Goal: Task Accomplishment & Management: Manage account settings

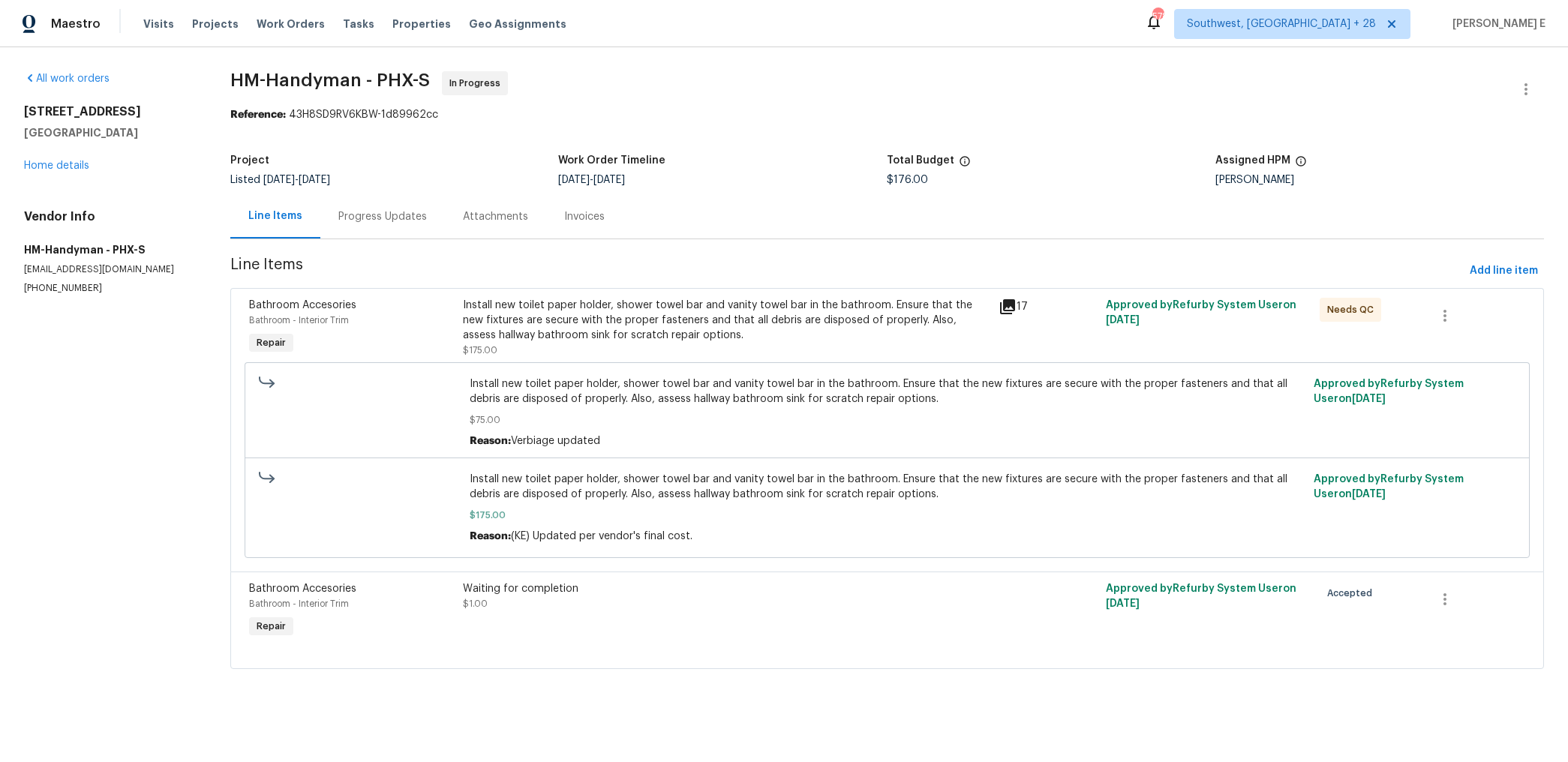
click at [351, 210] on div "Progress Updates" at bounding box center [383, 217] width 89 height 15
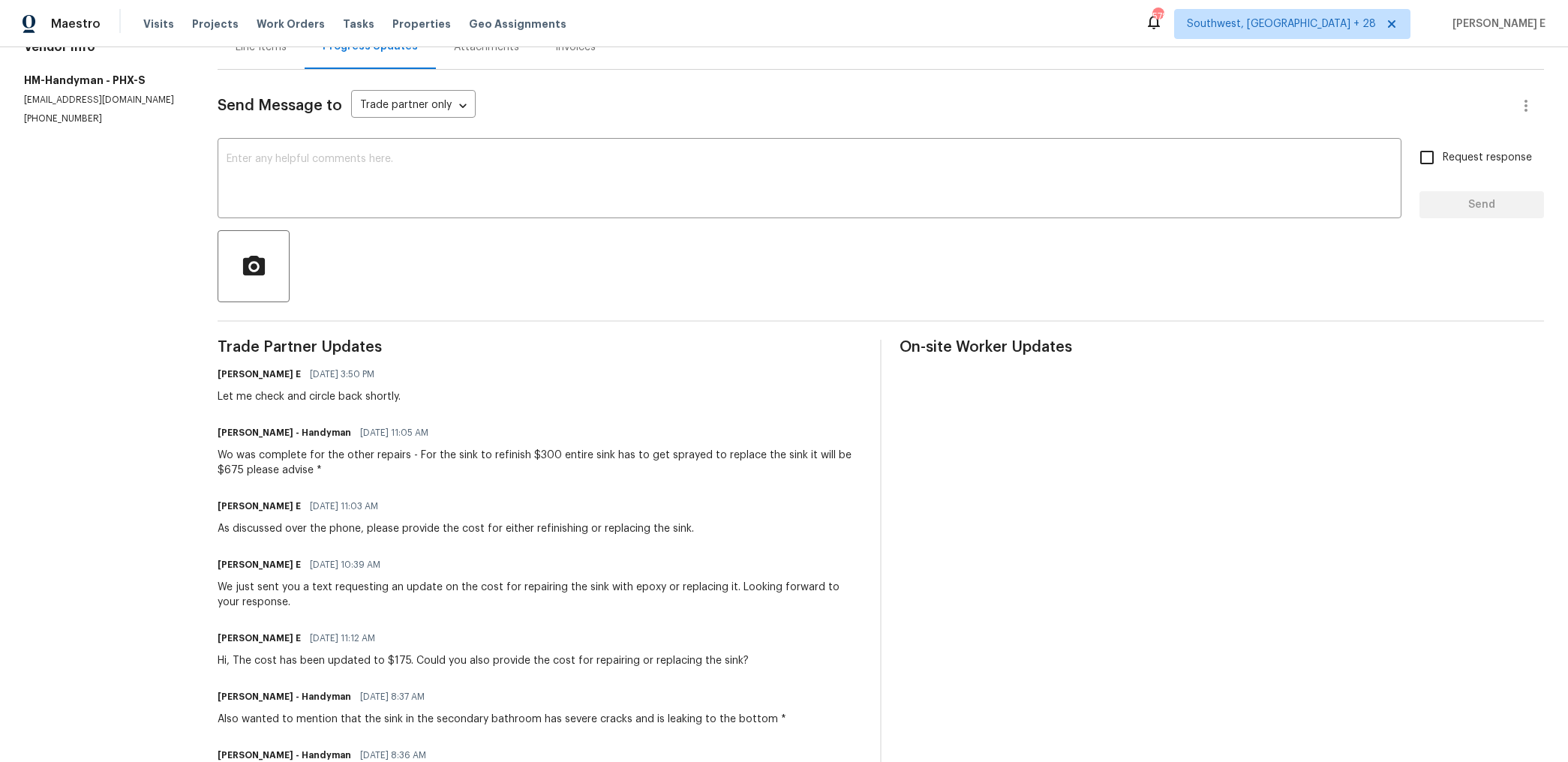
scroll to position [33, 0]
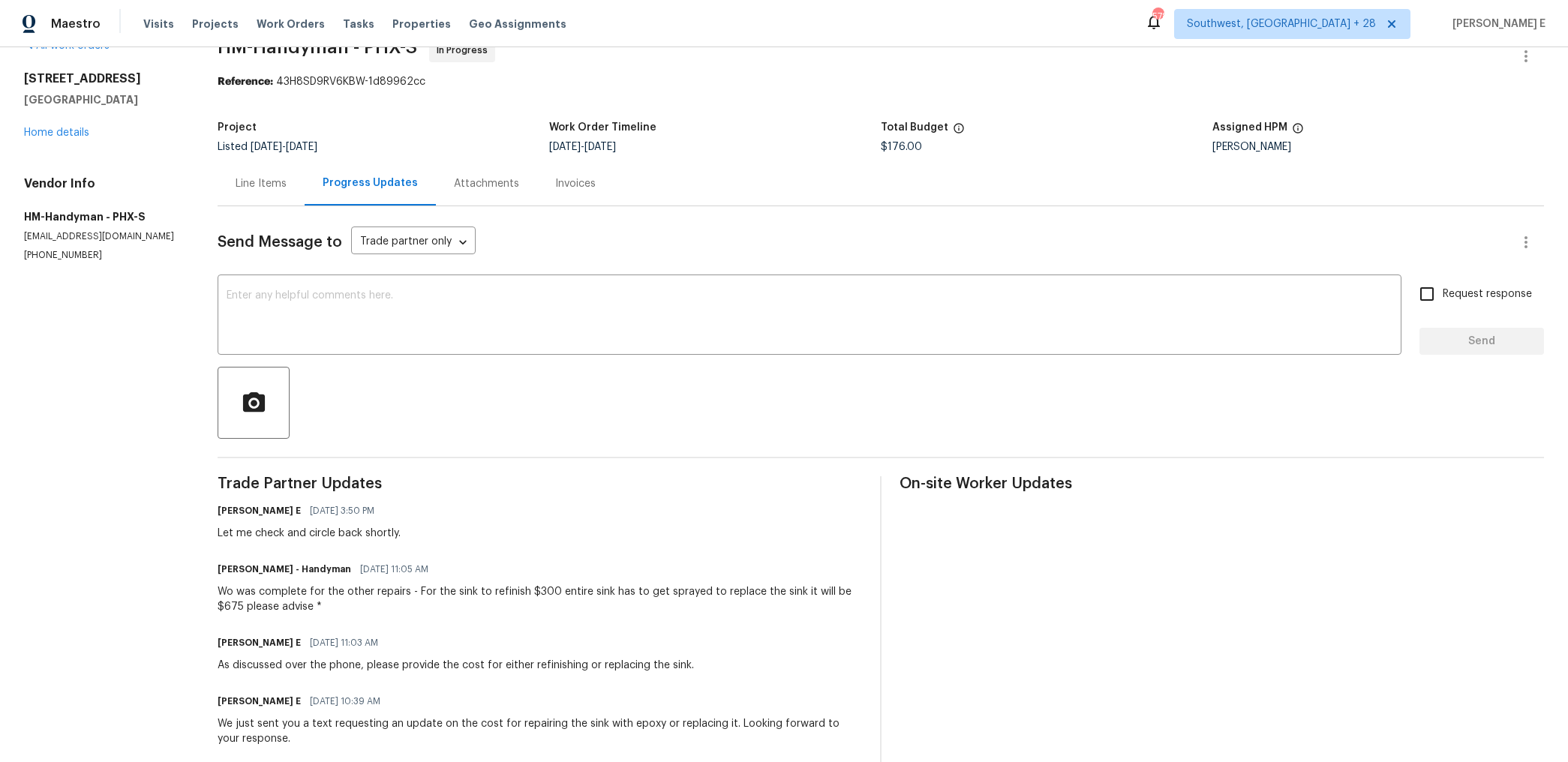
click at [232, 199] on div "Line Items" at bounding box center [261, 183] width 87 height 44
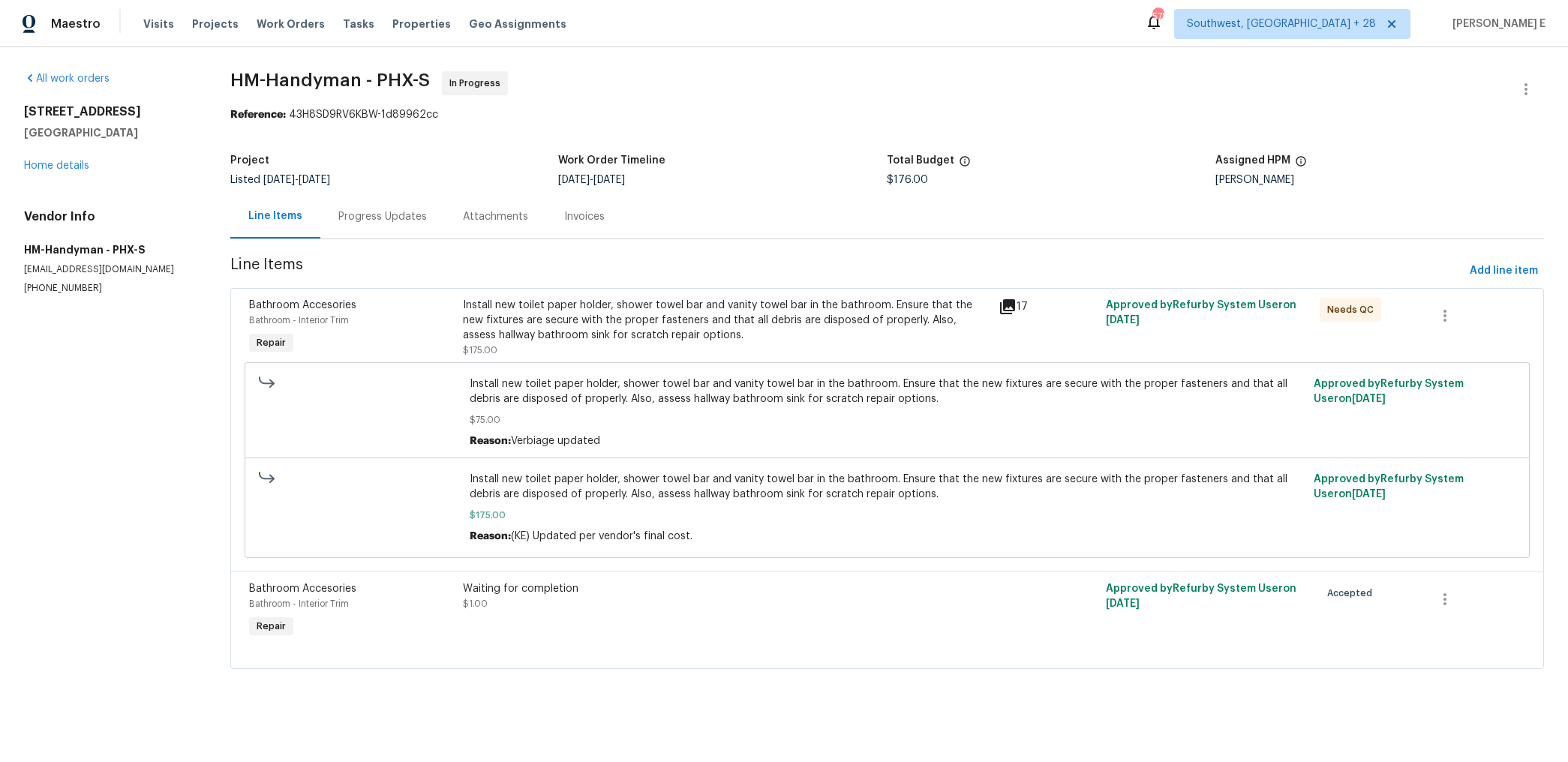
click at [505, 289] on div "Bathroom Accesories Bathroom - Interior Trim Repair Install new toilet paper ho…" at bounding box center [887, 430] width 1313 height 283
click at [504, 318] on div "Install new toilet paper holder, shower towel bar and vanity towel bar in the b…" at bounding box center [726, 320] width 527 height 45
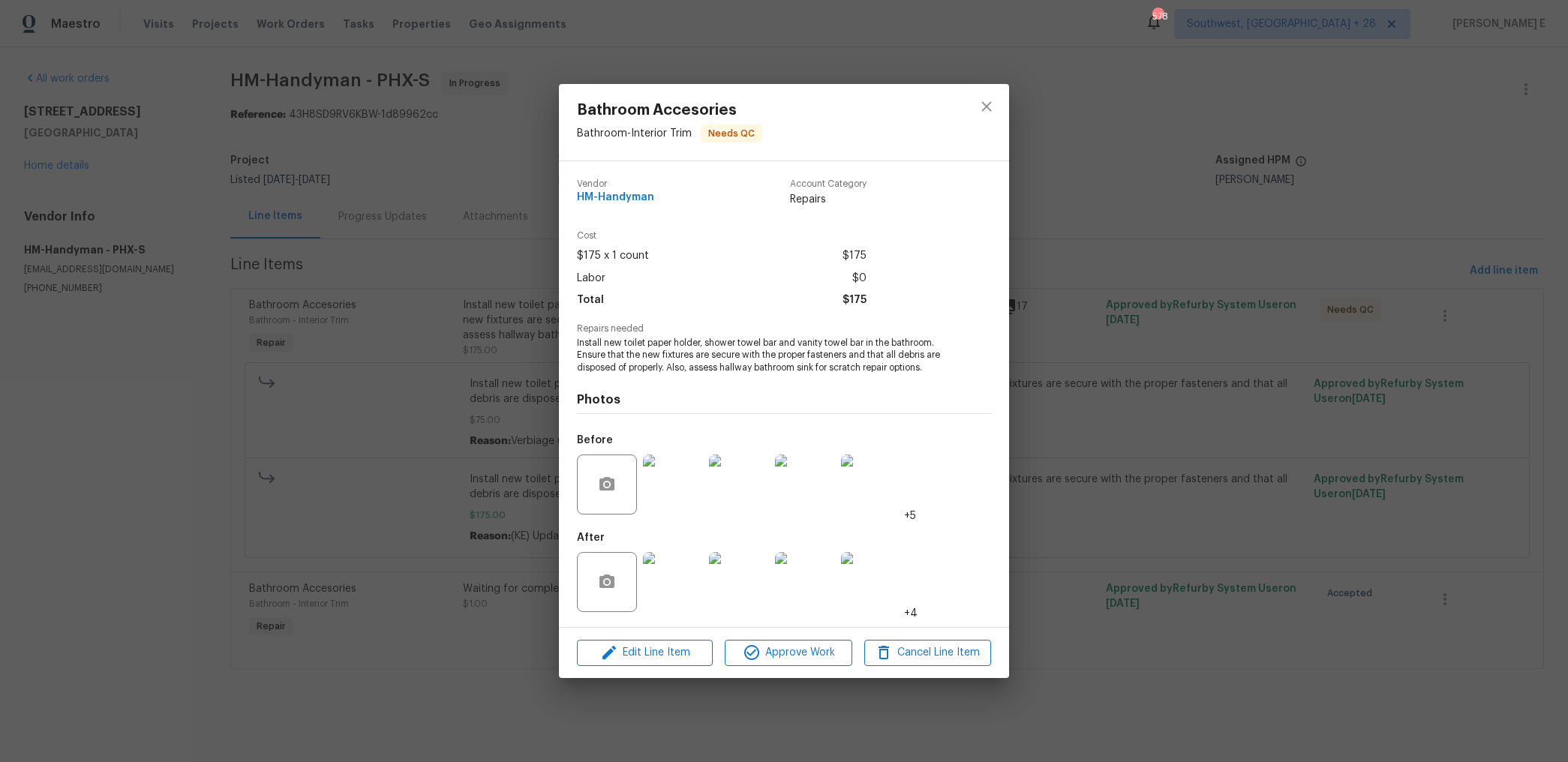
click at [682, 505] on img at bounding box center [672, 484] width 60 height 60
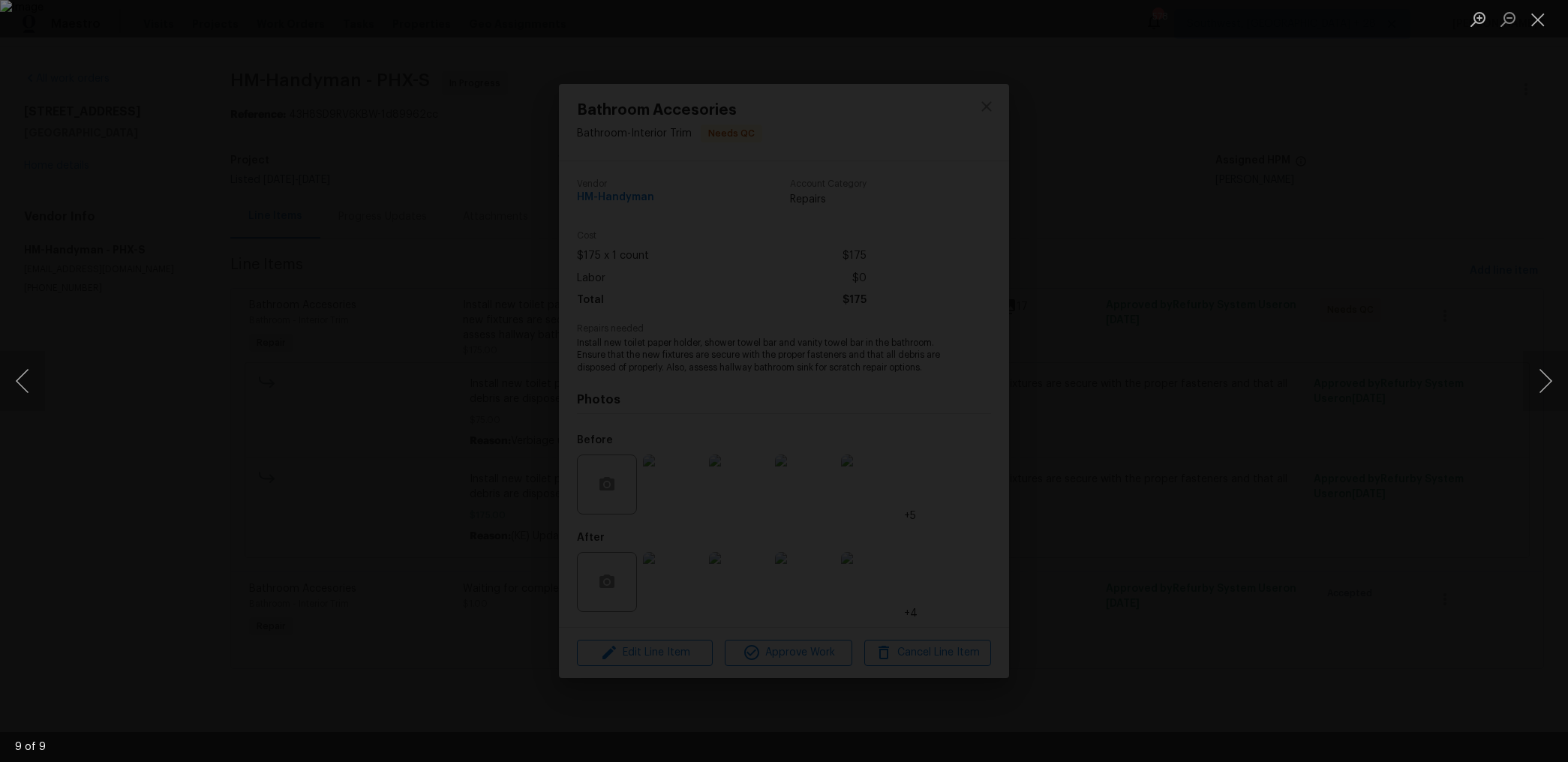
click at [1255, 304] on div "Lightbox" at bounding box center [784, 381] width 1568 height 762
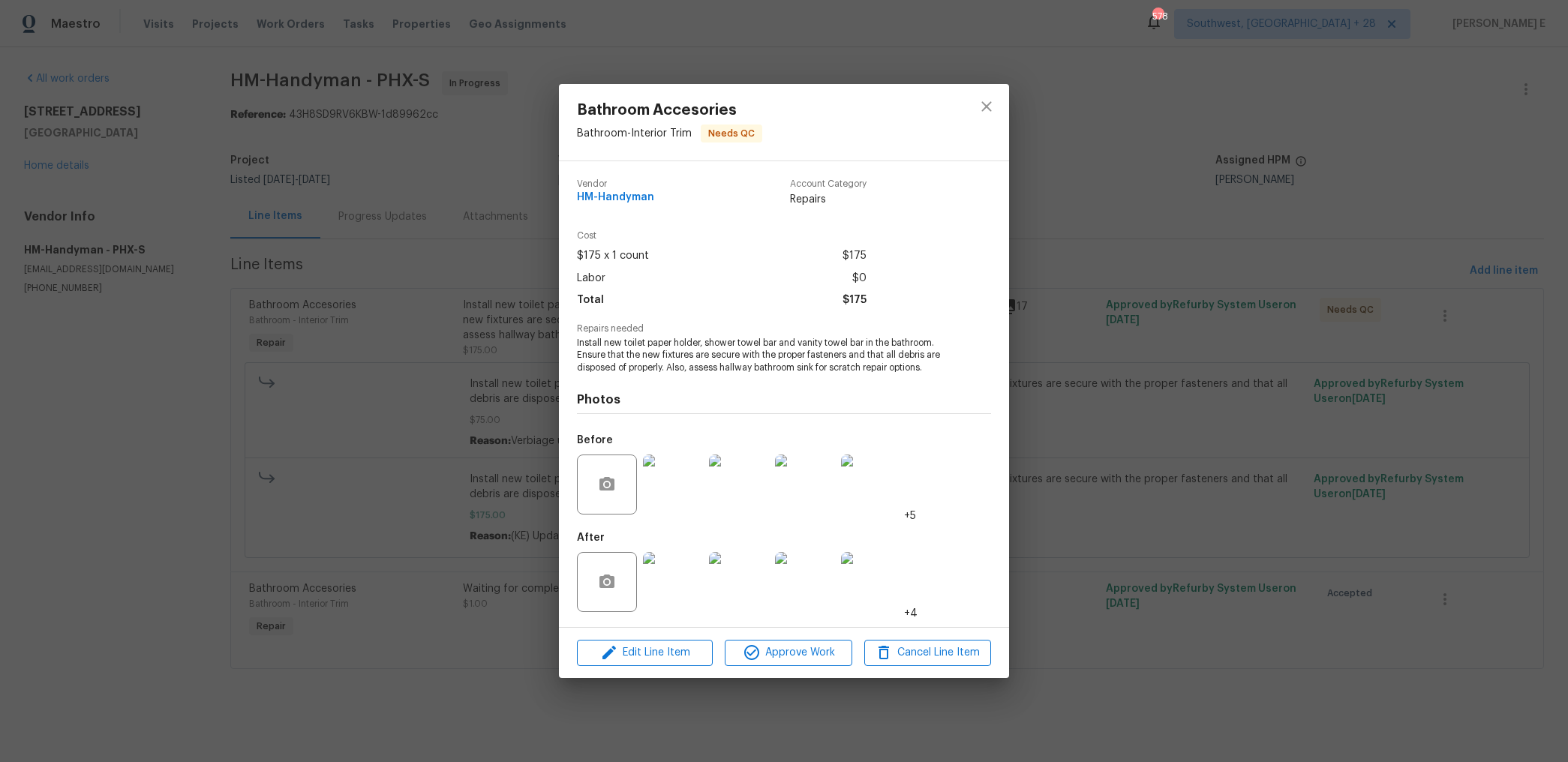
click at [675, 580] on img at bounding box center [672, 581] width 60 height 60
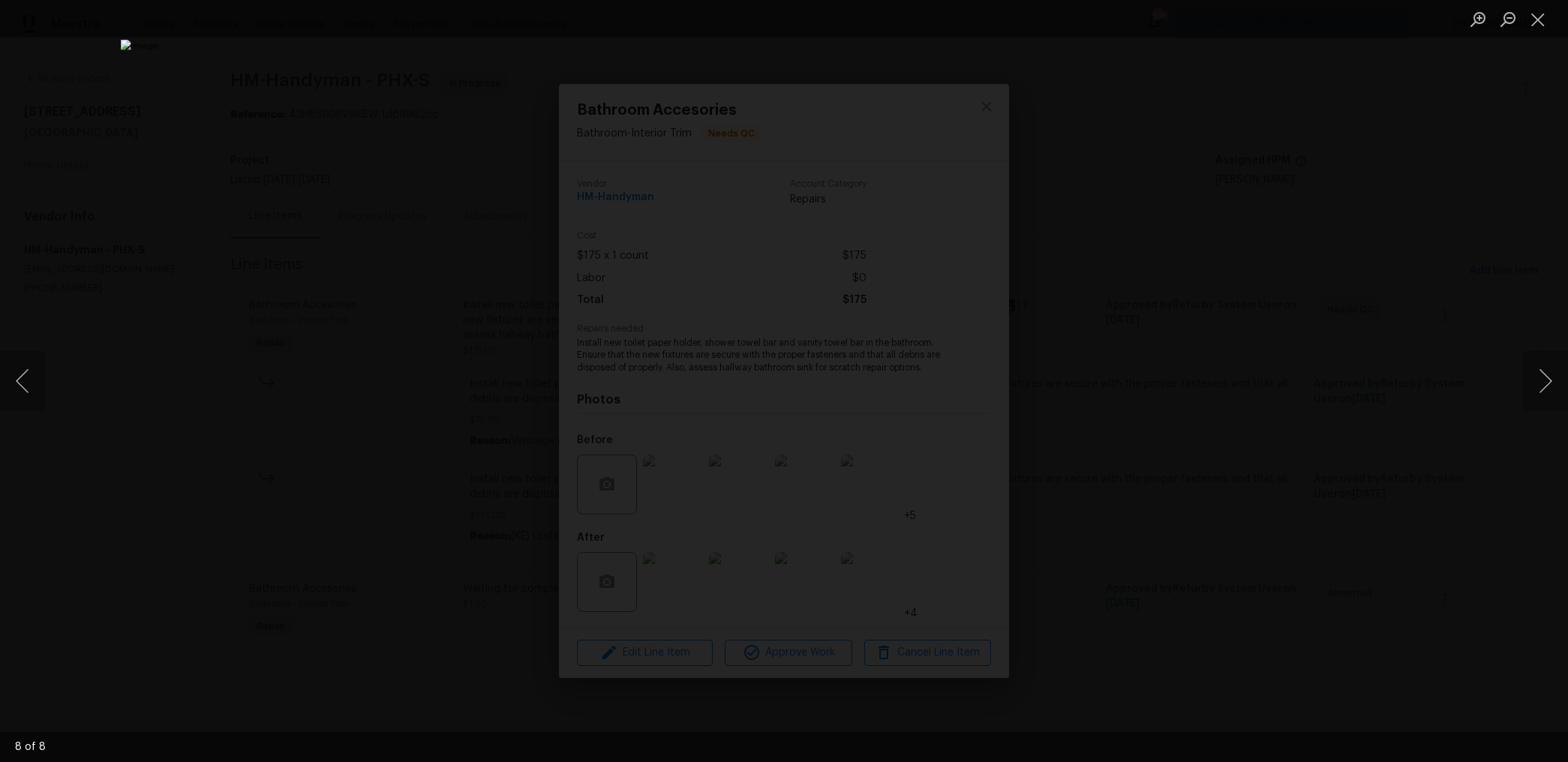
click at [1314, 249] on div "Lightbox" at bounding box center [784, 381] width 1568 height 762
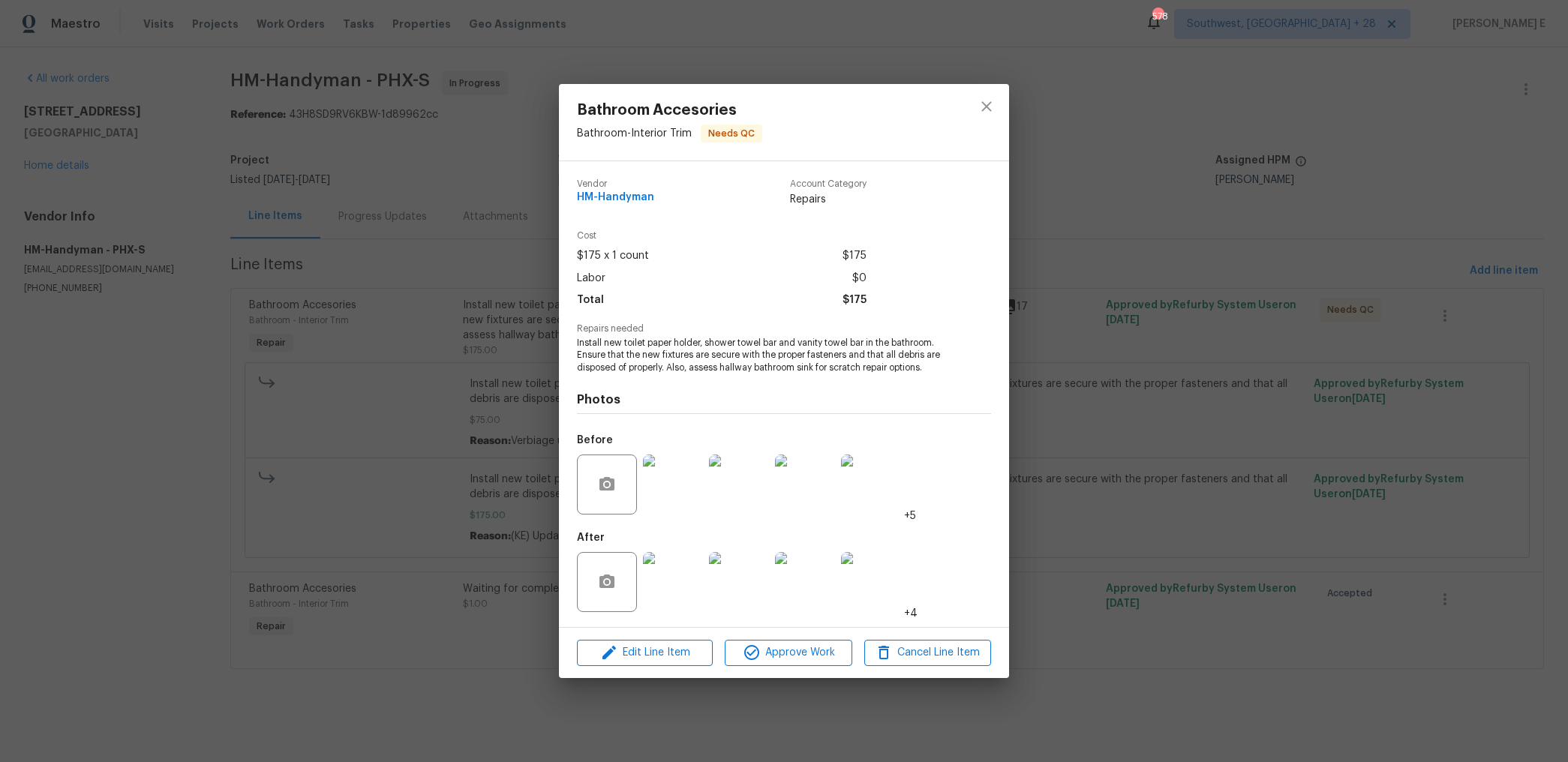
click at [1314, 249] on div "Bathroom Accesories Bathroom - Interior Trim Needs QC Vendor HM-Handyman Accoun…" at bounding box center [784, 381] width 1568 height 762
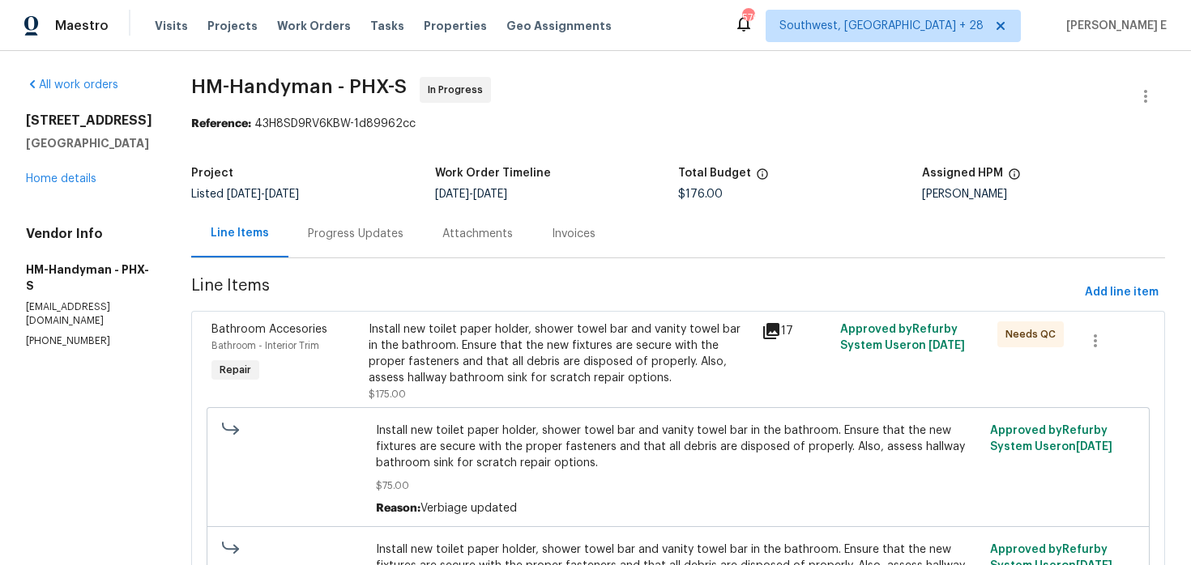
click at [416, 320] on div "Install new toilet paper holder, shower towel bar and vanity towel bar in the b…" at bounding box center [560, 362] width 393 height 91
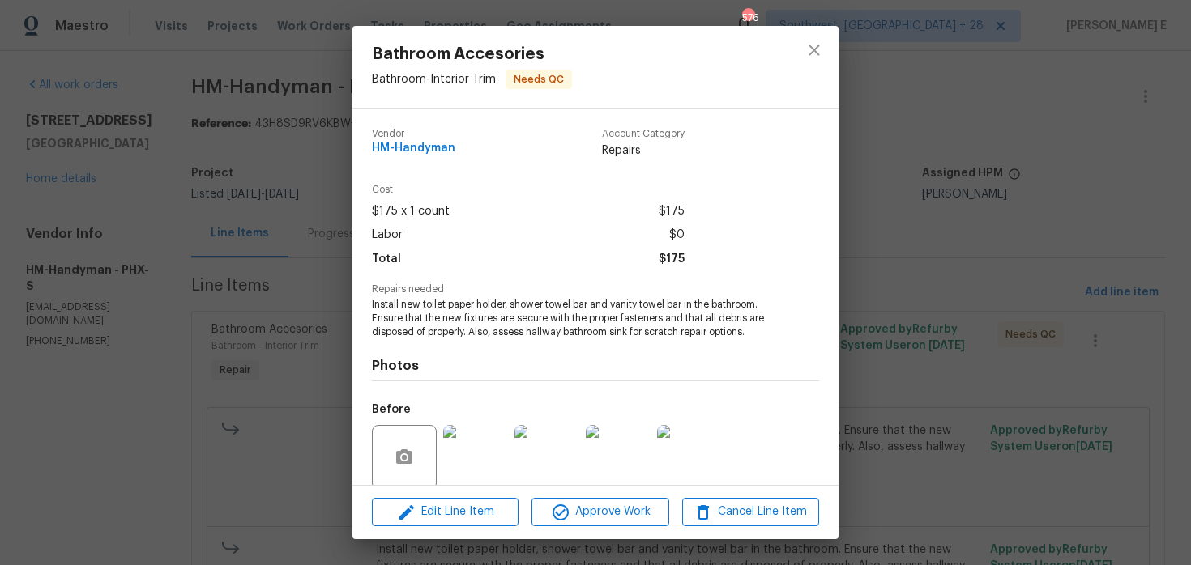
scroll to position [126, 0]
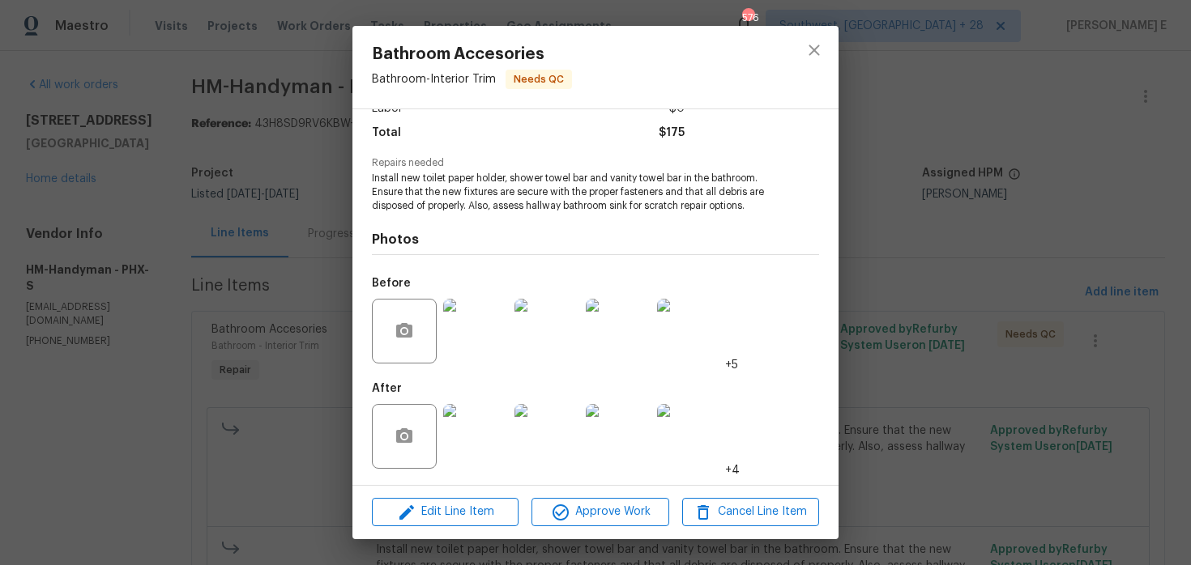
click at [692, 349] on img at bounding box center [689, 331] width 65 height 65
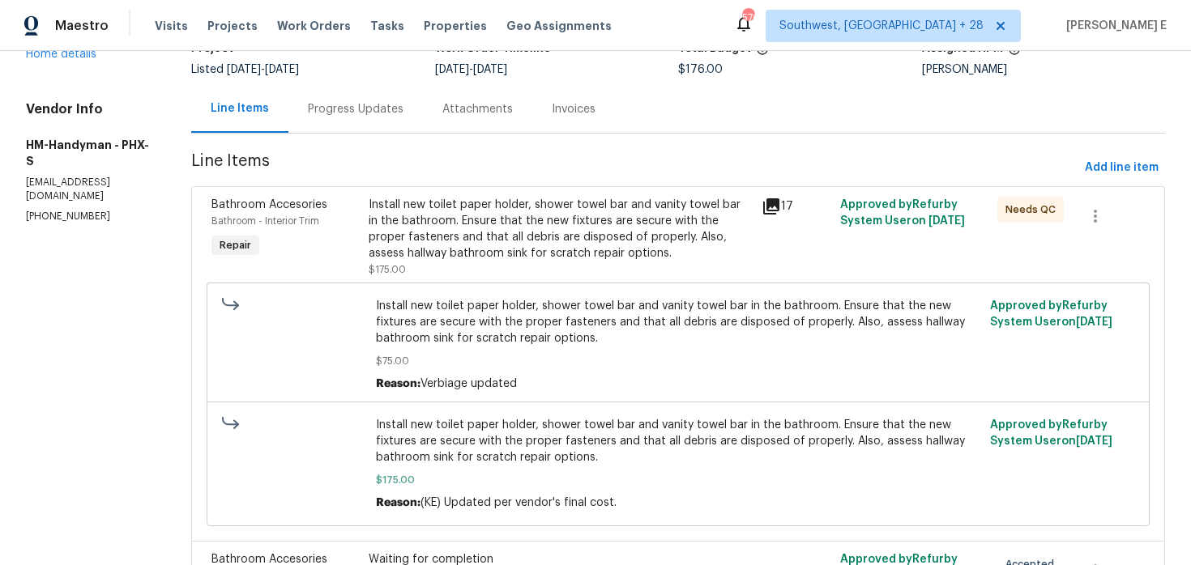
scroll to position [123, 0]
click at [386, 120] on div "Progress Updates" at bounding box center [355, 111] width 134 height 48
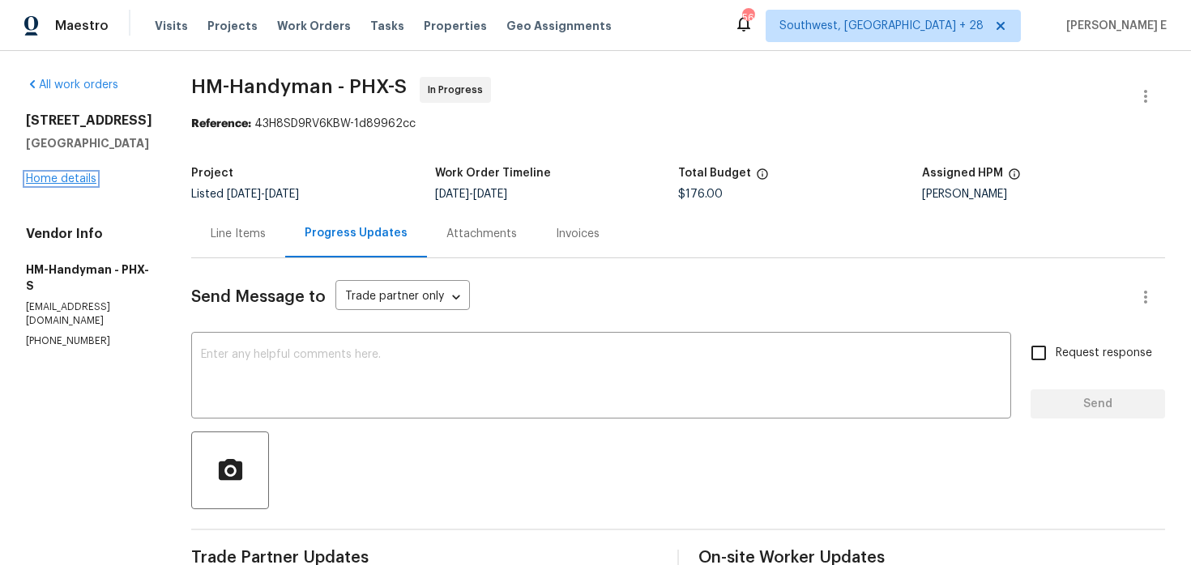
click at [73, 181] on link "Home details" at bounding box center [61, 178] width 70 height 11
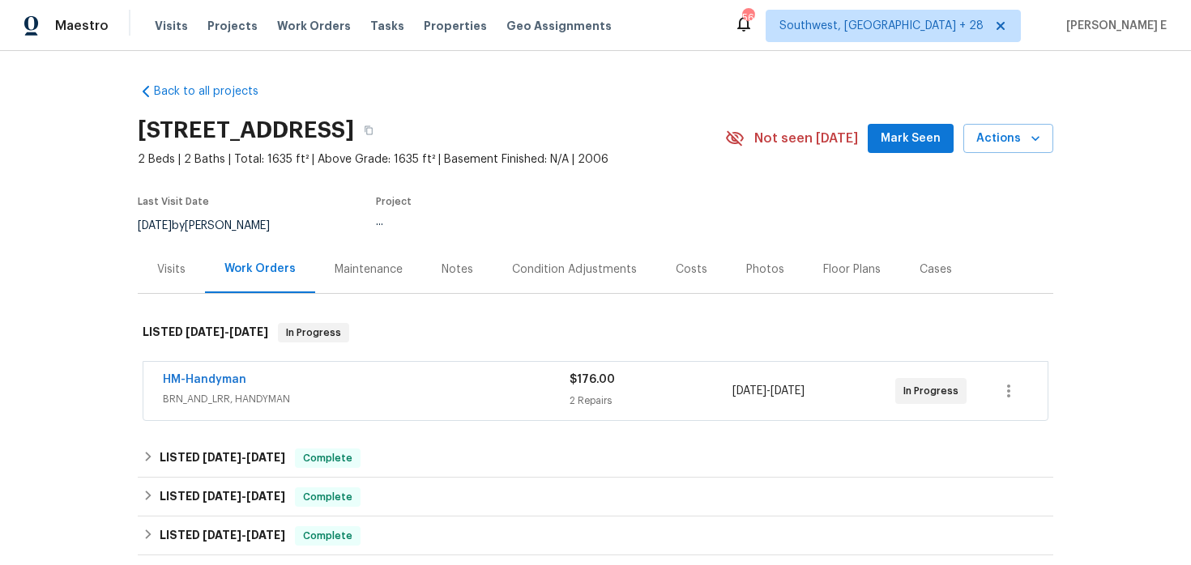
click at [386, 284] on div "Maintenance" at bounding box center [368, 269] width 107 height 48
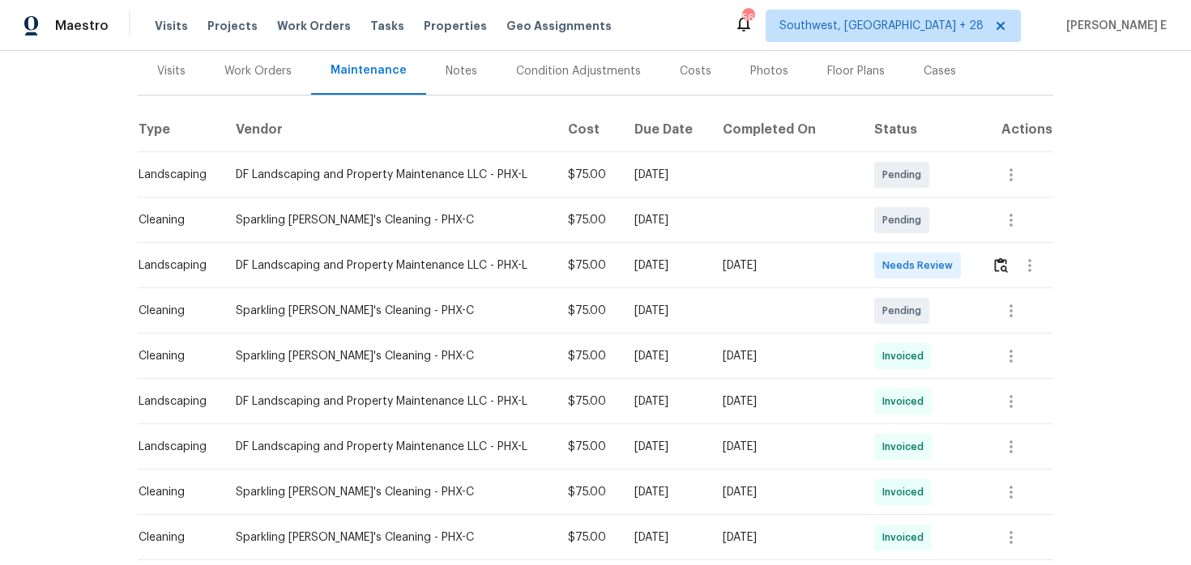
scroll to position [204, 0]
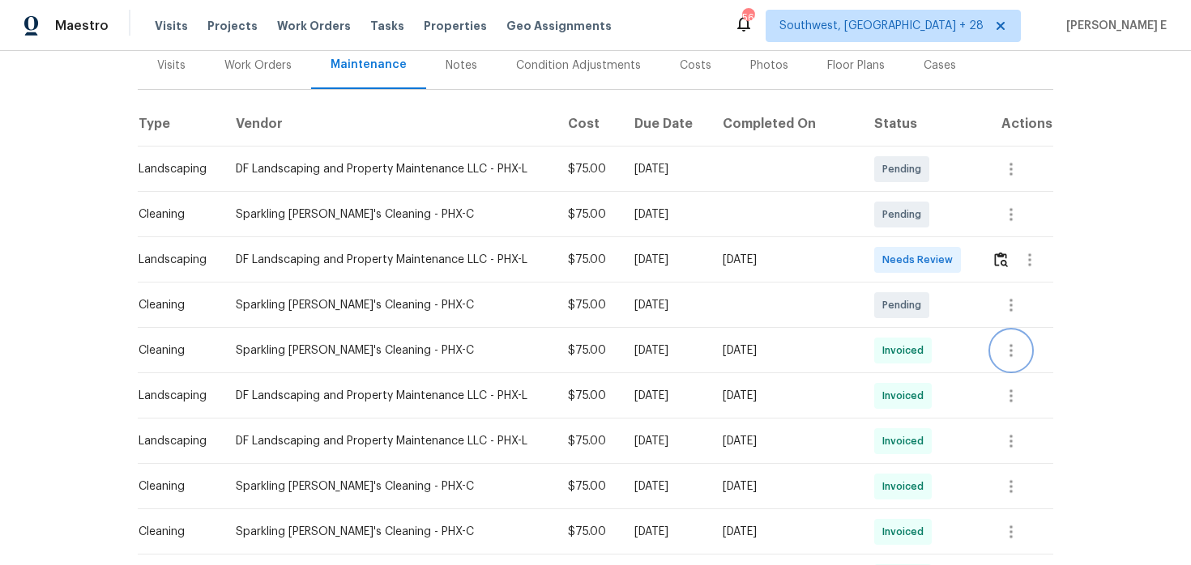
click at [1013, 353] on icon "button" at bounding box center [1010, 350] width 19 height 19
click at [1013, 353] on li "Message vendor" at bounding box center [1048, 350] width 113 height 27
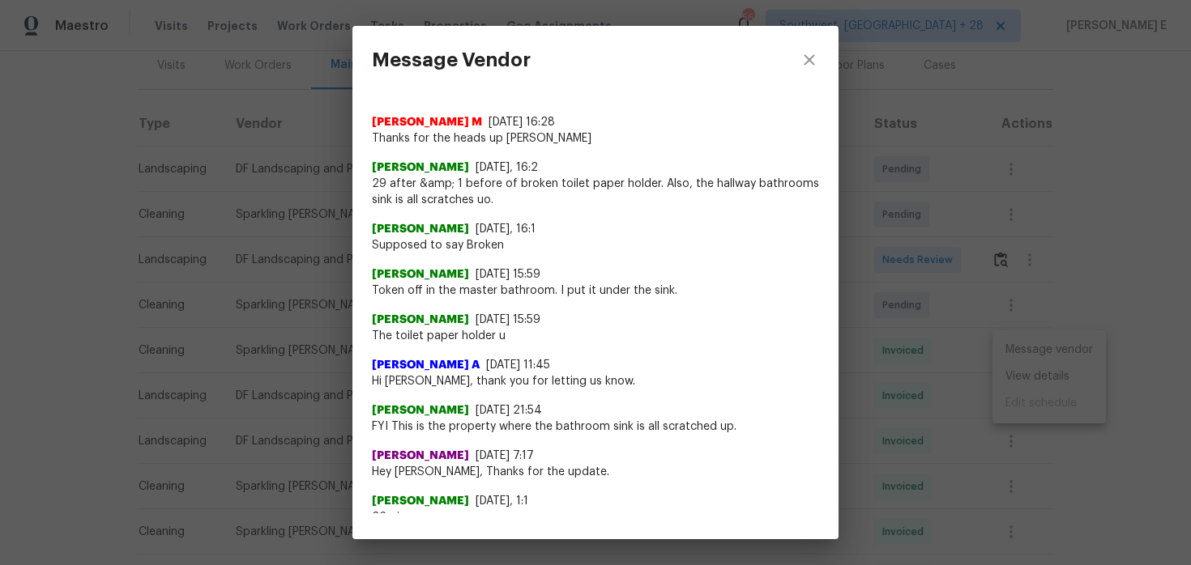
scroll to position [84, 0]
drag, startPoint x: 744, startPoint y: 427, endPoint x: 507, endPoint y: 424, distance: 237.4
click at [506, 424] on span "FYI This is the property where the bathroom sink is all scratched up." at bounding box center [595, 426] width 447 height 16
drag, startPoint x: 706, startPoint y: 186, endPoint x: 747, endPoint y: 207, distance: 45.3
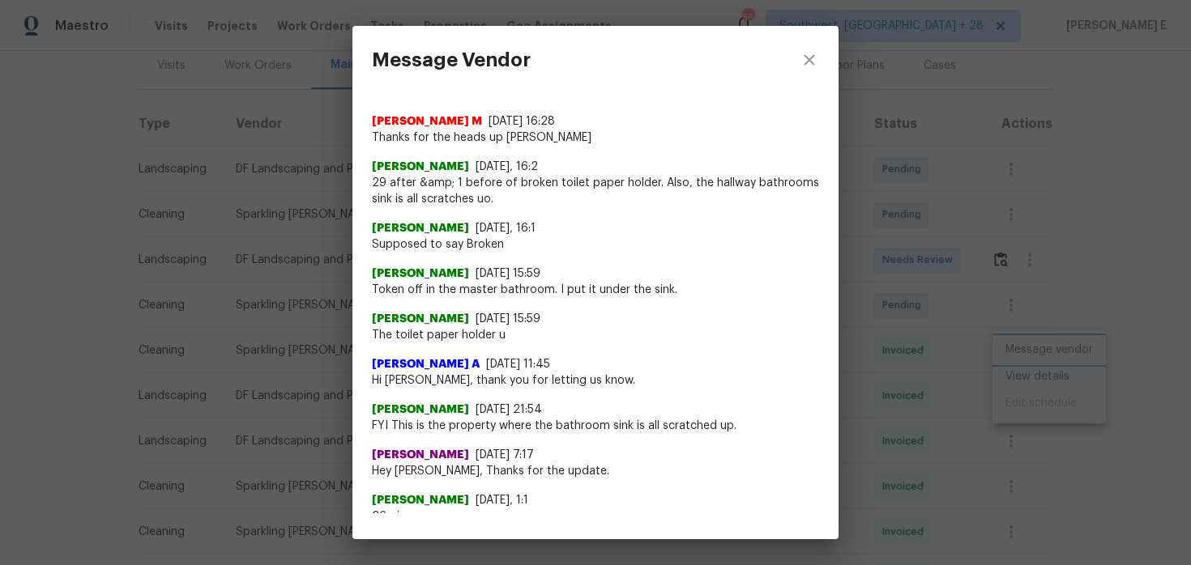
click at [1009, 385] on div "Message Vendor x ​ Manikandan M 9/29/25, 16:28 Thanks for the heads up Amanda A…" at bounding box center [595, 282] width 1191 height 565
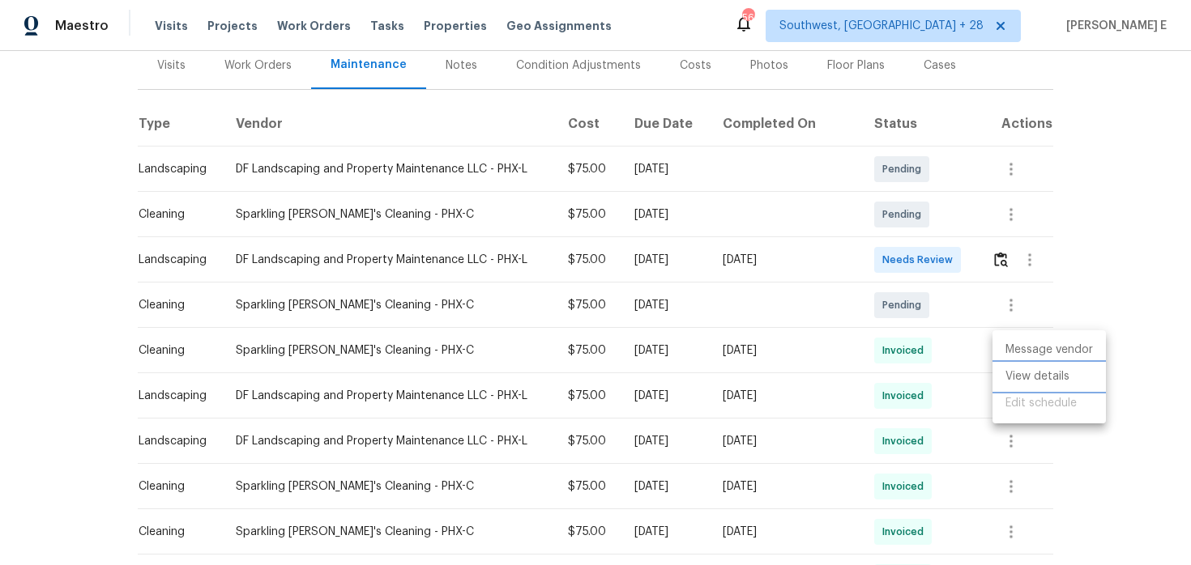
click at [1035, 373] on li "View details" at bounding box center [1048, 377] width 113 height 27
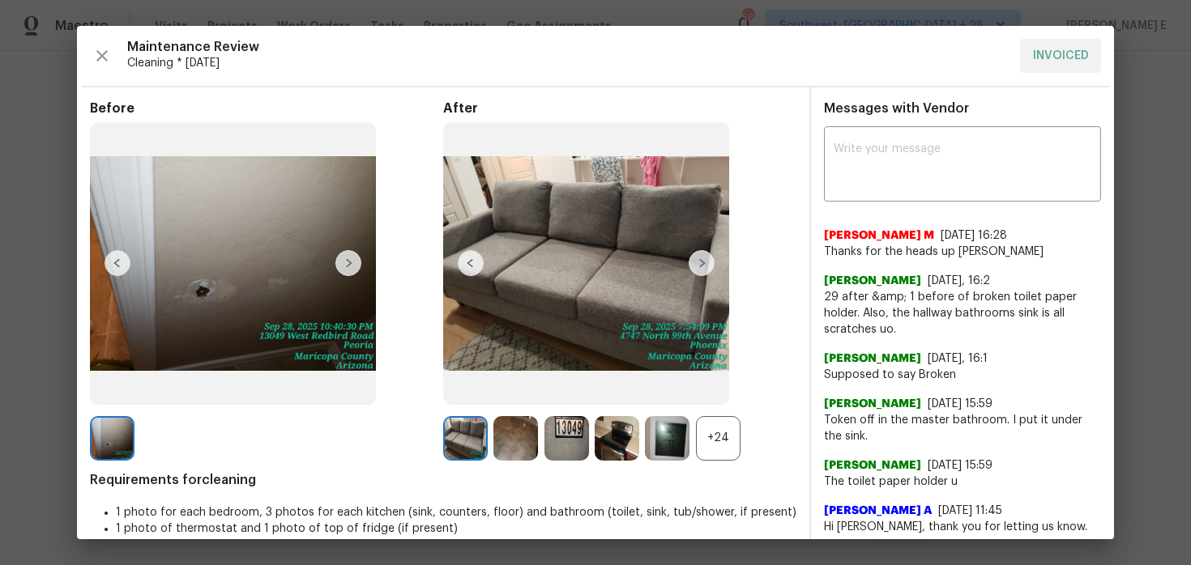
click at [710, 446] on div "+24" at bounding box center [718, 438] width 45 height 45
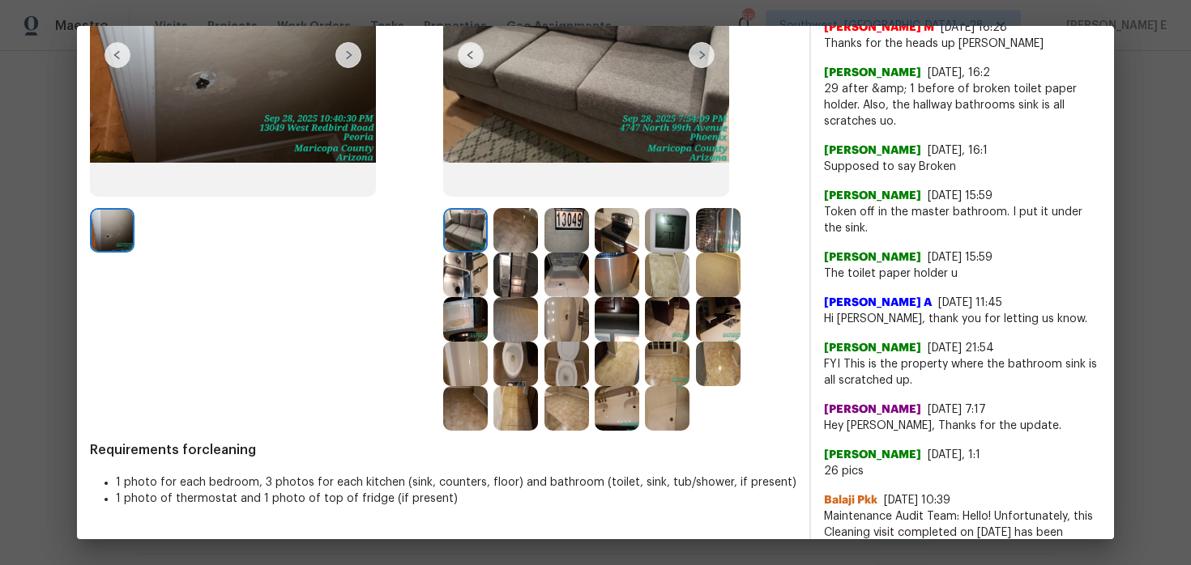
scroll to position [174, 0]
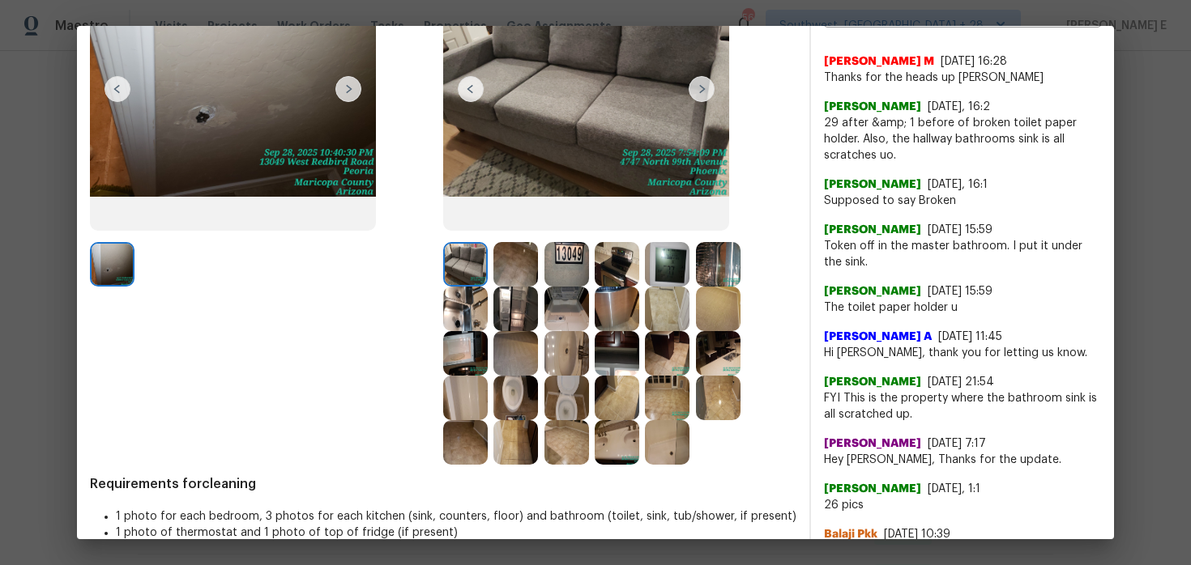
click at [561, 355] on img at bounding box center [566, 353] width 45 height 45
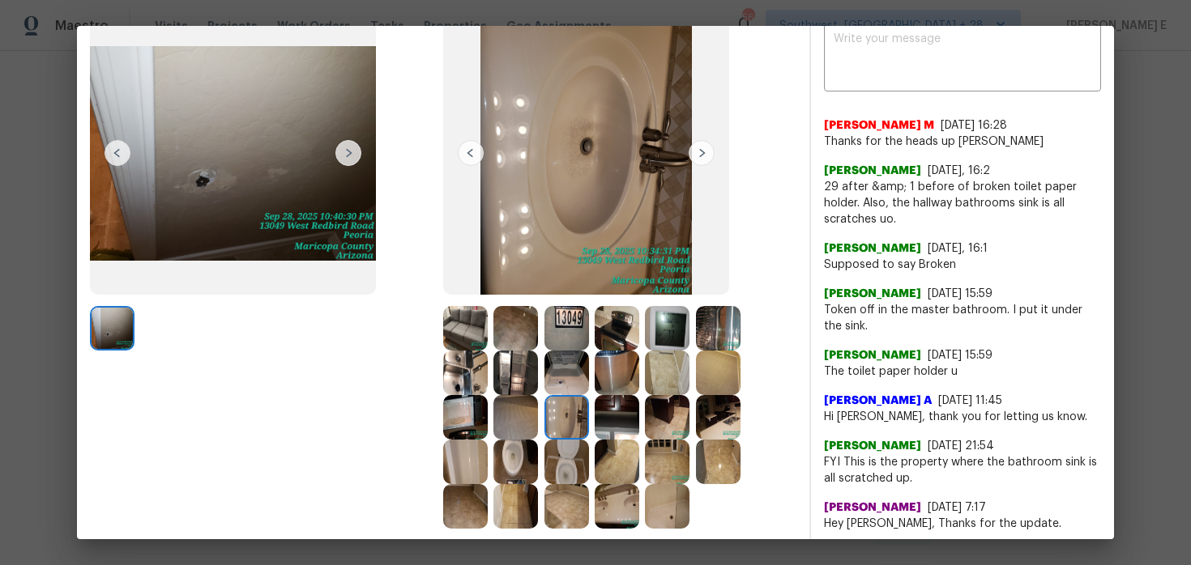
scroll to position [109, 0]
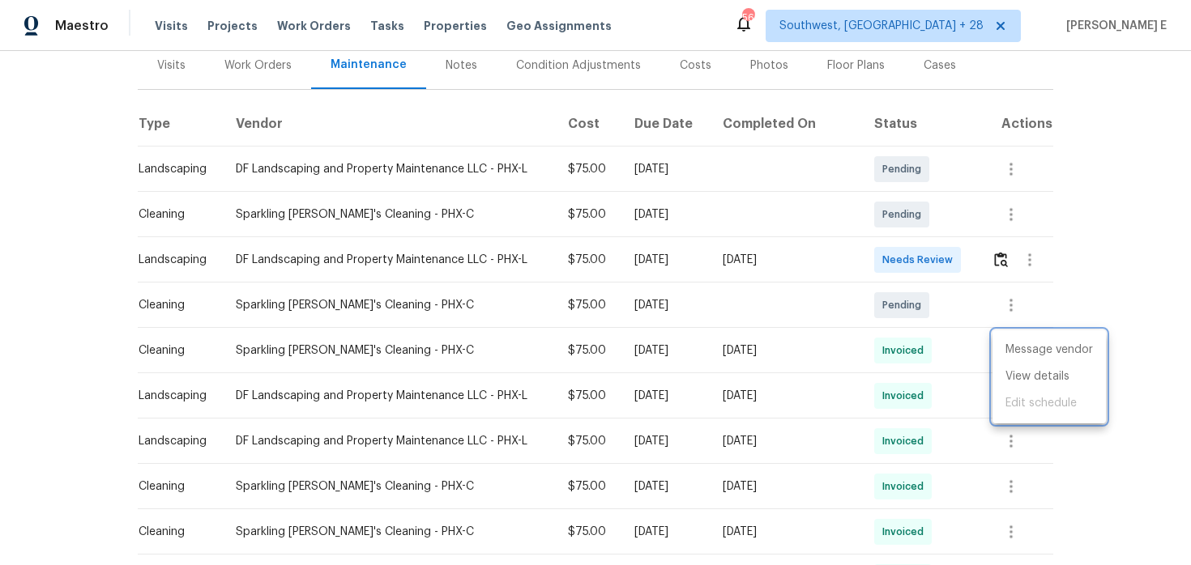
click at [841, 387] on div at bounding box center [595, 282] width 1191 height 565
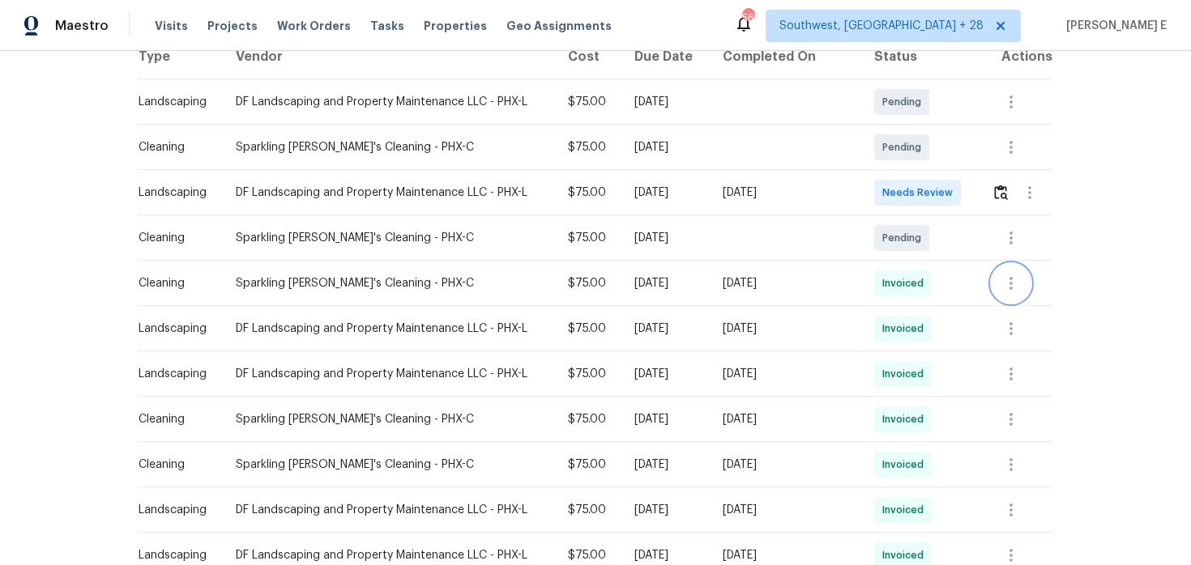
scroll to position [296, 0]
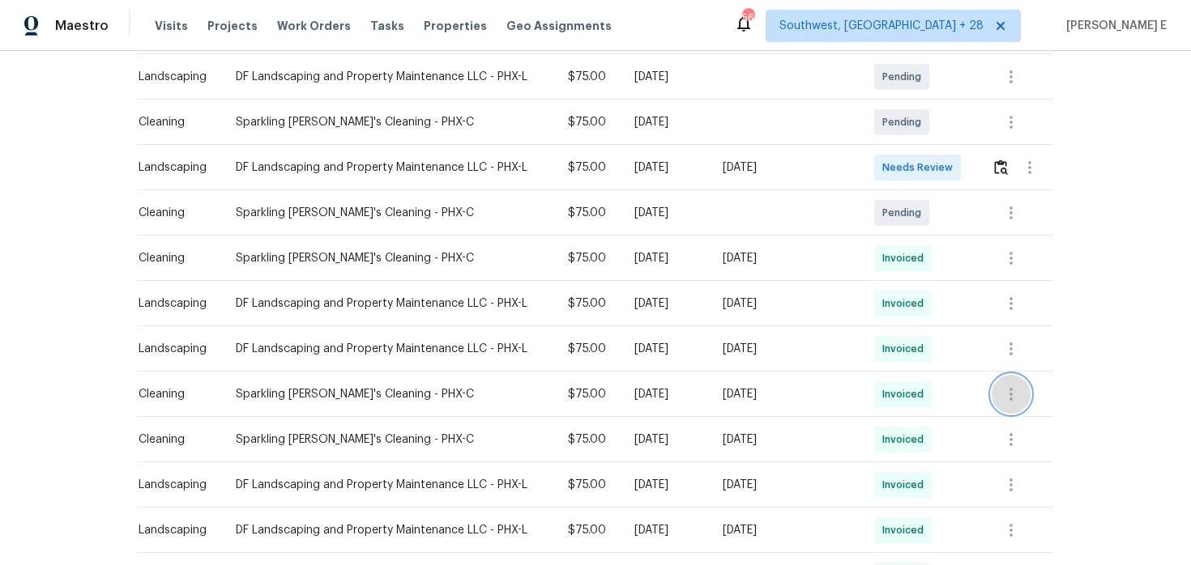
click at [1021, 397] on icon "button" at bounding box center [1010, 394] width 19 height 19
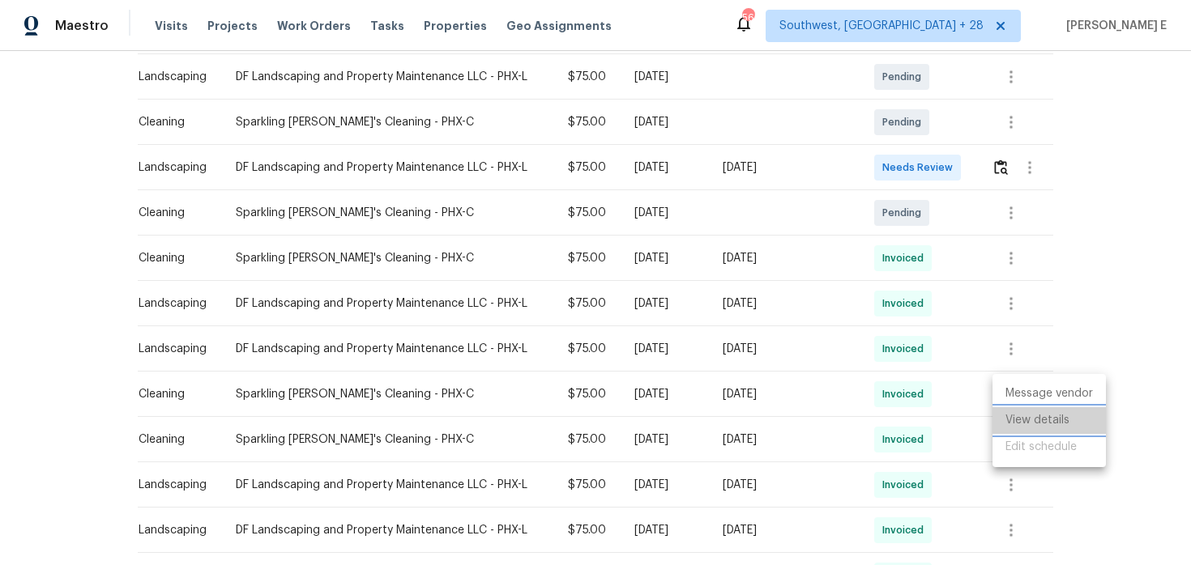
click at [1015, 417] on li "View details" at bounding box center [1048, 420] width 113 height 27
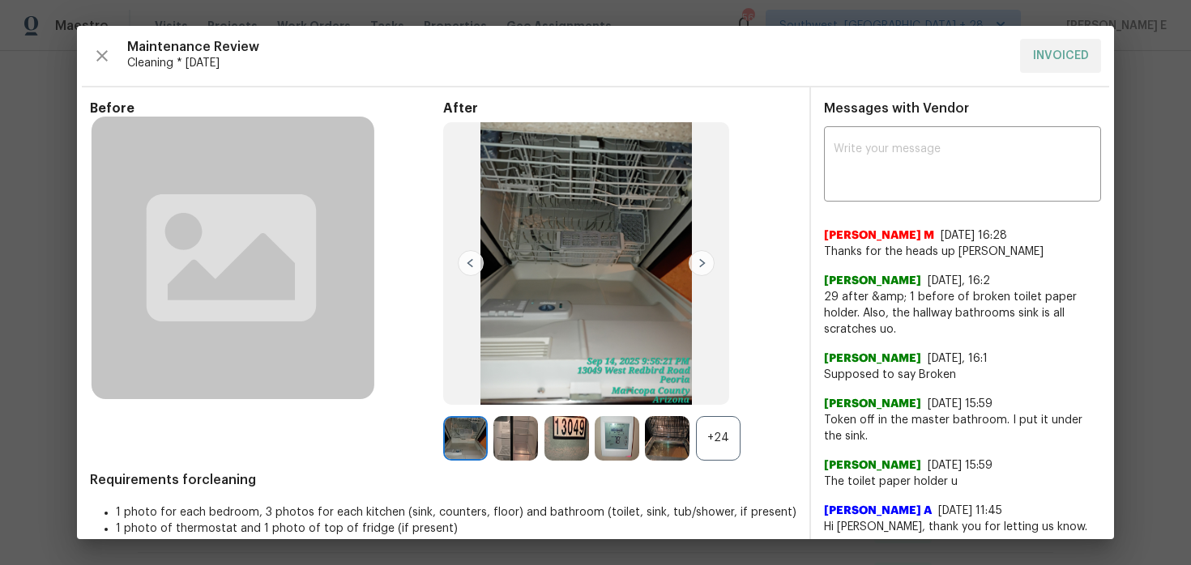
click at [726, 438] on div "+24" at bounding box center [718, 438] width 45 height 45
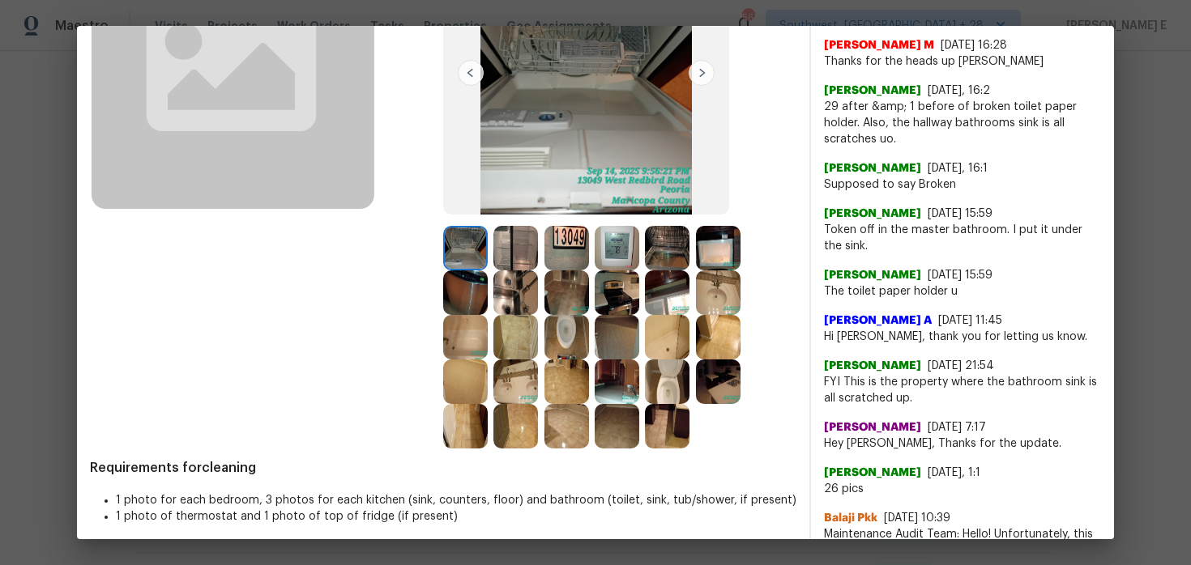
scroll to position [192, 0]
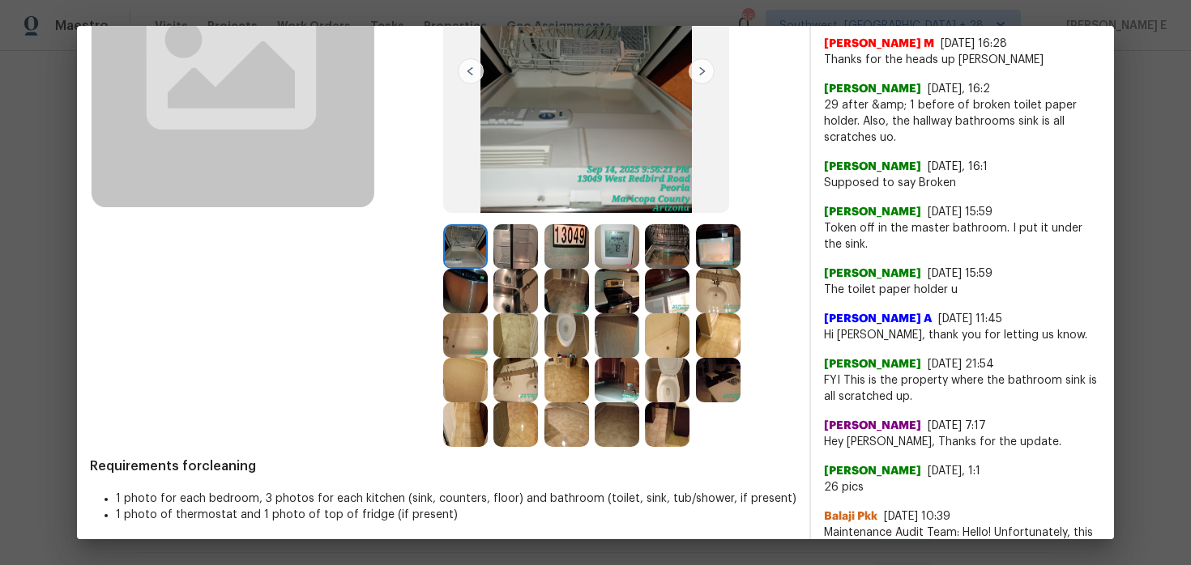
click at [706, 293] on img at bounding box center [718, 291] width 45 height 45
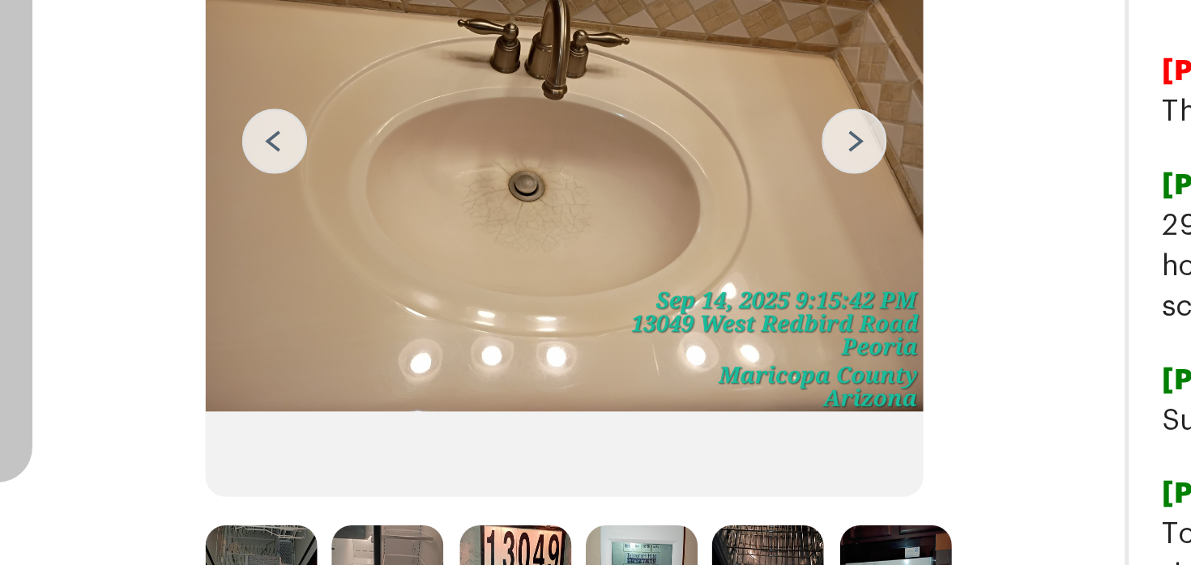
scroll to position [51, 0]
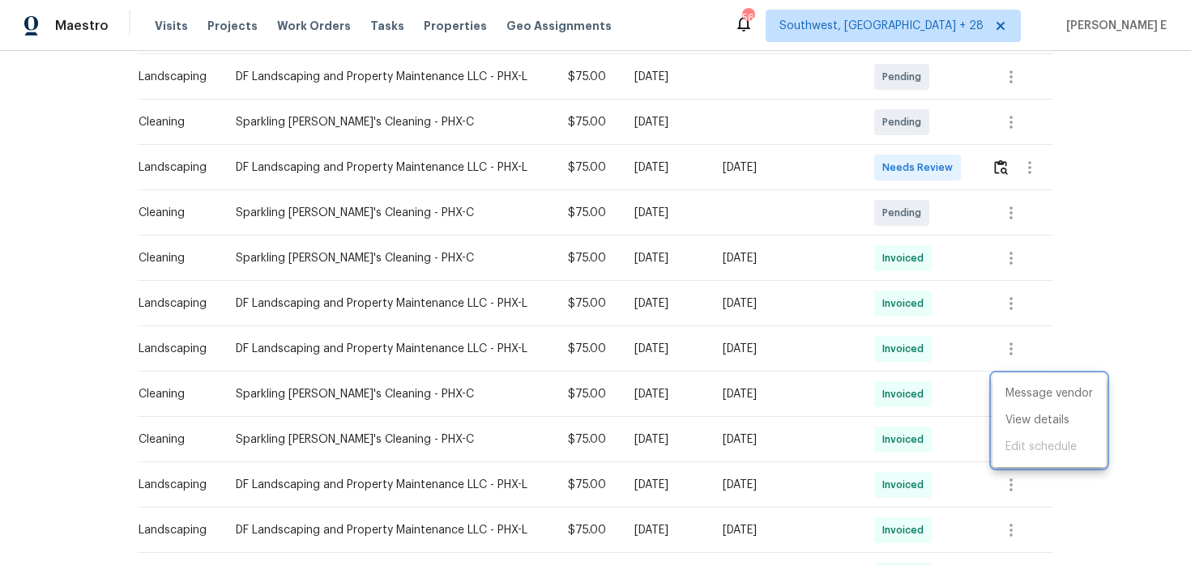
click at [864, 234] on div at bounding box center [595, 282] width 1191 height 565
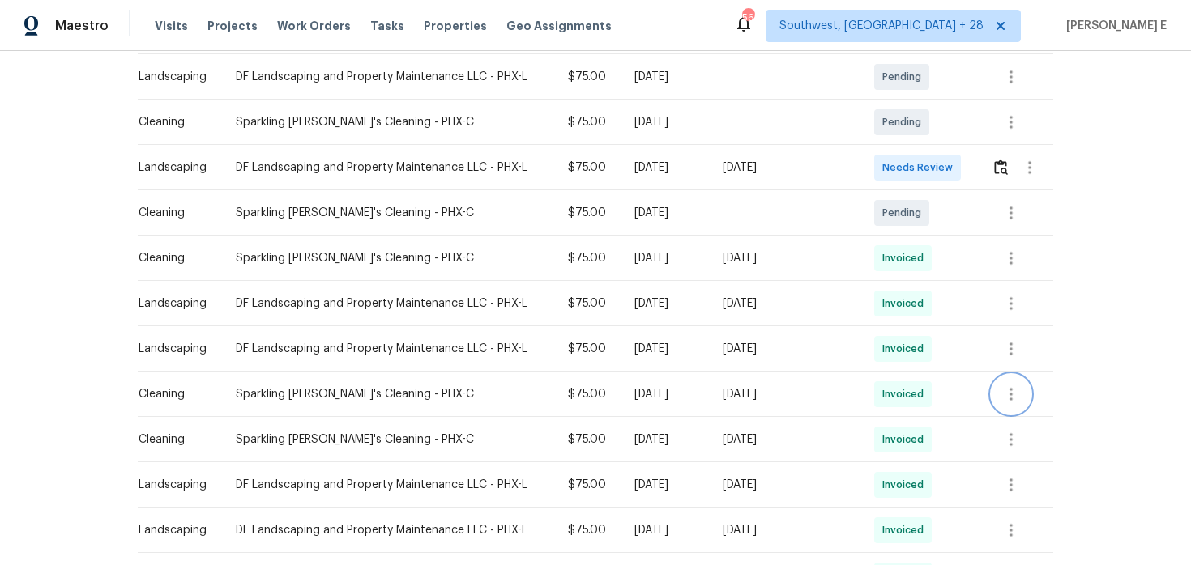
scroll to position [0, 0]
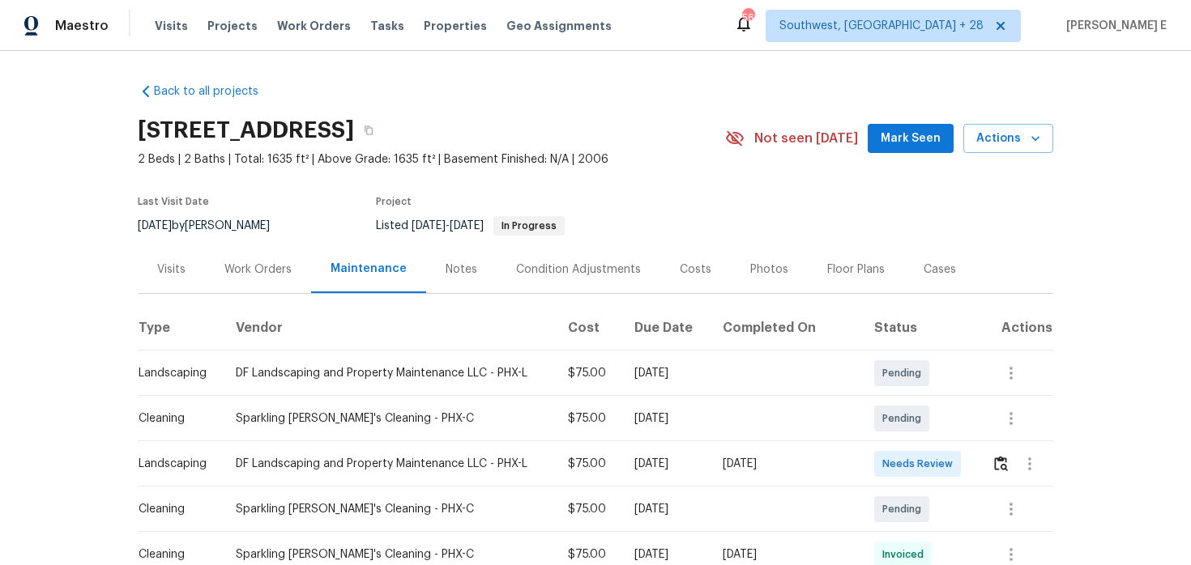
click at [249, 276] on div "Work Orders" at bounding box center [257, 270] width 67 height 16
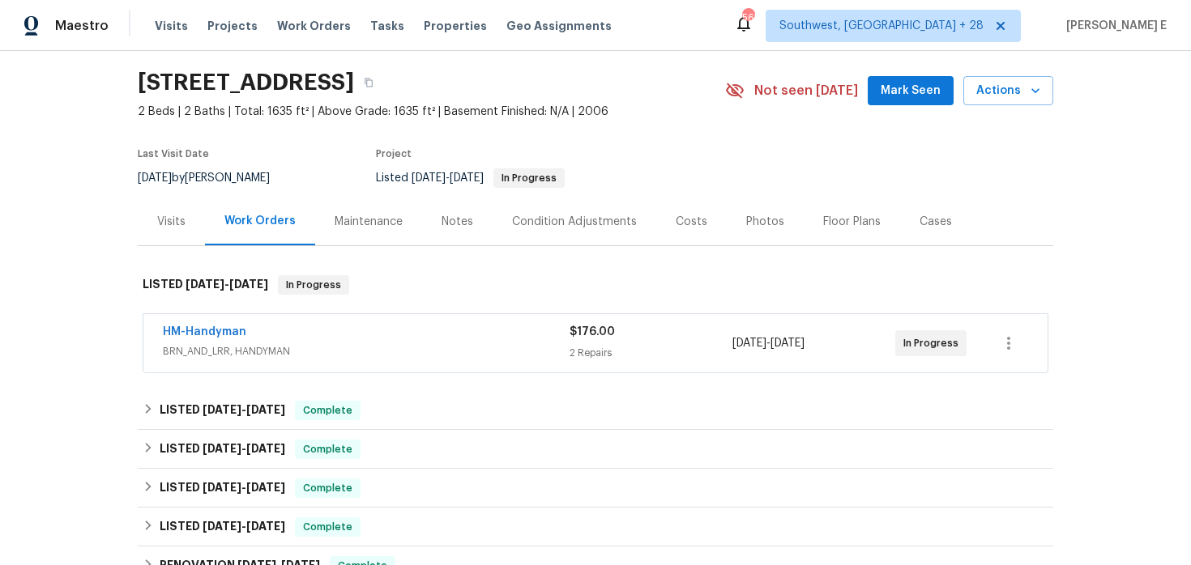
scroll to position [53, 0]
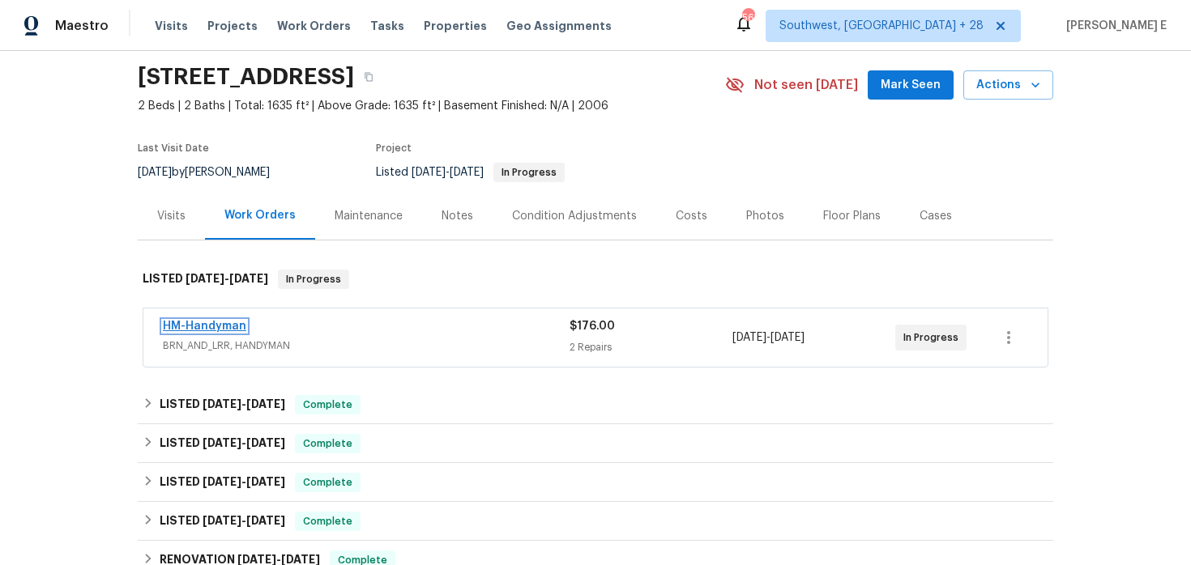
click at [224, 325] on link "HM-Handyman" at bounding box center [204, 326] width 83 height 11
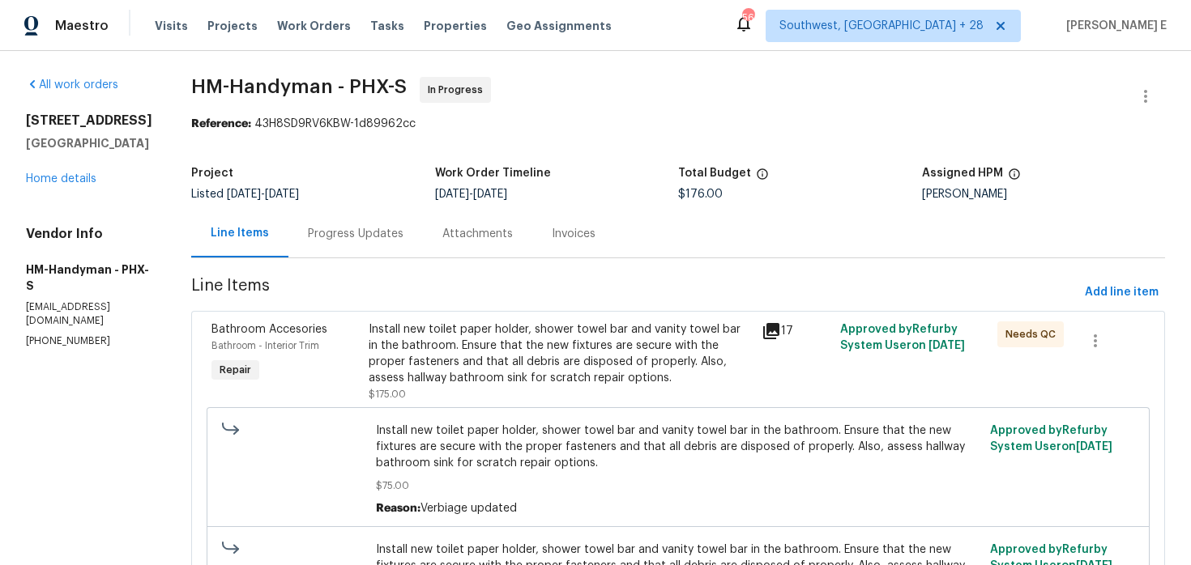
click at [363, 241] on div "Progress Updates" at bounding box center [356, 234] width 96 height 16
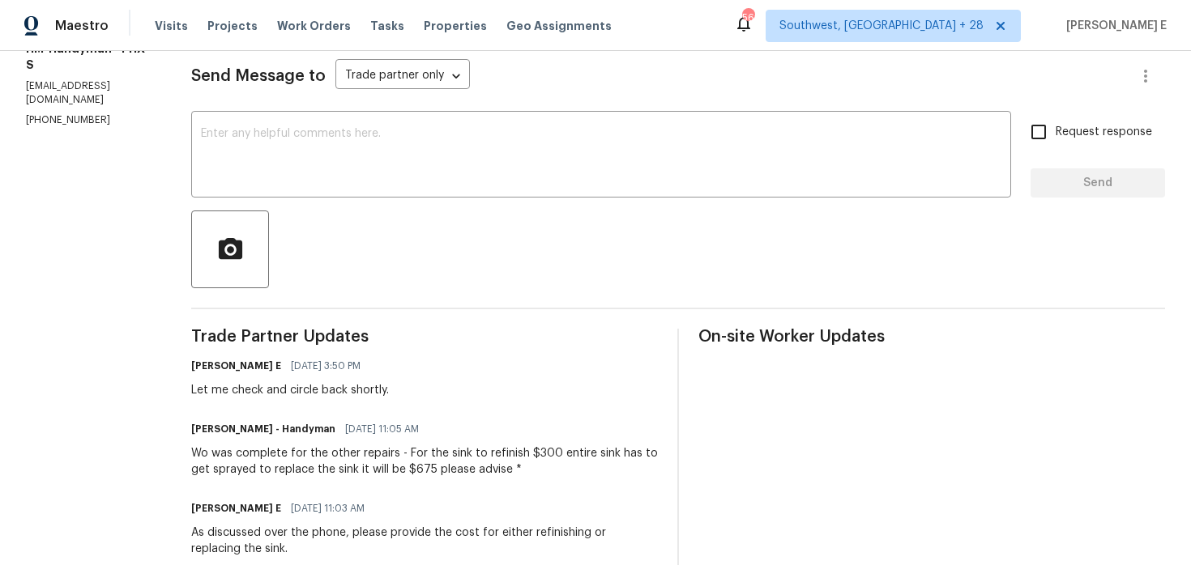
scroll to position [225, 0]
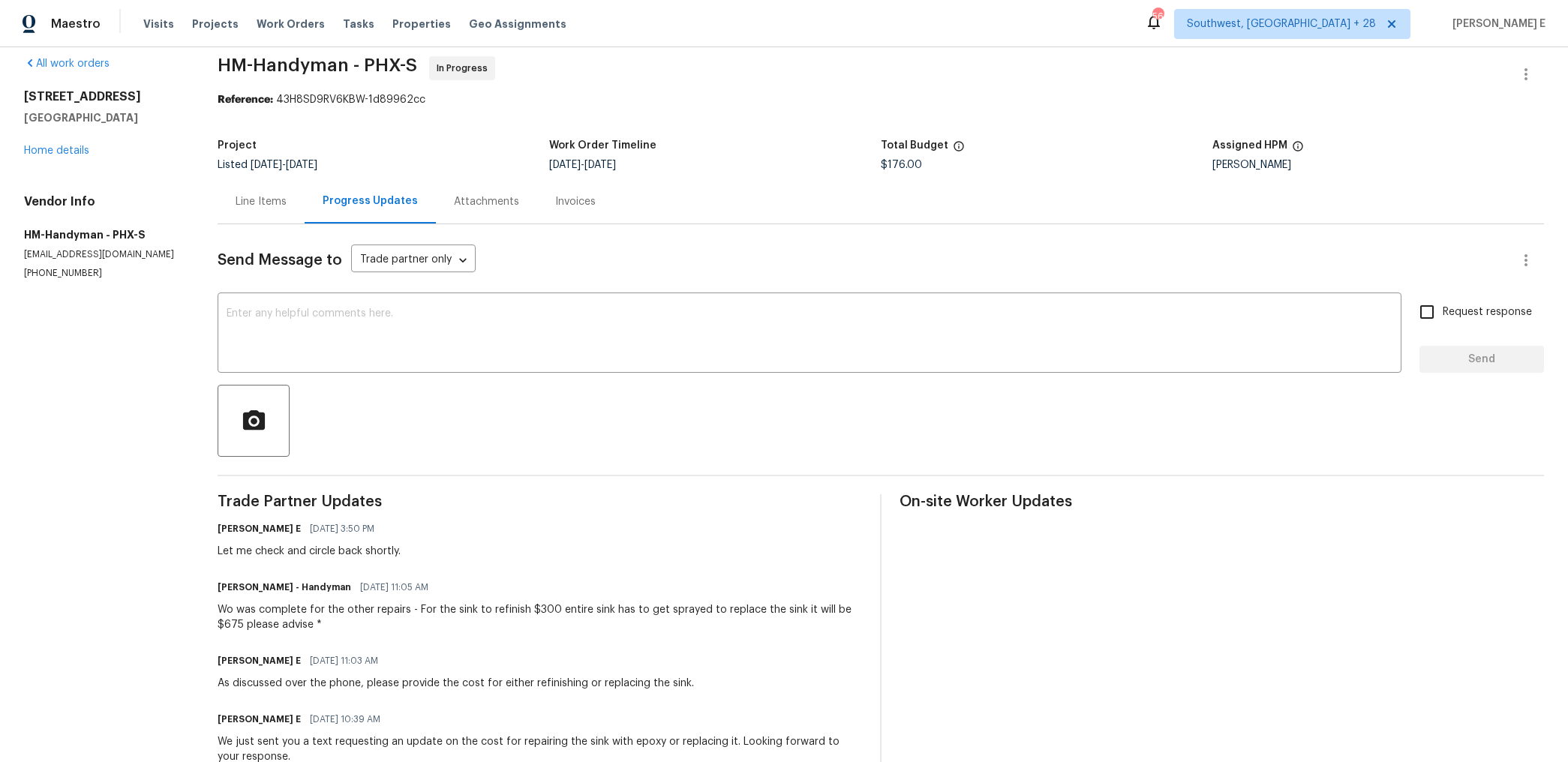
scroll to position [0, 0]
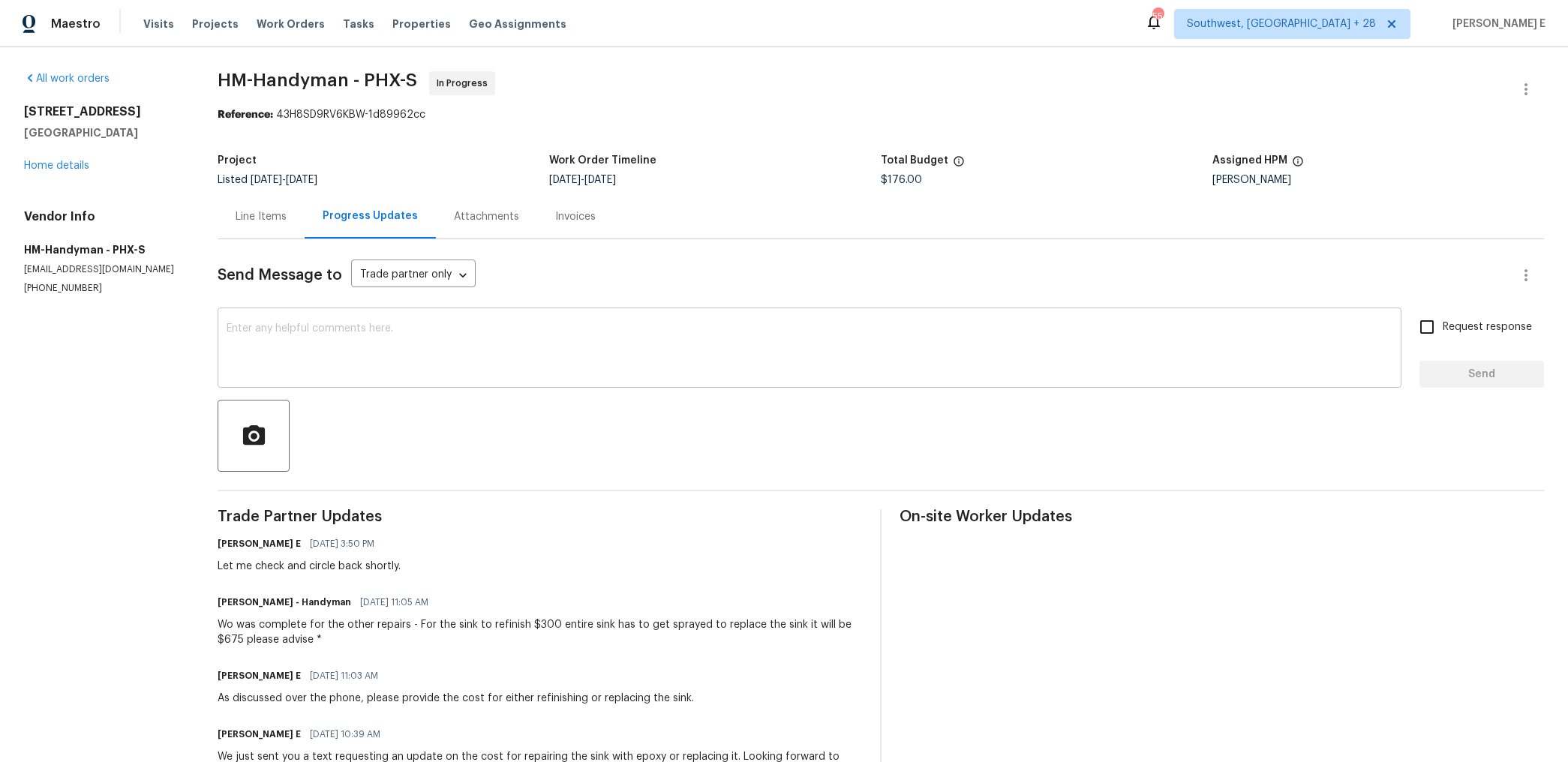
click at [821, 372] on textarea at bounding box center [809, 349] width 1166 height 53
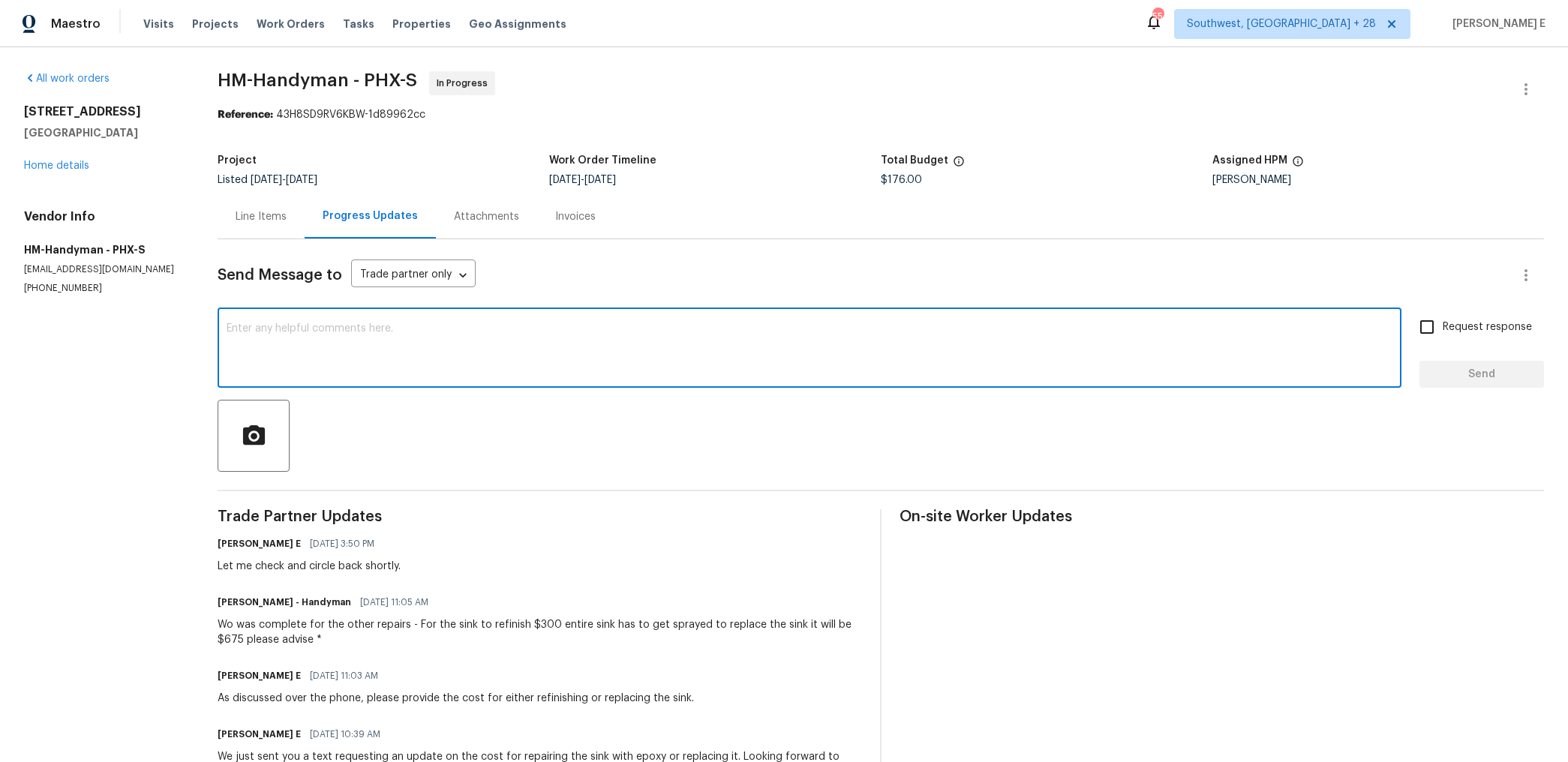
paste textarea "Do you happen to have any photos of the sink leaking underneath with the water …"
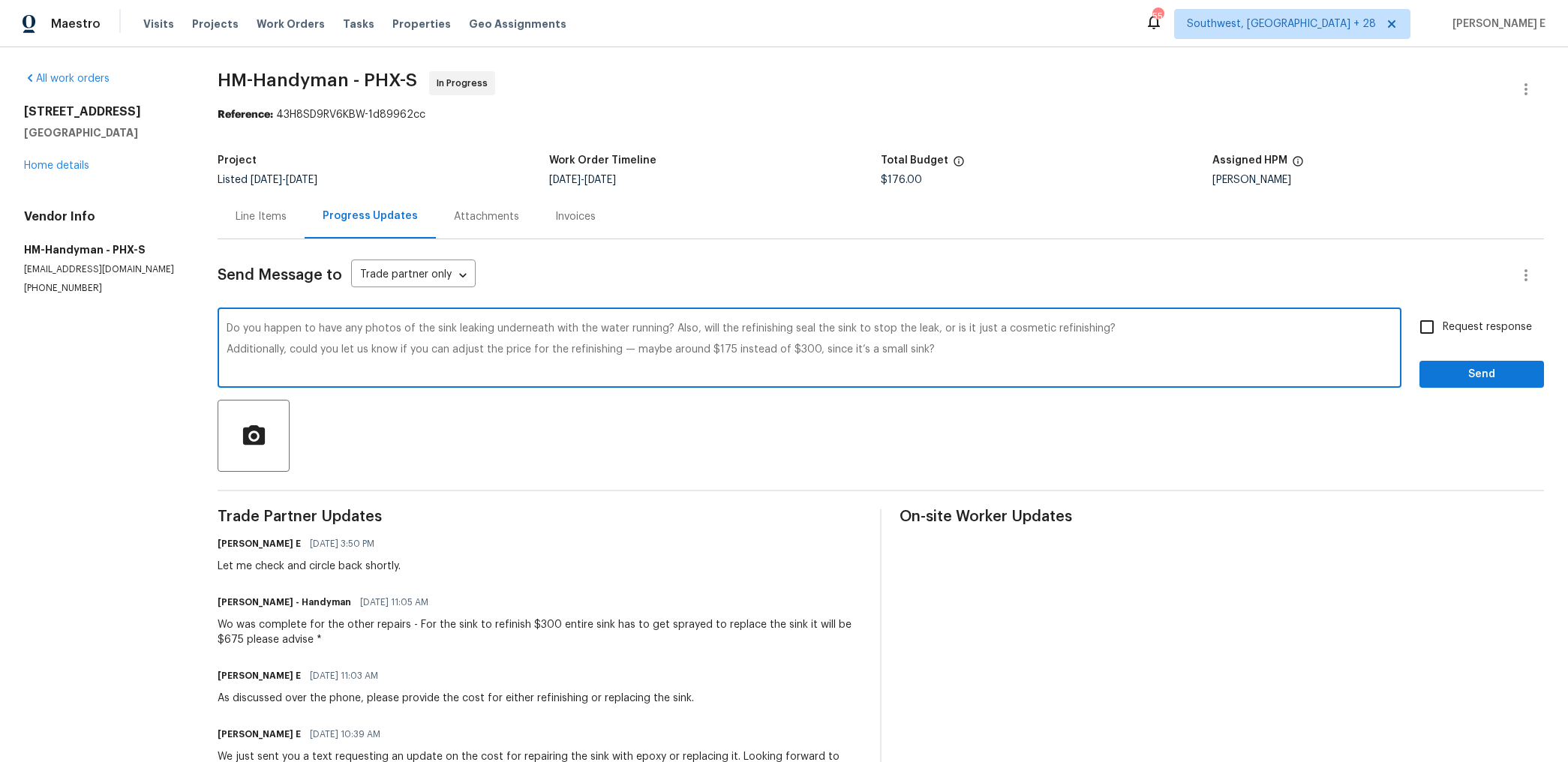
type textarea "Do you happen to have any photos of the sink leaking underneath with the water …"
click at [1450, 321] on span "Request response" at bounding box center [1487, 327] width 89 height 16
click at [1443, 321] on input "Request response" at bounding box center [1427, 327] width 31 height 31
checkbox input "true"
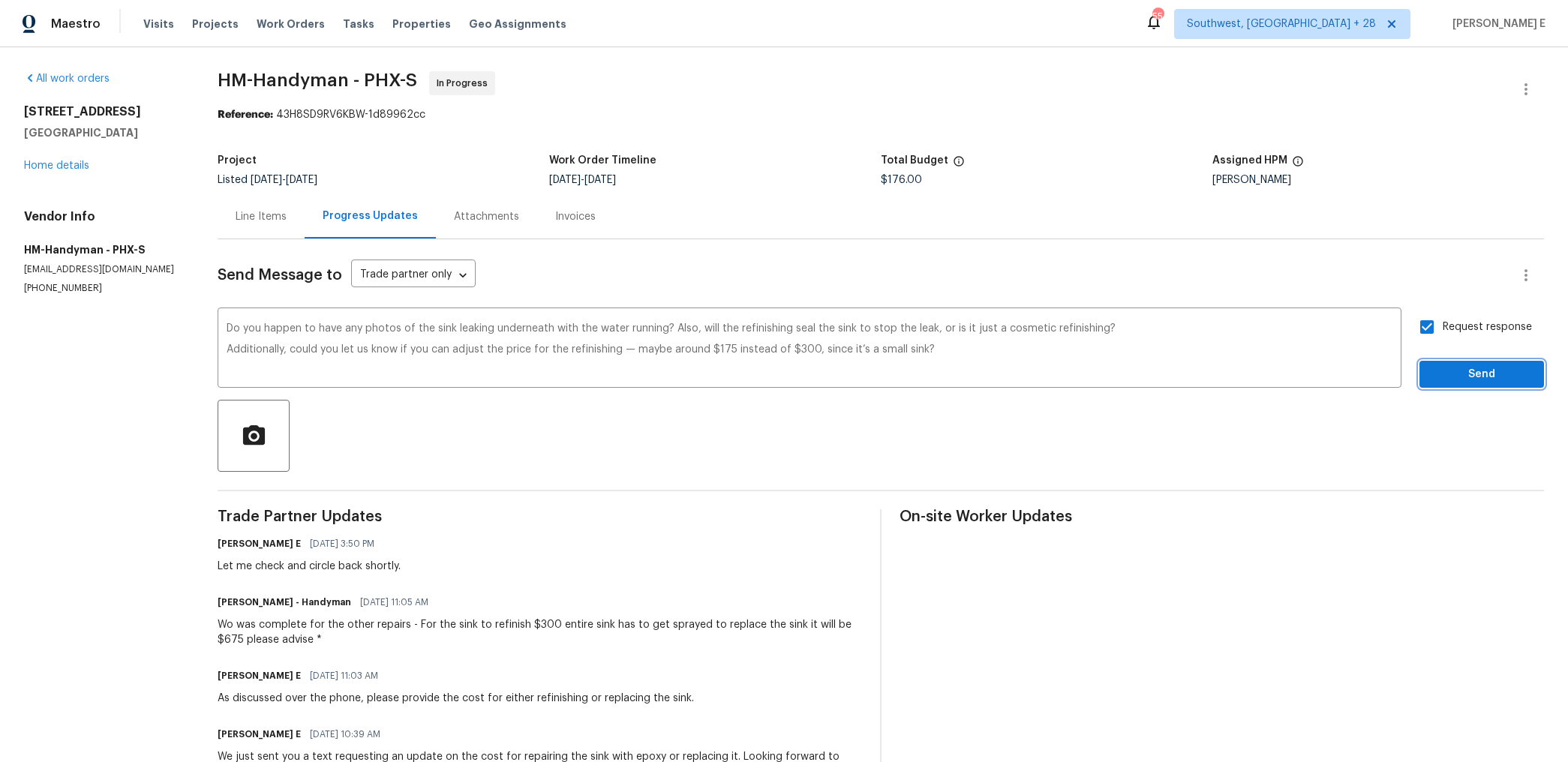
click at [1447, 373] on span "Send" at bounding box center [1482, 375] width 101 height 19
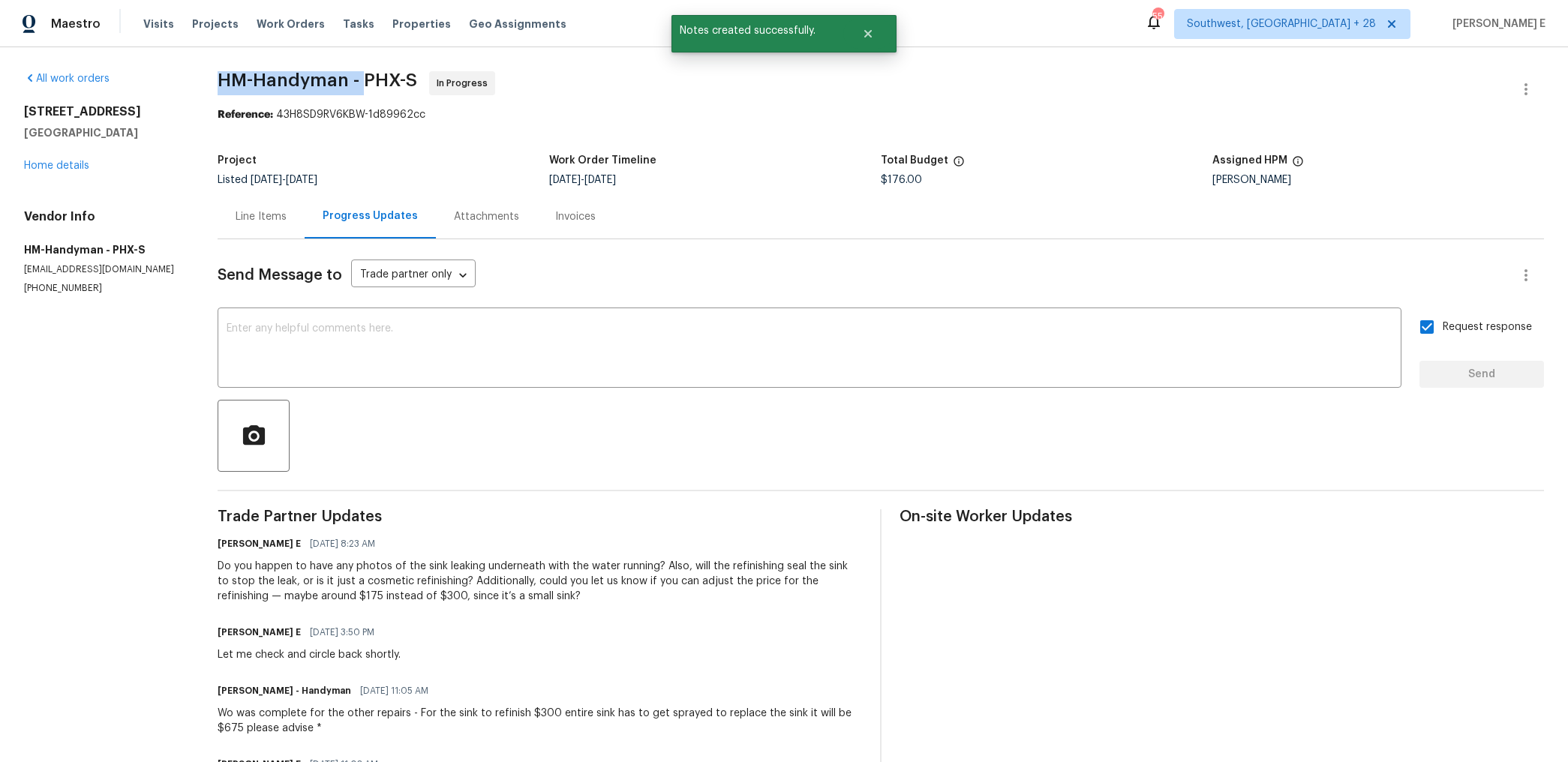
drag, startPoint x: 215, startPoint y: 79, endPoint x: 367, endPoint y: 79, distance: 152.0
copy span "HM-Handyman -"
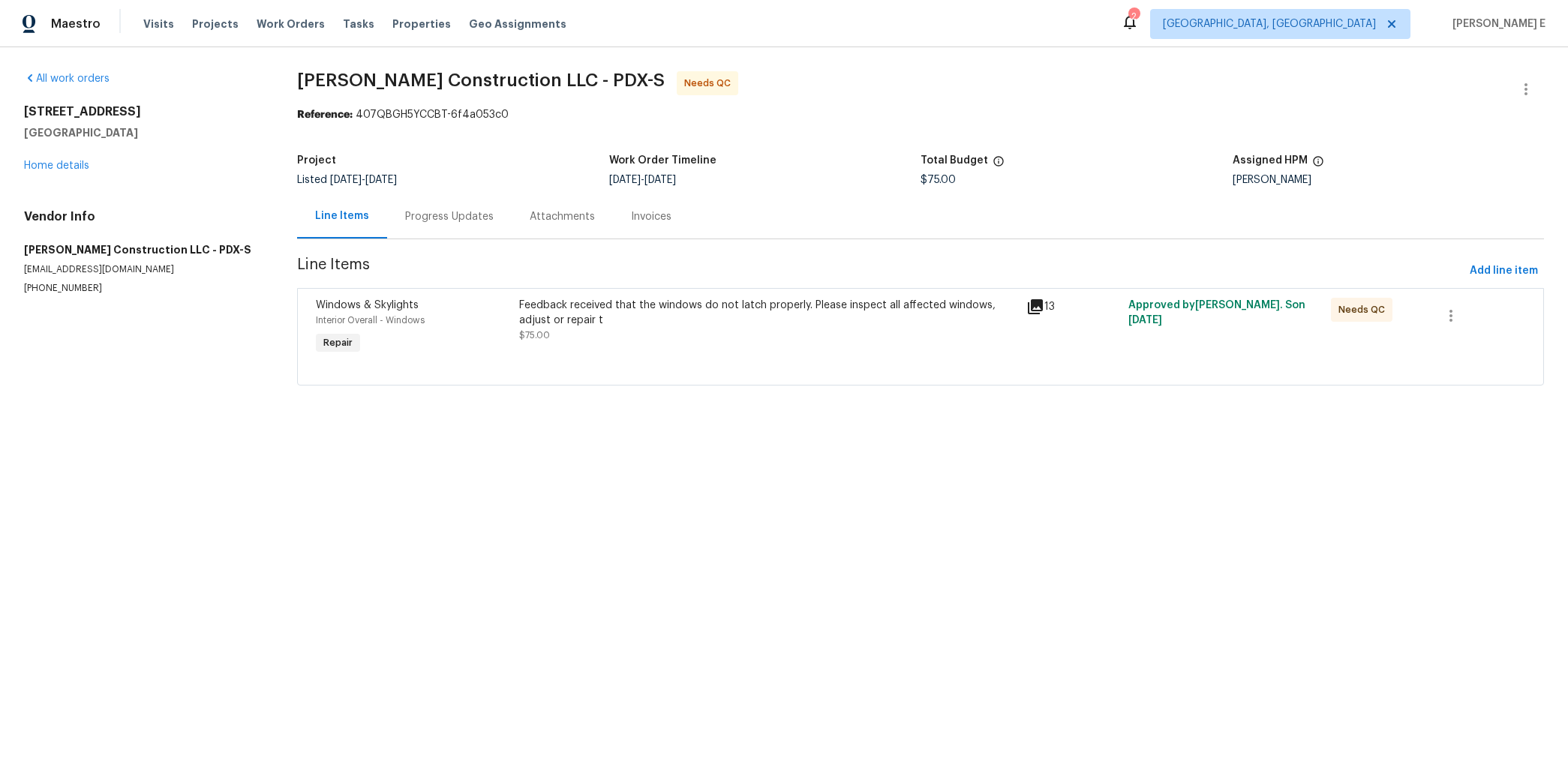
click at [458, 219] on div "Progress Updates" at bounding box center [449, 217] width 89 height 15
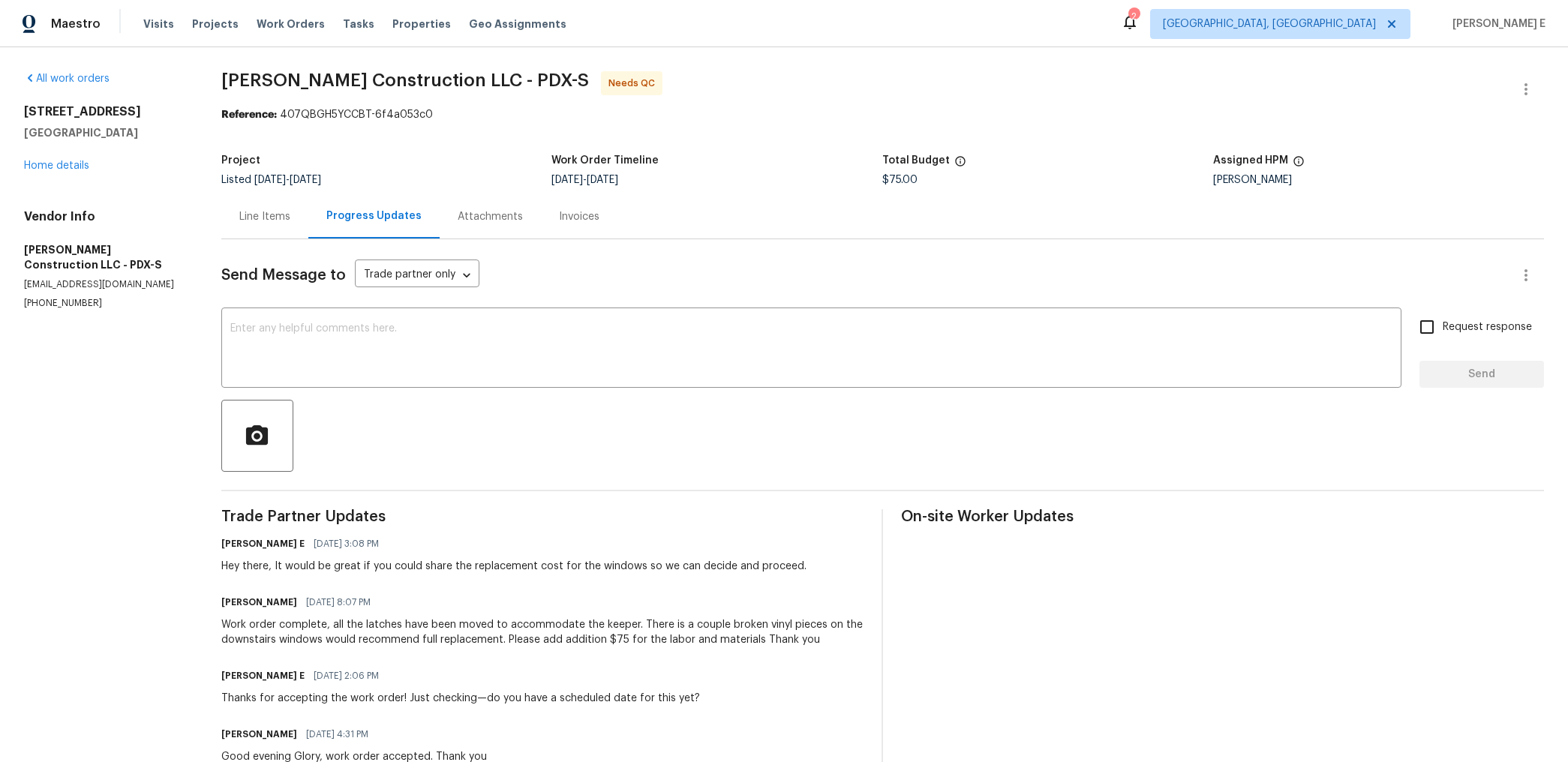
scroll to position [222, 0]
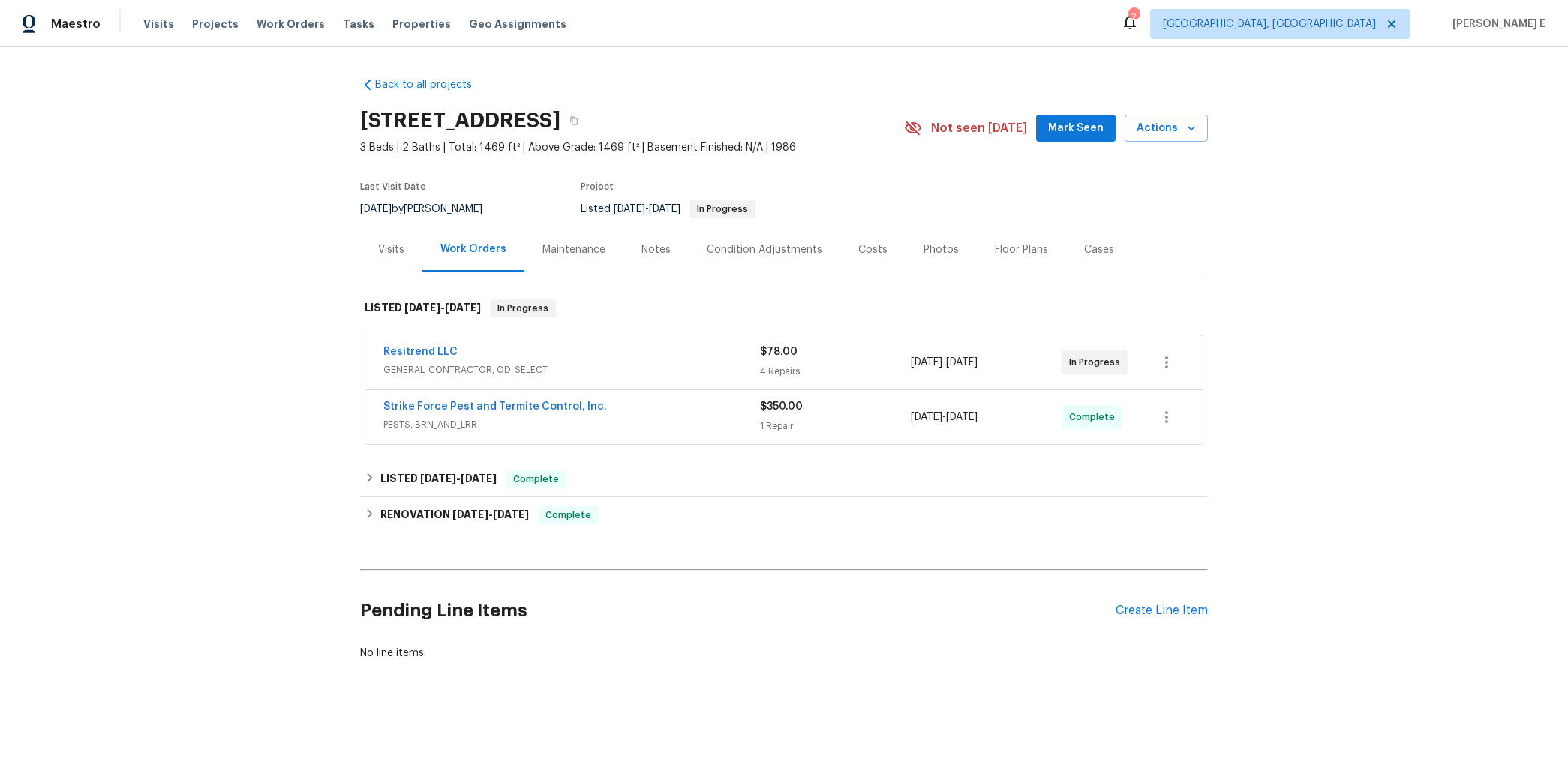
click at [650, 405] on div "Strike Force Pest and Termite Control, Inc." at bounding box center [571, 407] width 377 height 18
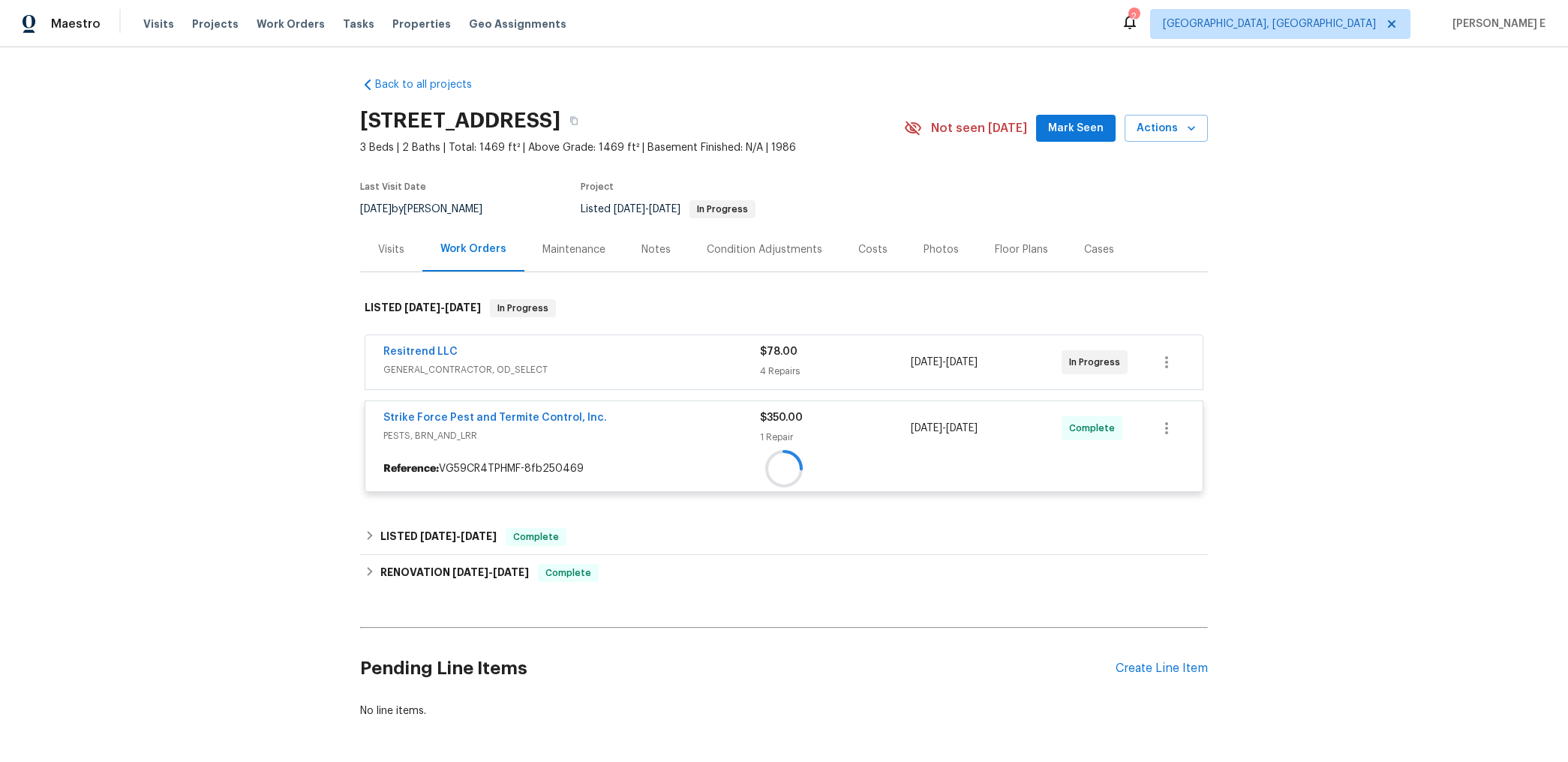
scroll to position [36, 0]
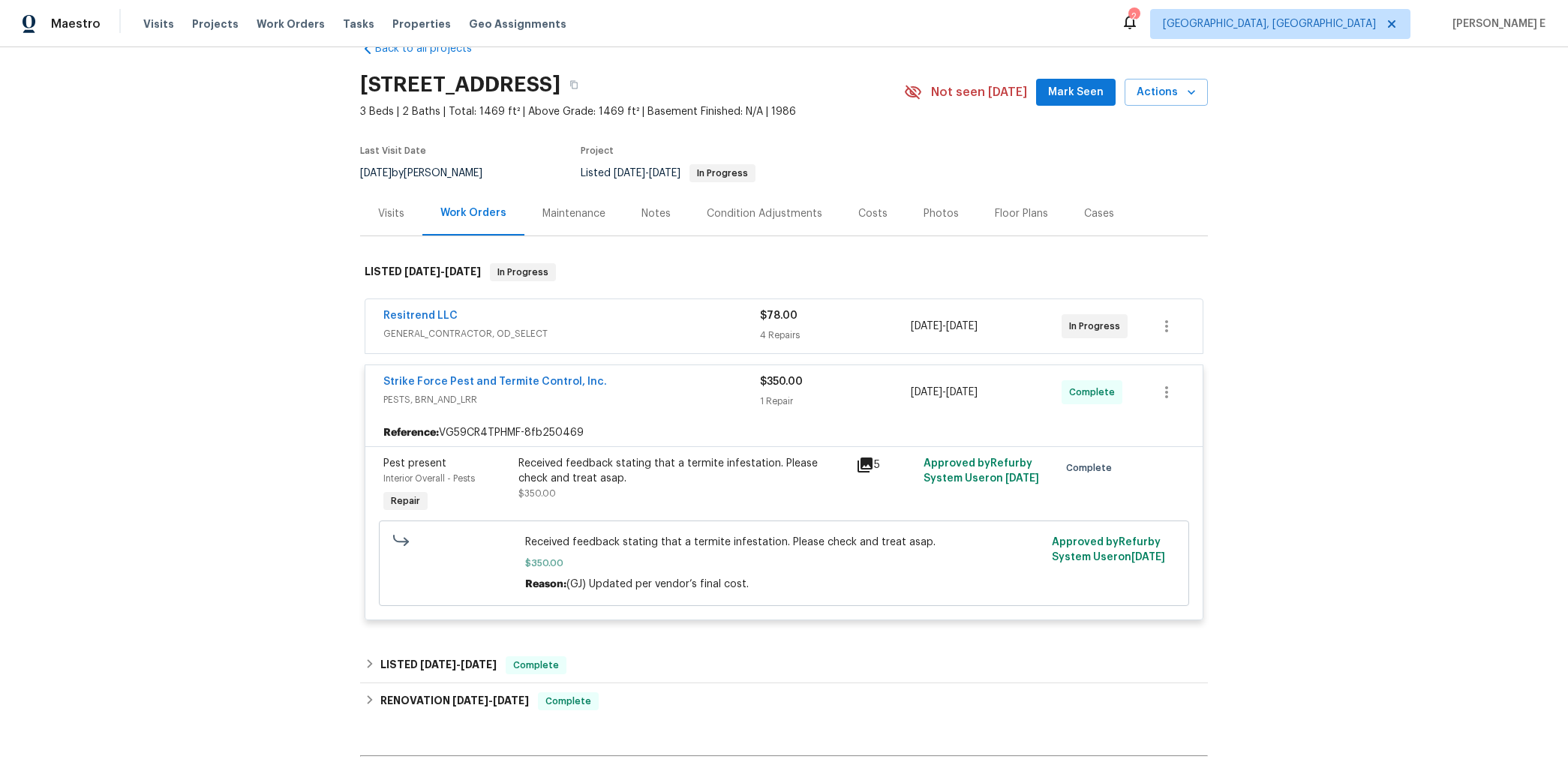
click at [516, 305] on div "Resitrend LLC GENERAL_CONTRACTOR, OD_SELECT $78.00 4 Repairs 10/6/2025 - 10/9/2…" at bounding box center [784, 326] width 837 height 54
click at [502, 324] on div "Resitrend LLC" at bounding box center [571, 317] width 377 height 18
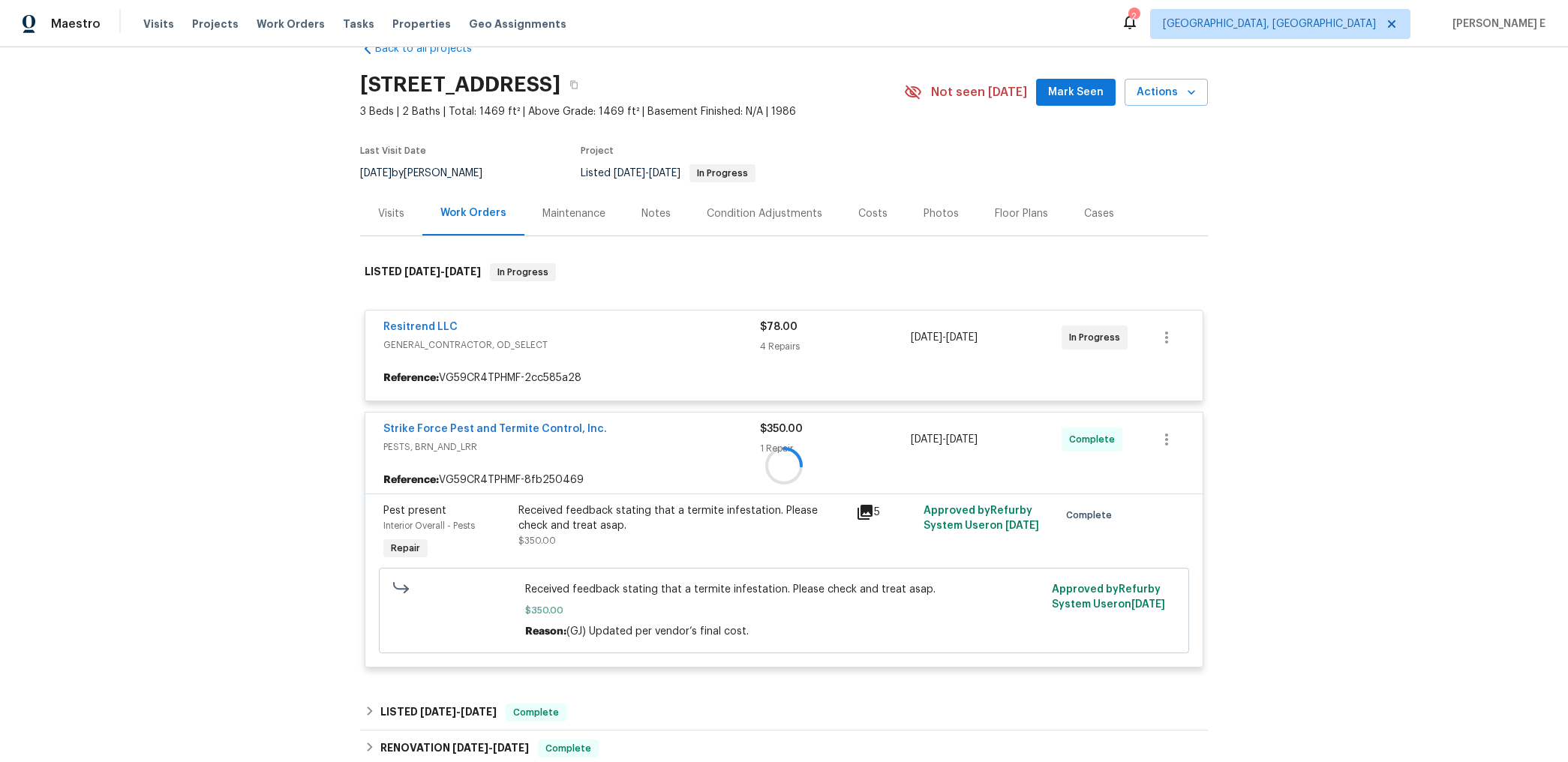
scroll to position [66, 0]
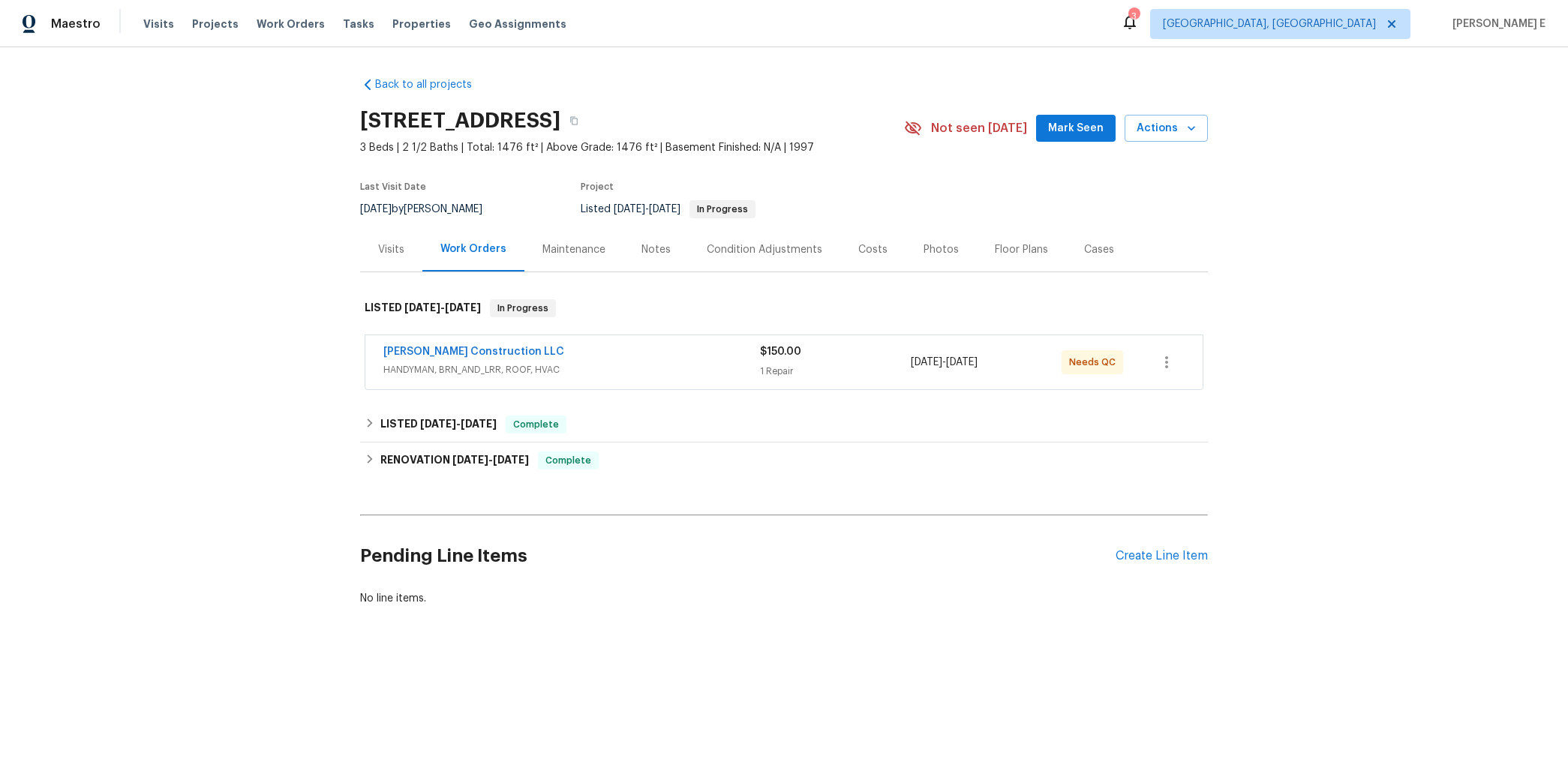
click at [732, 345] on div "Bowen Construction LLC" at bounding box center [571, 353] width 377 height 18
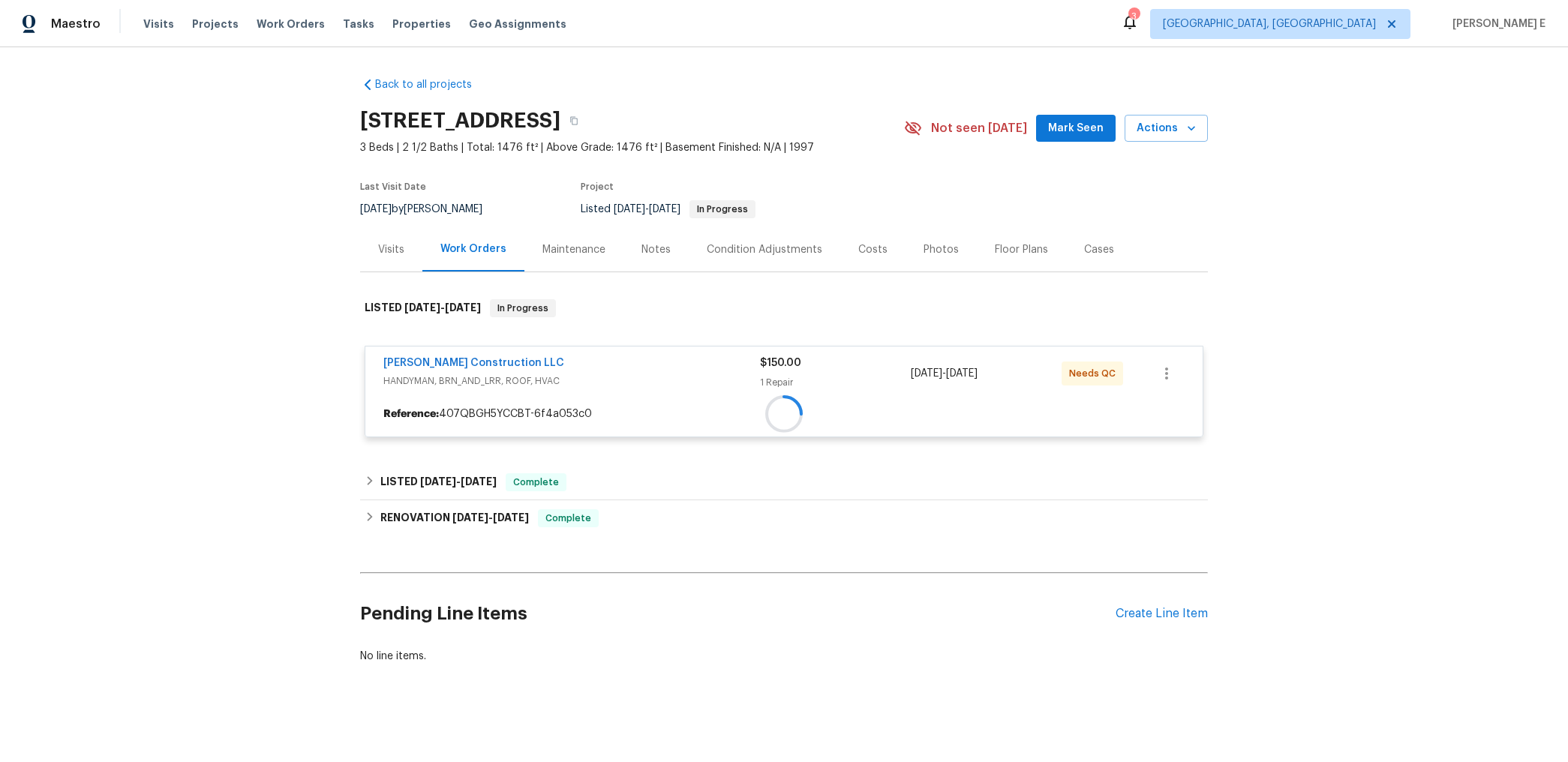
scroll to position [4, 0]
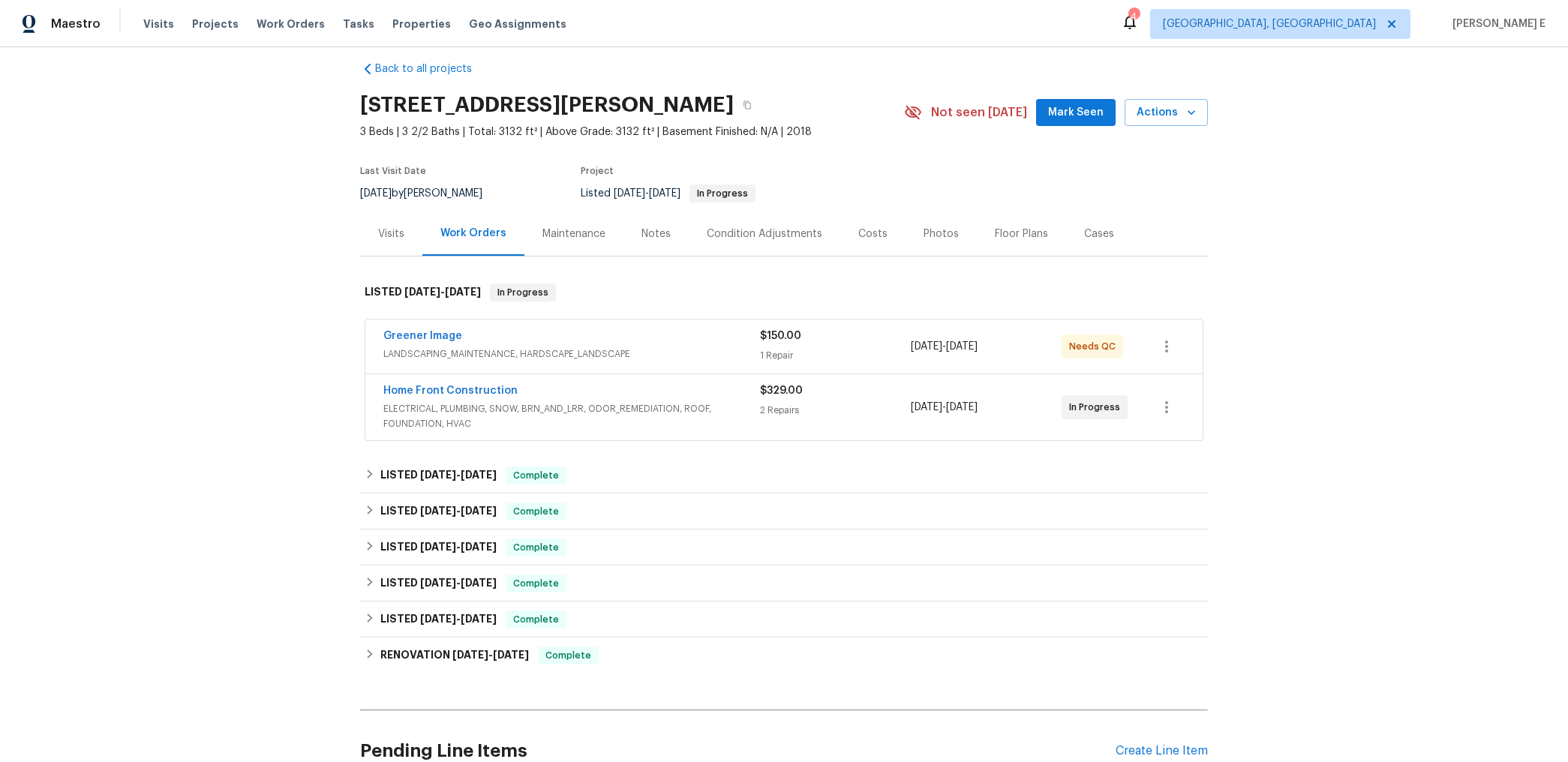
scroll to position [19, 0]
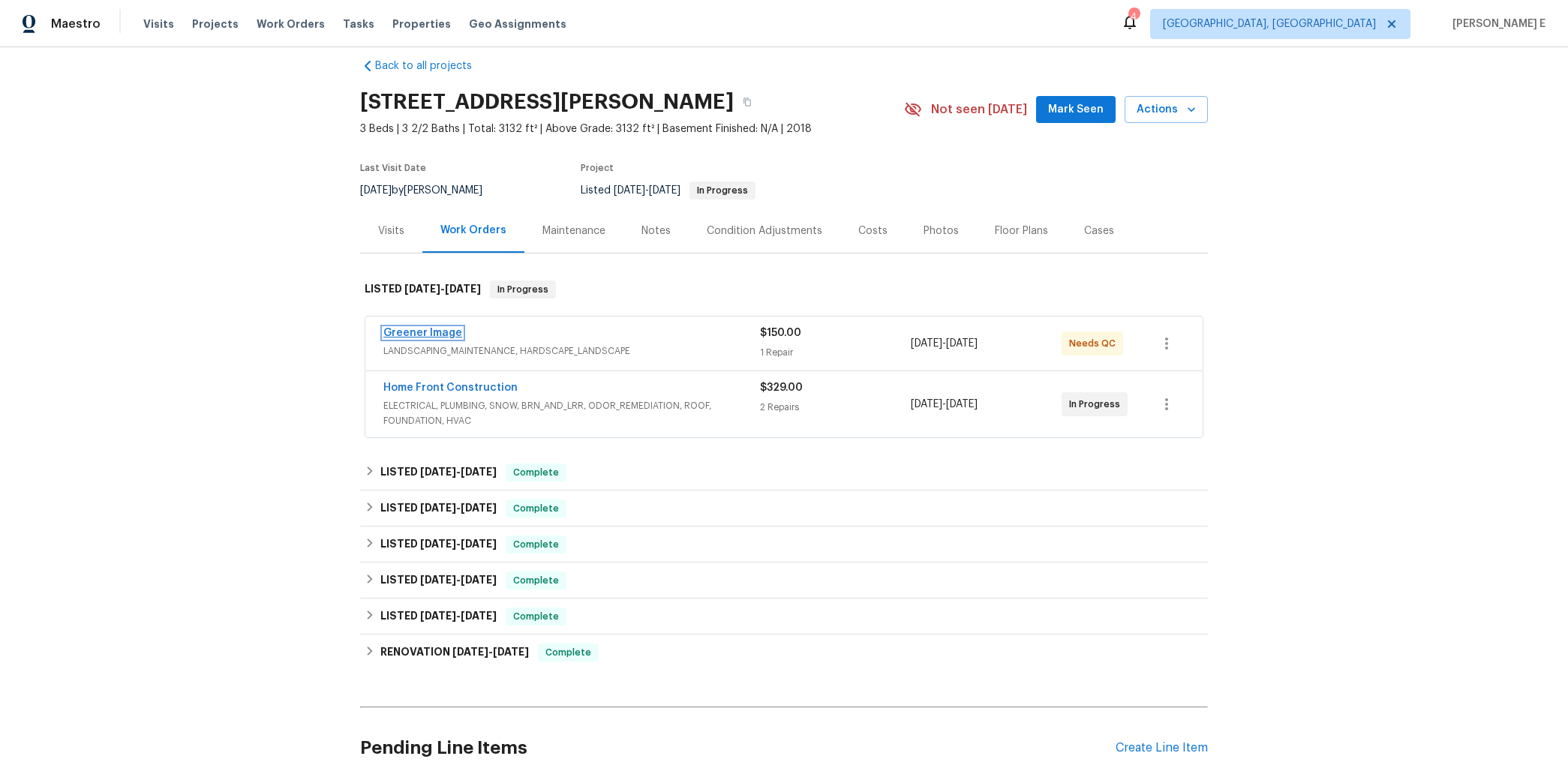
click at [456, 335] on link "Greener Image" at bounding box center [422, 332] width 79 height 10
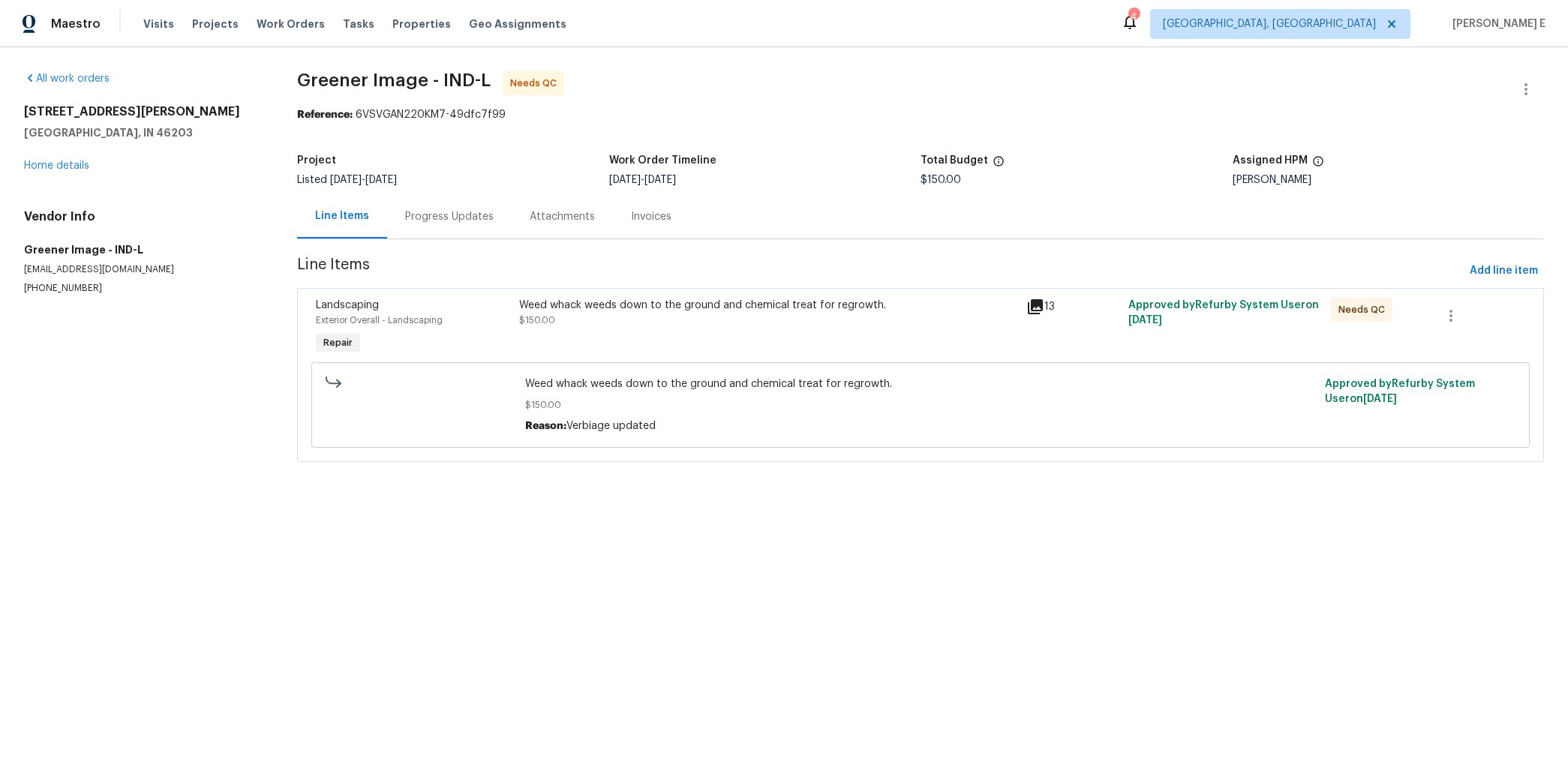
click at [650, 333] on div "Weed whack weeds down to the ground and chemical treat for regrowth. $150.00" at bounding box center [769, 328] width 508 height 69
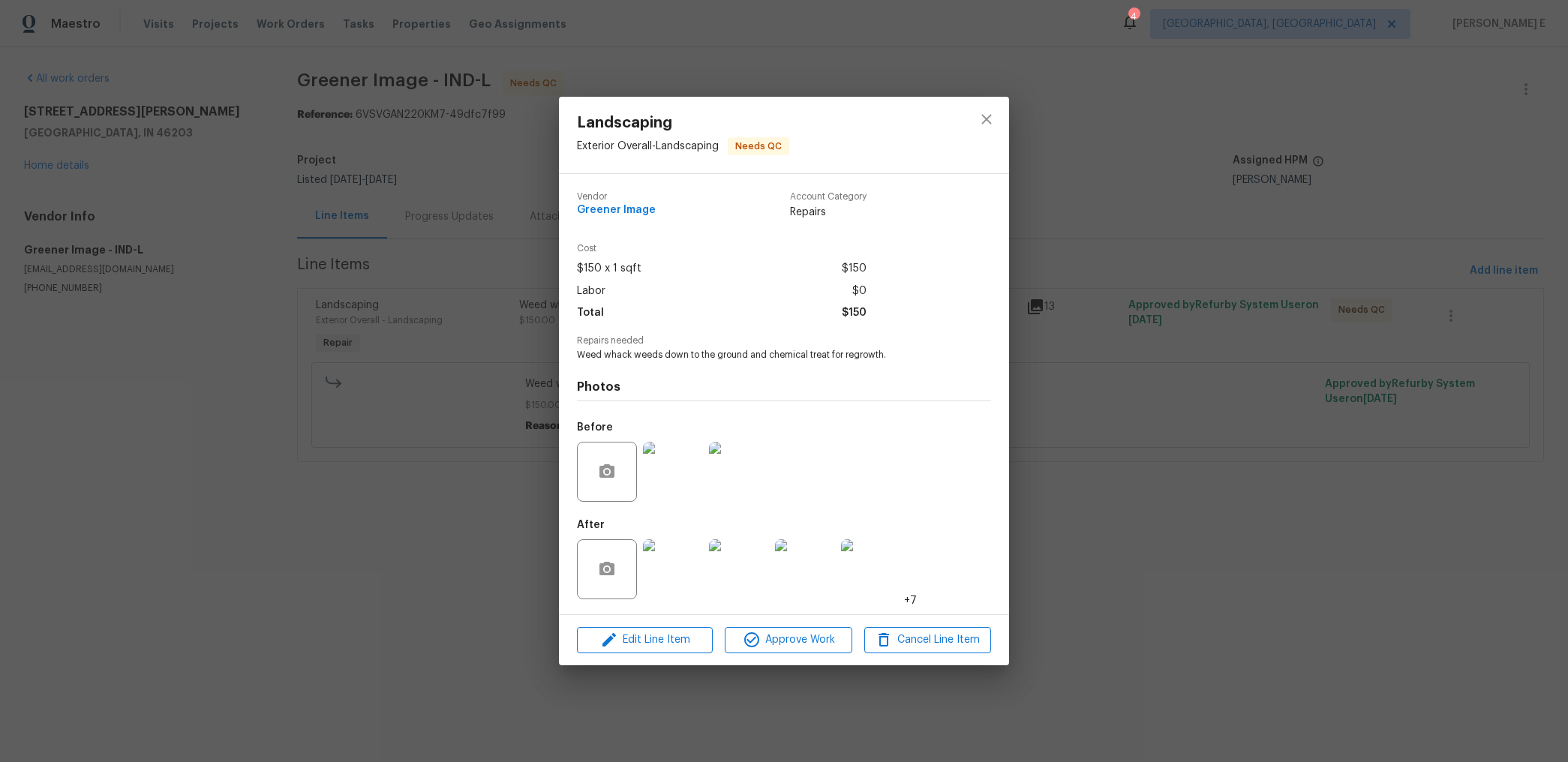
click at [659, 484] on img at bounding box center [672, 471] width 60 height 60
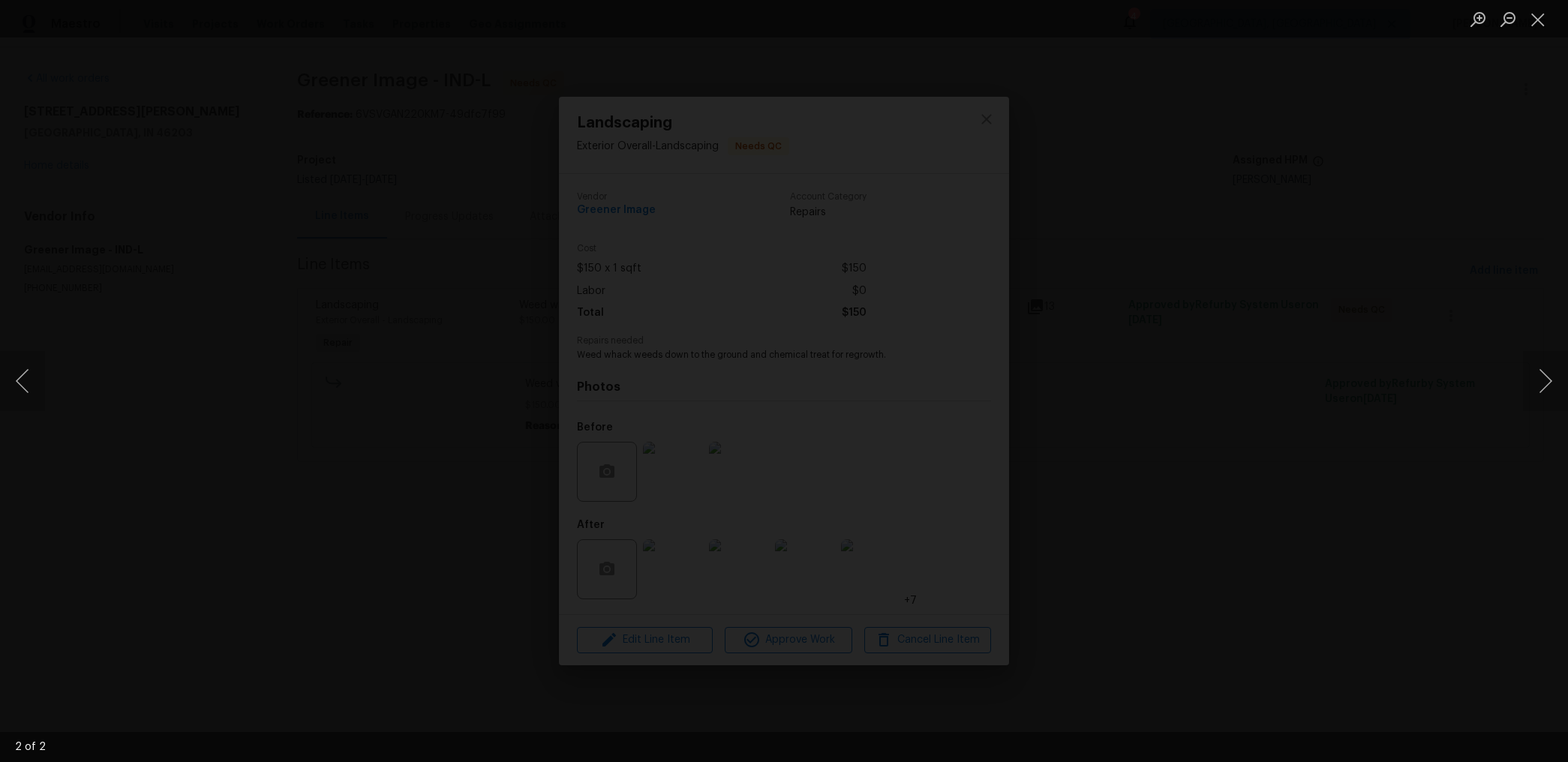
click at [1328, 229] on div "Lightbox" at bounding box center [784, 381] width 1568 height 762
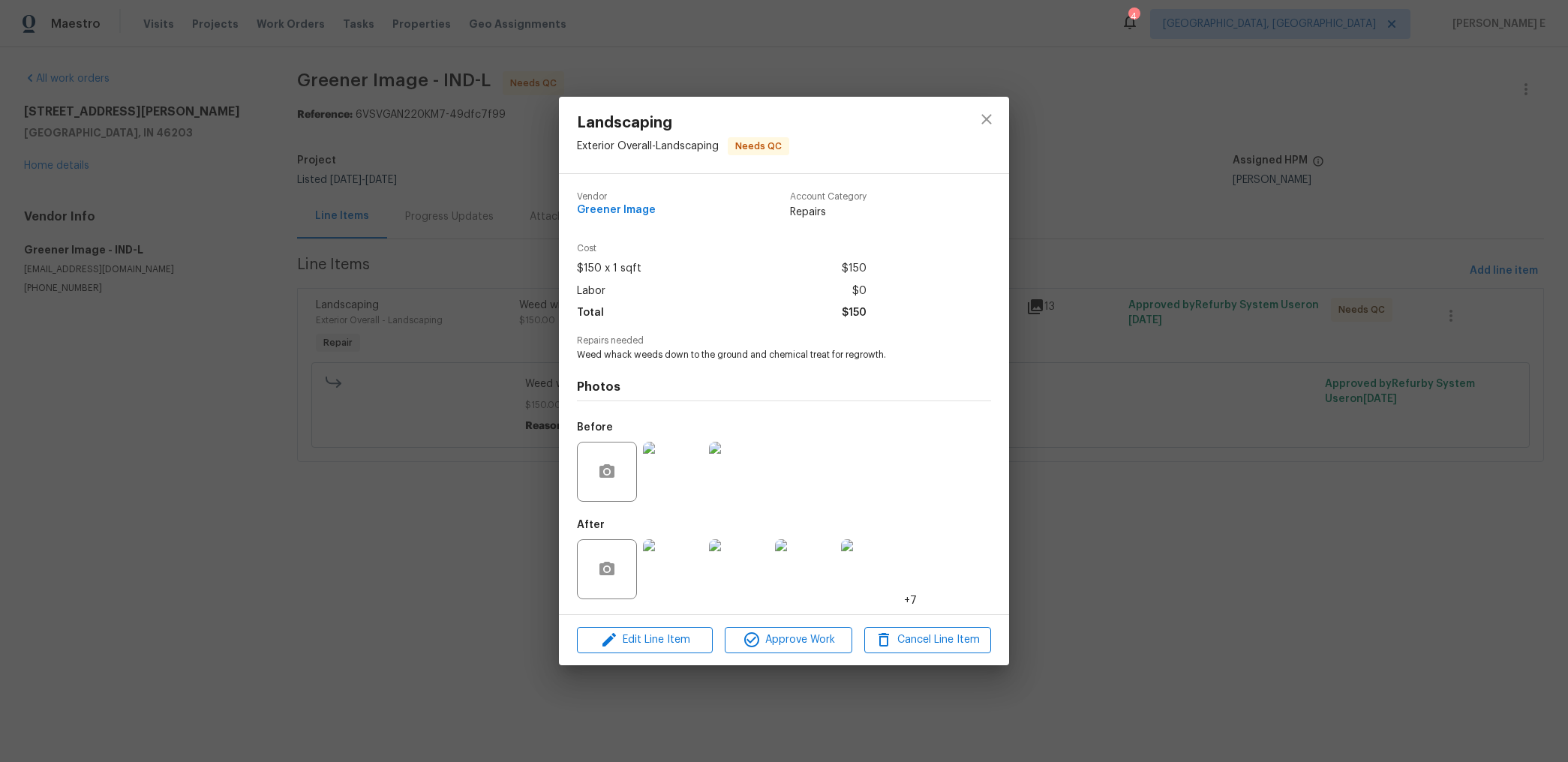
click at [668, 540] on img at bounding box center [672, 568] width 60 height 60
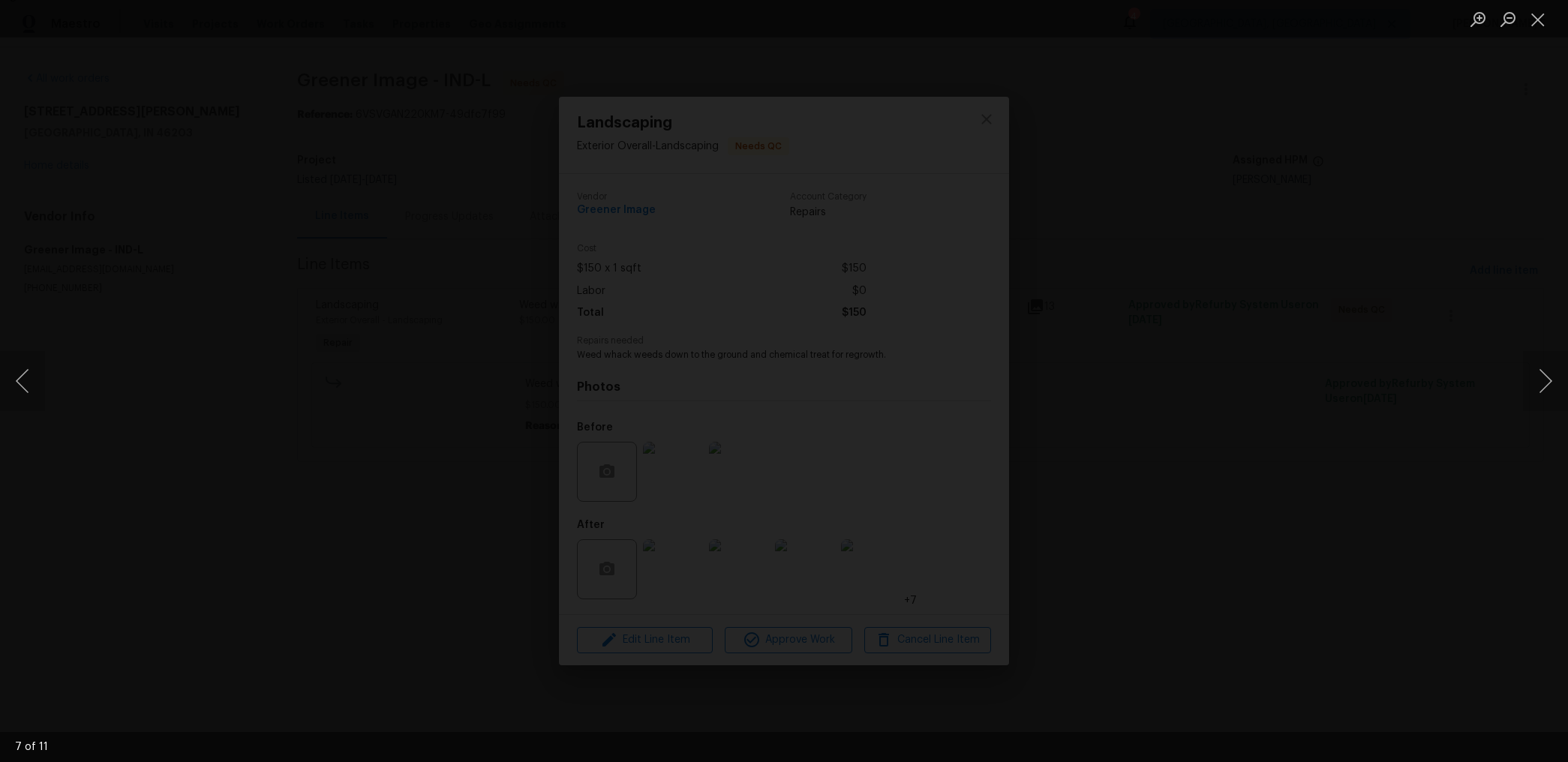
click at [1123, 241] on div "Lightbox" at bounding box center [784, 381] width 1568 height 762
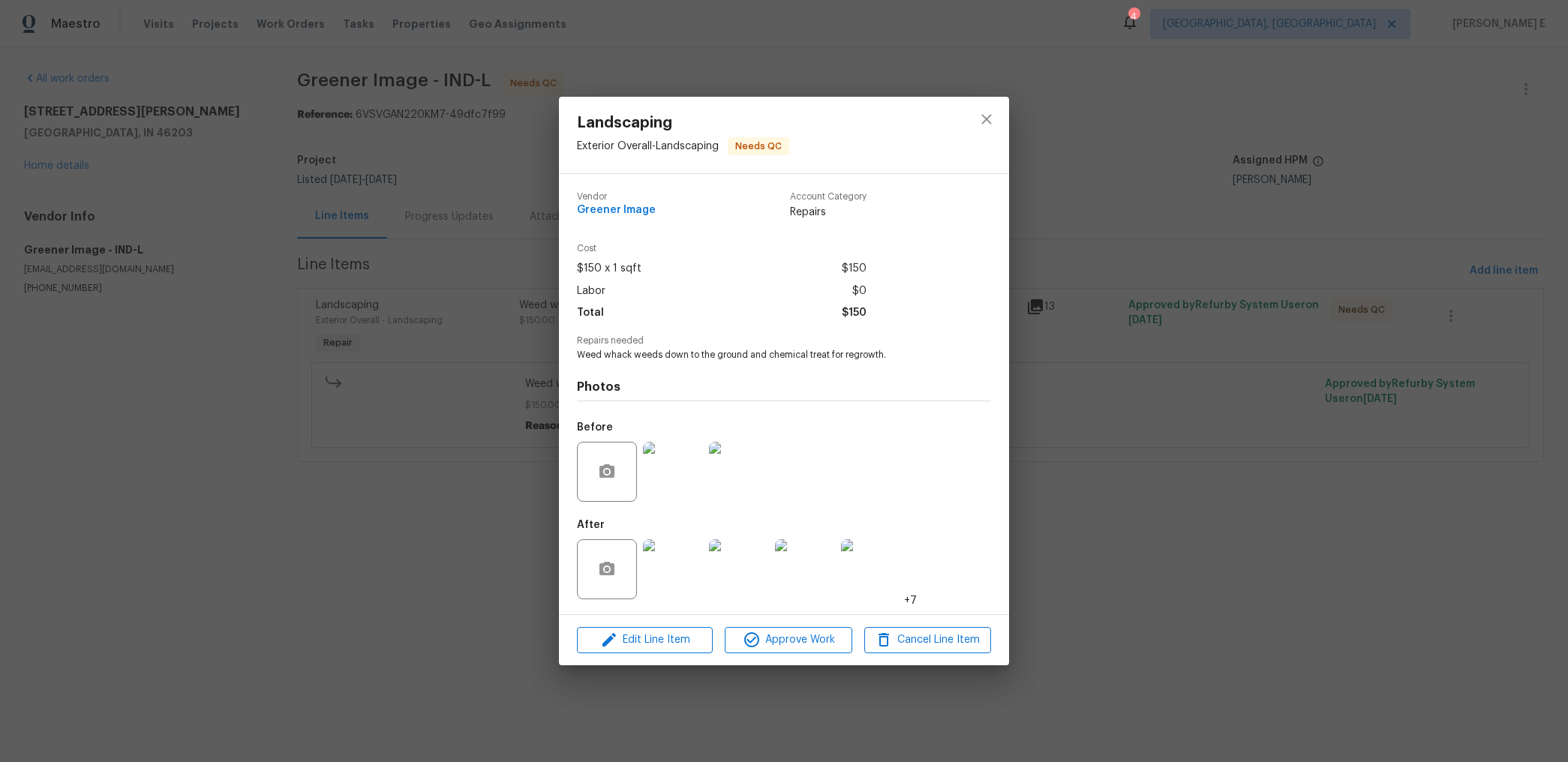
click at [1123, 241] on div "Landscaping Exterior Overall - Landscaping Needs QC Vendor Greener Image Accoun…" at bounding box center [784, 381] width 1568 height 762
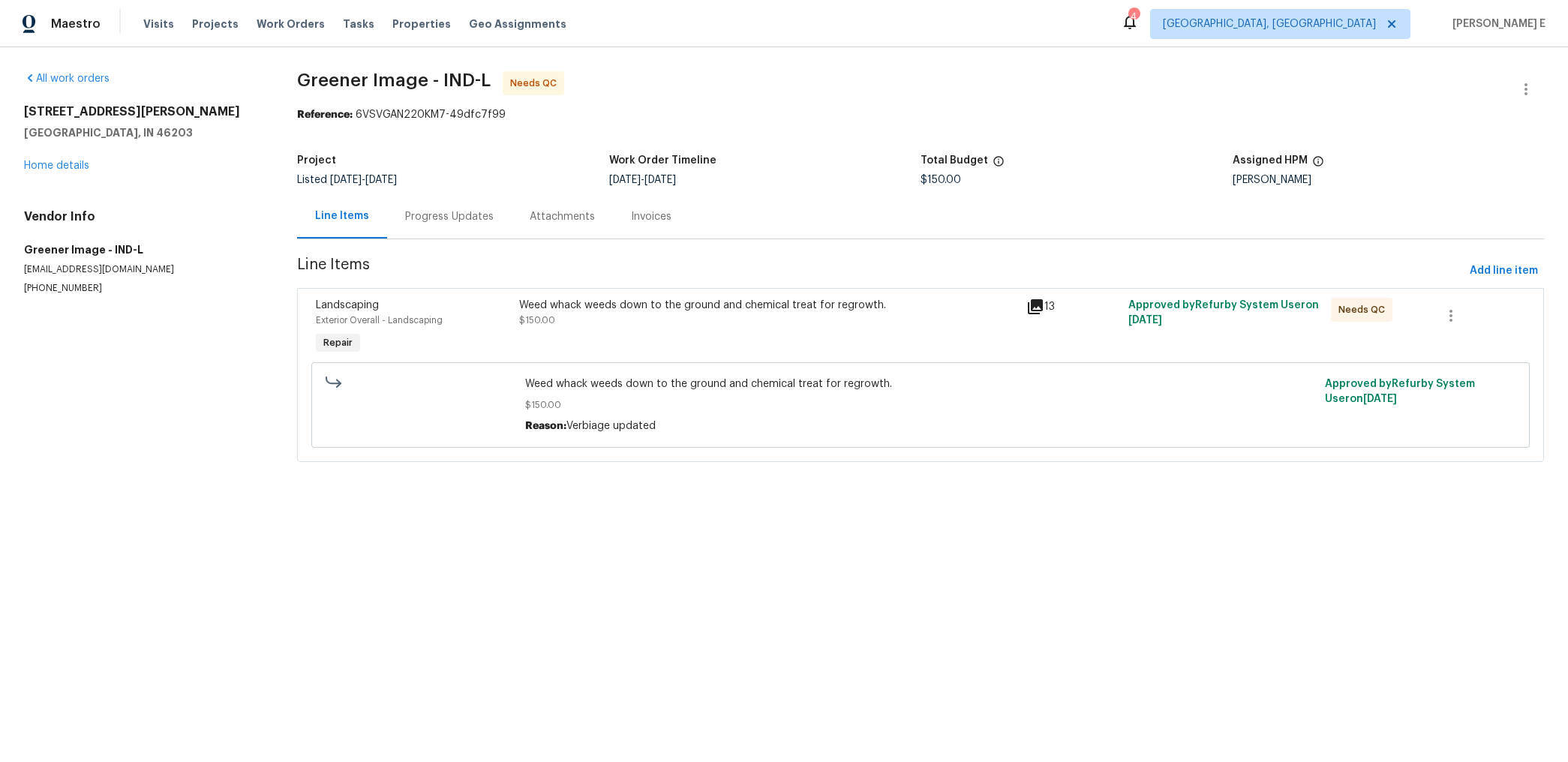
click at [465, 217] on div "Progress Updates" at bounding box center [449, 217] width 89 height 15
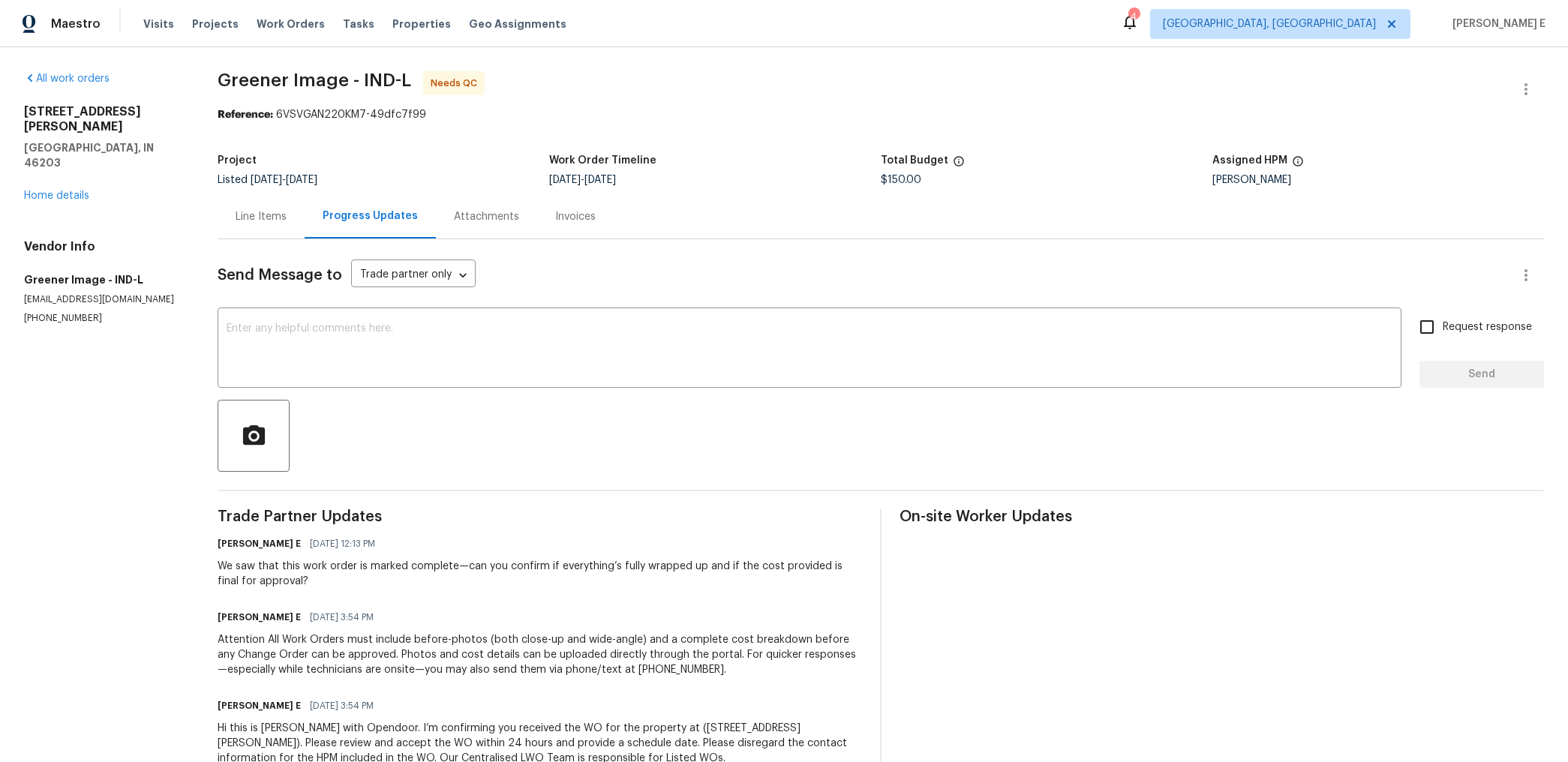
click at [270, 218] on div "Line Items" at bounding box center [260, 217] width 51 height 15
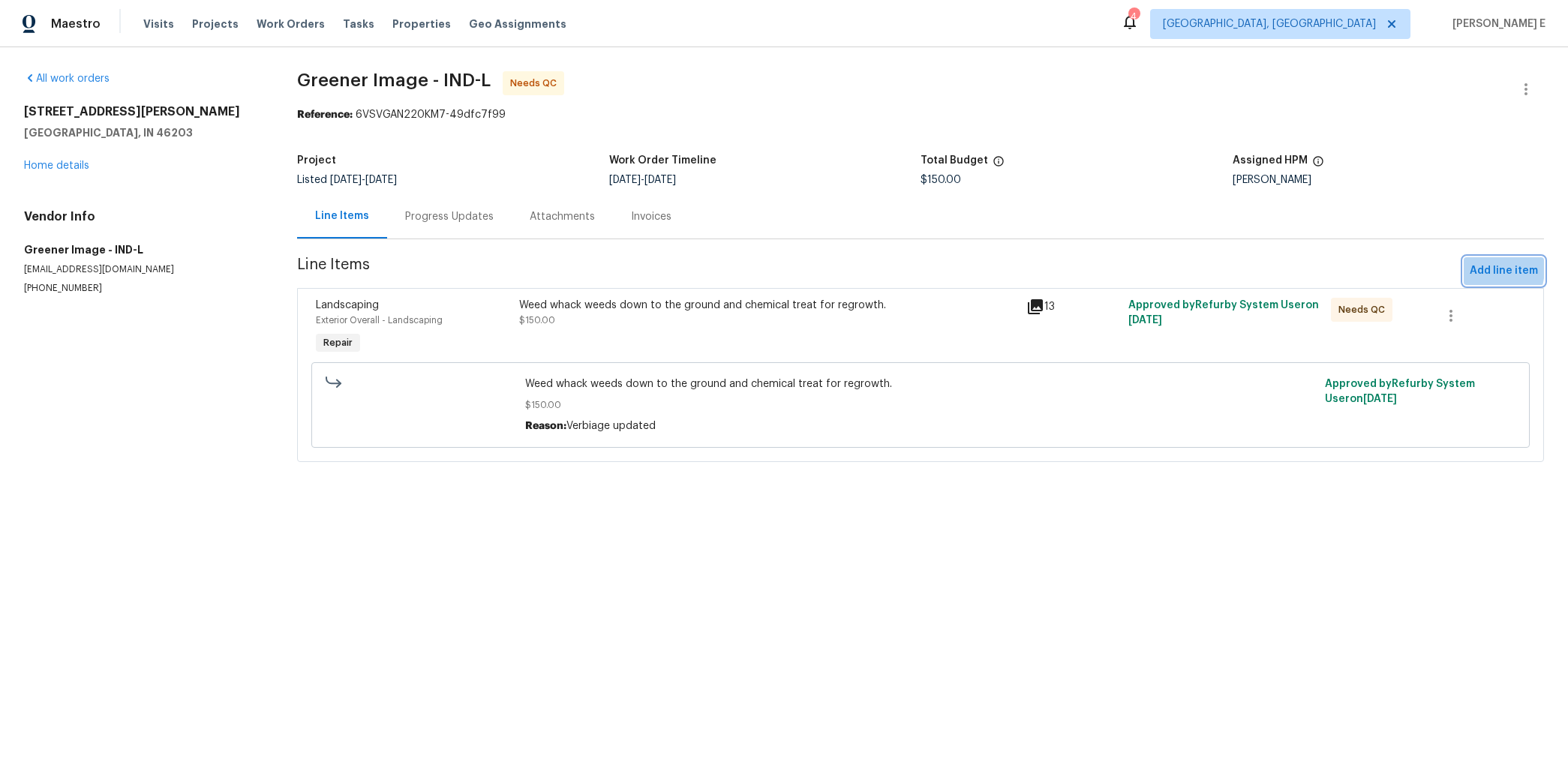
click at [1483, 269] on span "Add line item" at bounding box center [1504, 271] width 69 height 19
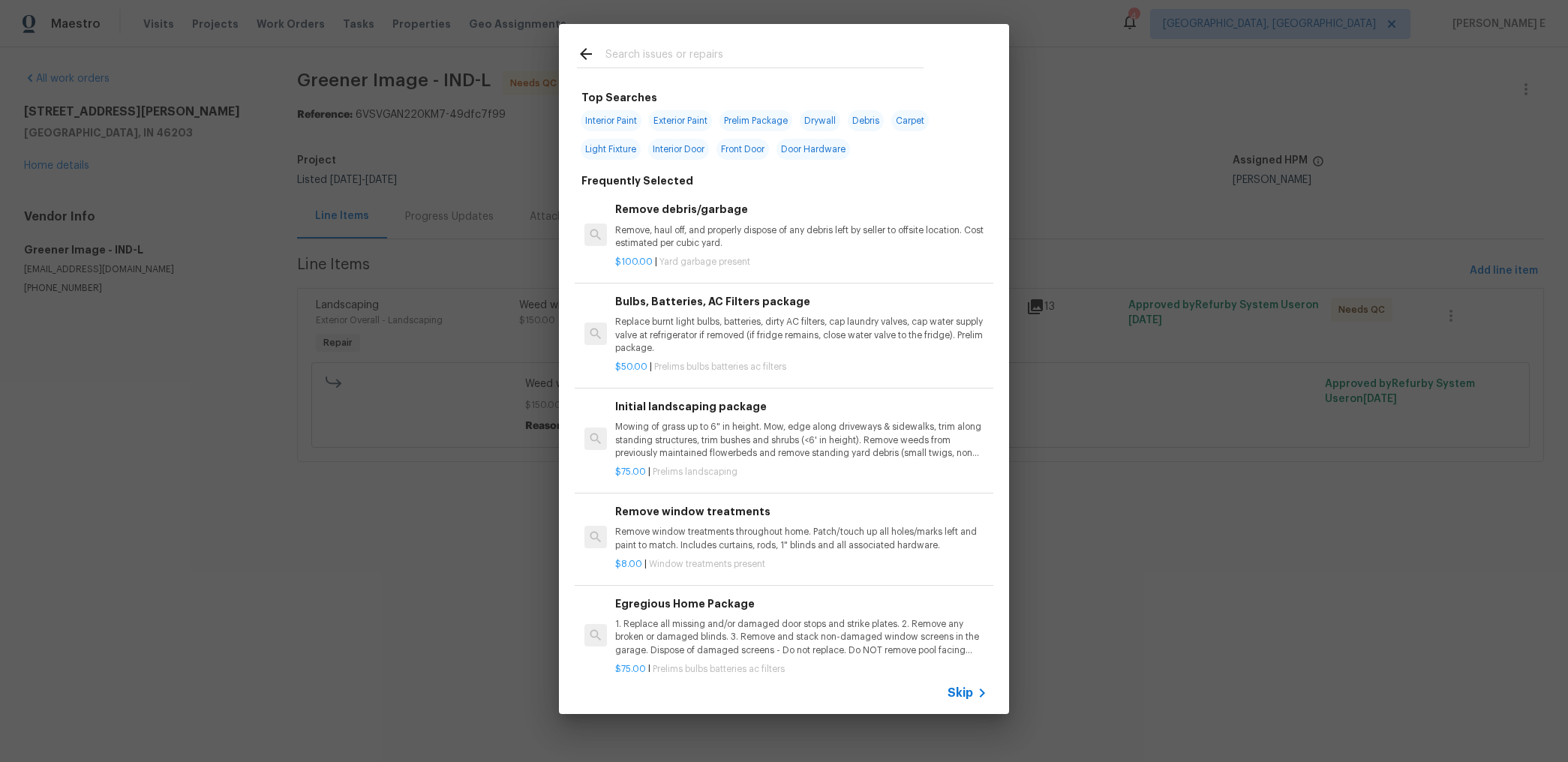
click at [943, 691] on div "Skip" at bounding box center [784, 693] width 450 height 42
click at [949, 693] on span "Skip" at bounding box center [960, 693] width 26 height 15
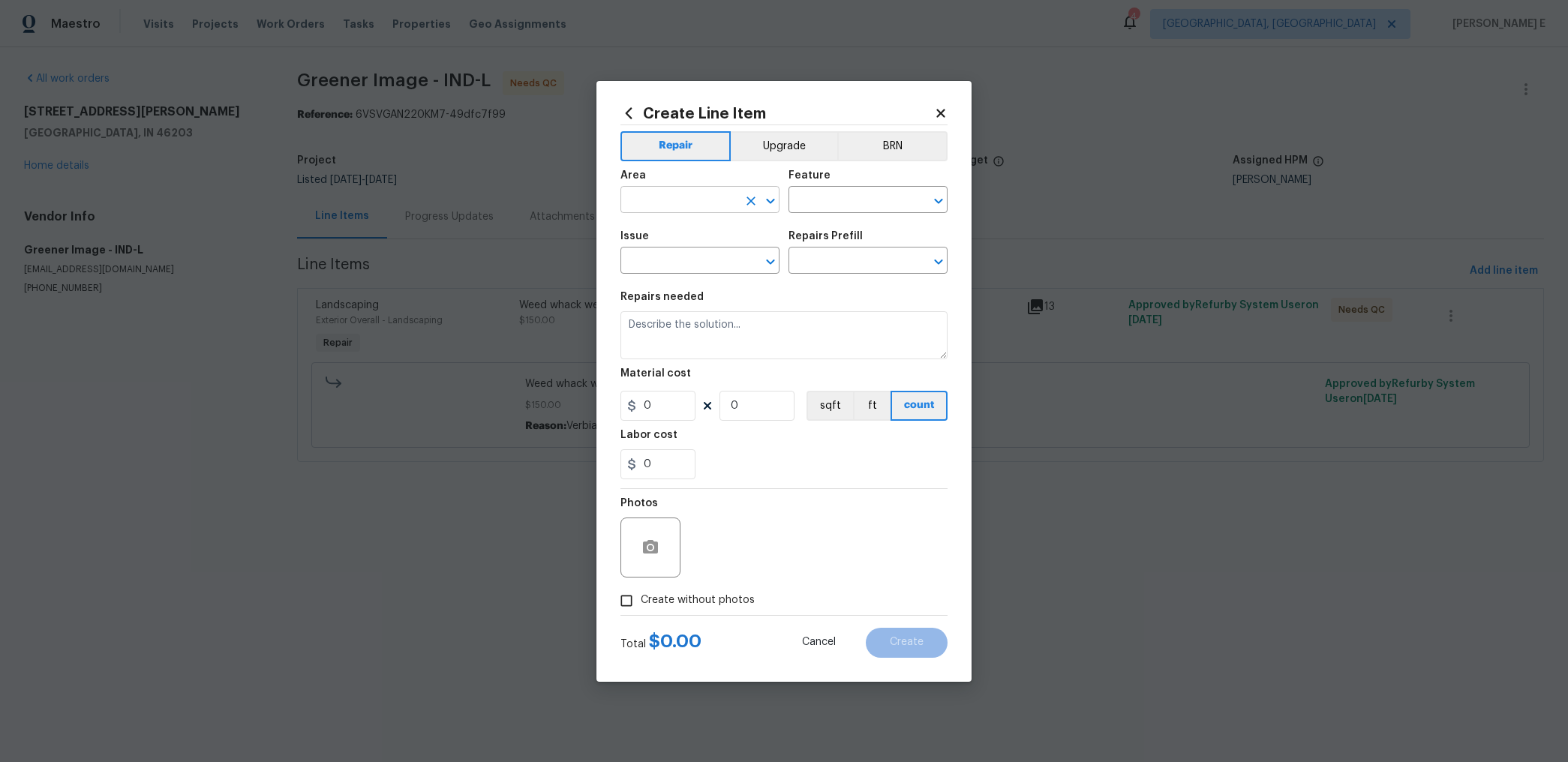
click at [648, 206] on input "text" at bounding box center [679, 201] width 117 height 23
type input "Exterior Overall"
type input "Landscaping"
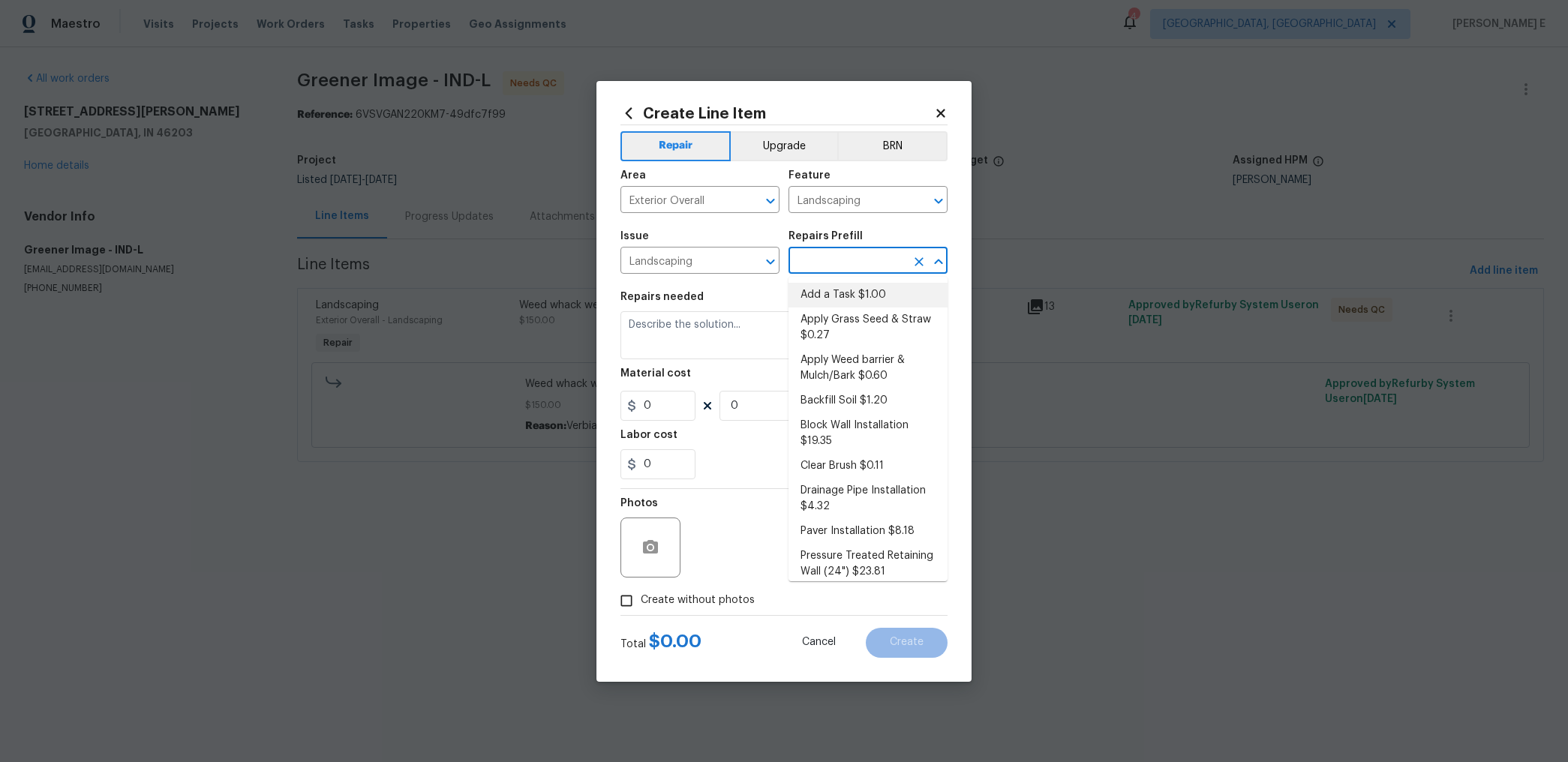
click at [820, 298] on li "Add a Task $1.00" at bounding box center [868, 294] width 159 height 25
type input "Add a Task $1.00"
type textarea "HPM to detail"
type input "1"
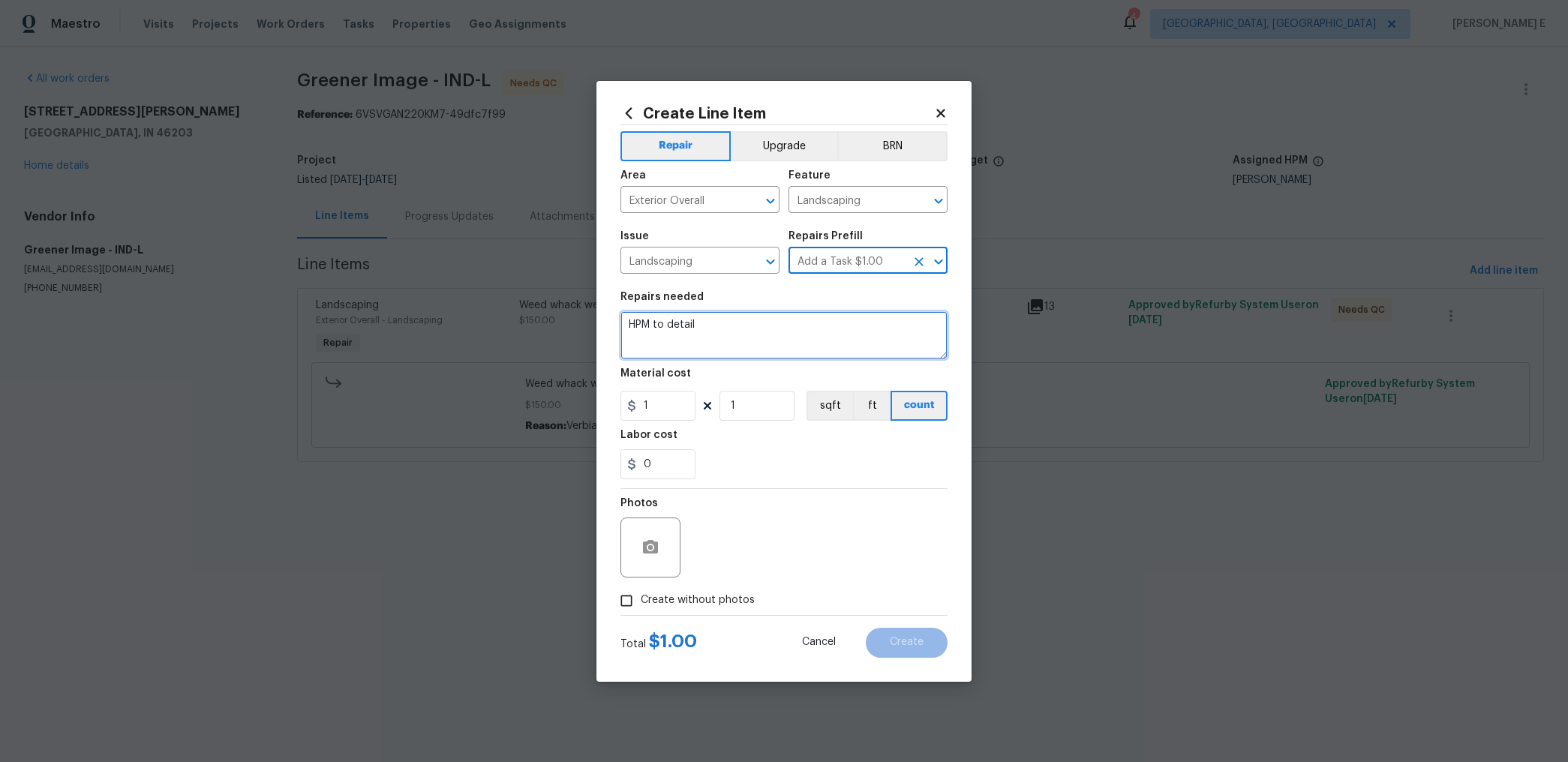
click at [684, 325] on textarea "HPM to detail" at bounding box center [784, 335] width 327 height 48
type textarea "Waiting for update"
click at [666, 591] on label "Create without photos" at bounding box center [684, 600] width 143 height 29
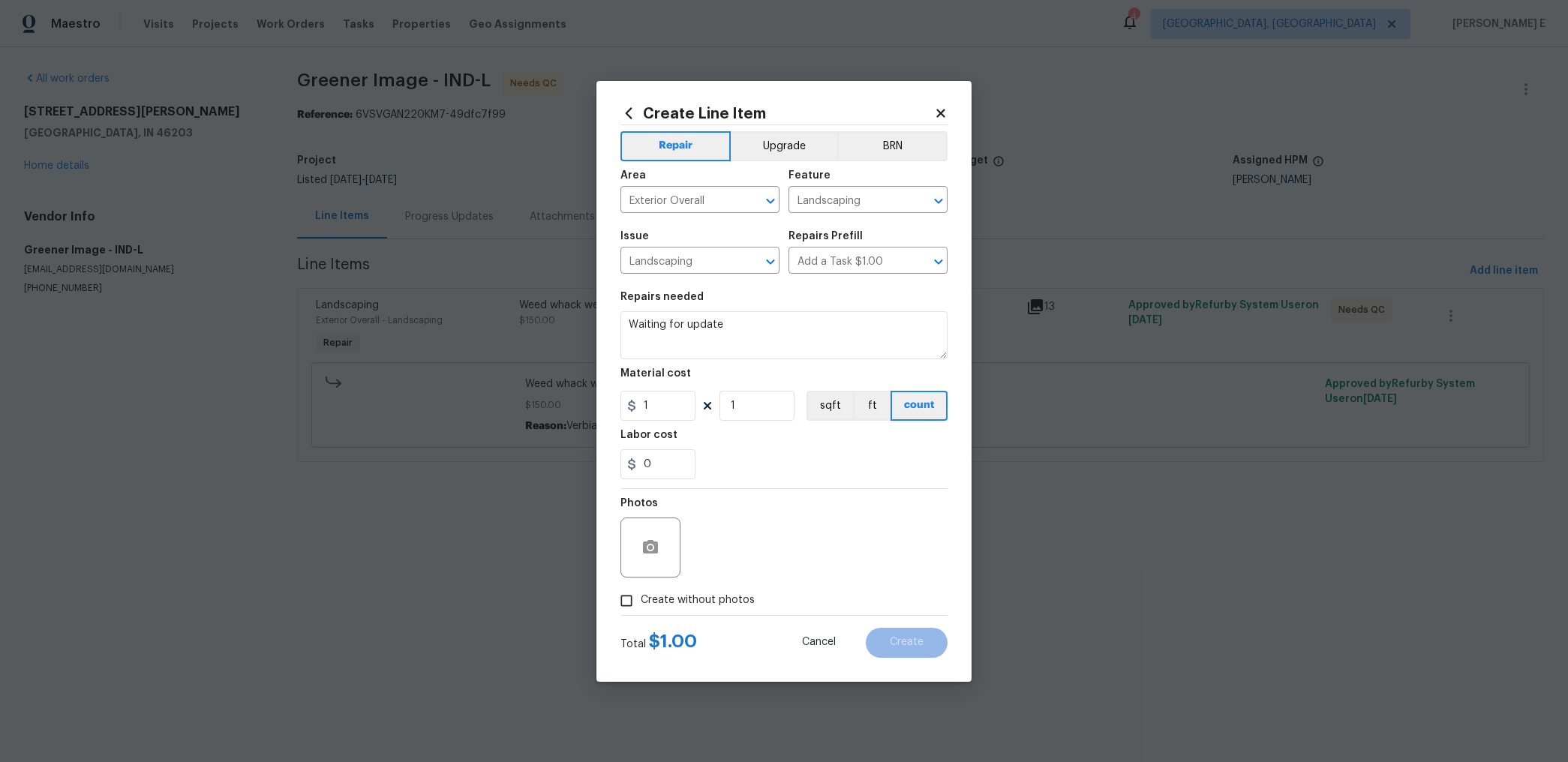
click at [641, 591] on input "Create without photos" at bounding box center [626, 600] width 29 height 29
checkbox input "true"
click at [739, 549] on textarea at bounding box center [820, 547] width 255 height 60
click at [907, 643] on span "Create" at bounding box center [907, 643] width 33 height 11
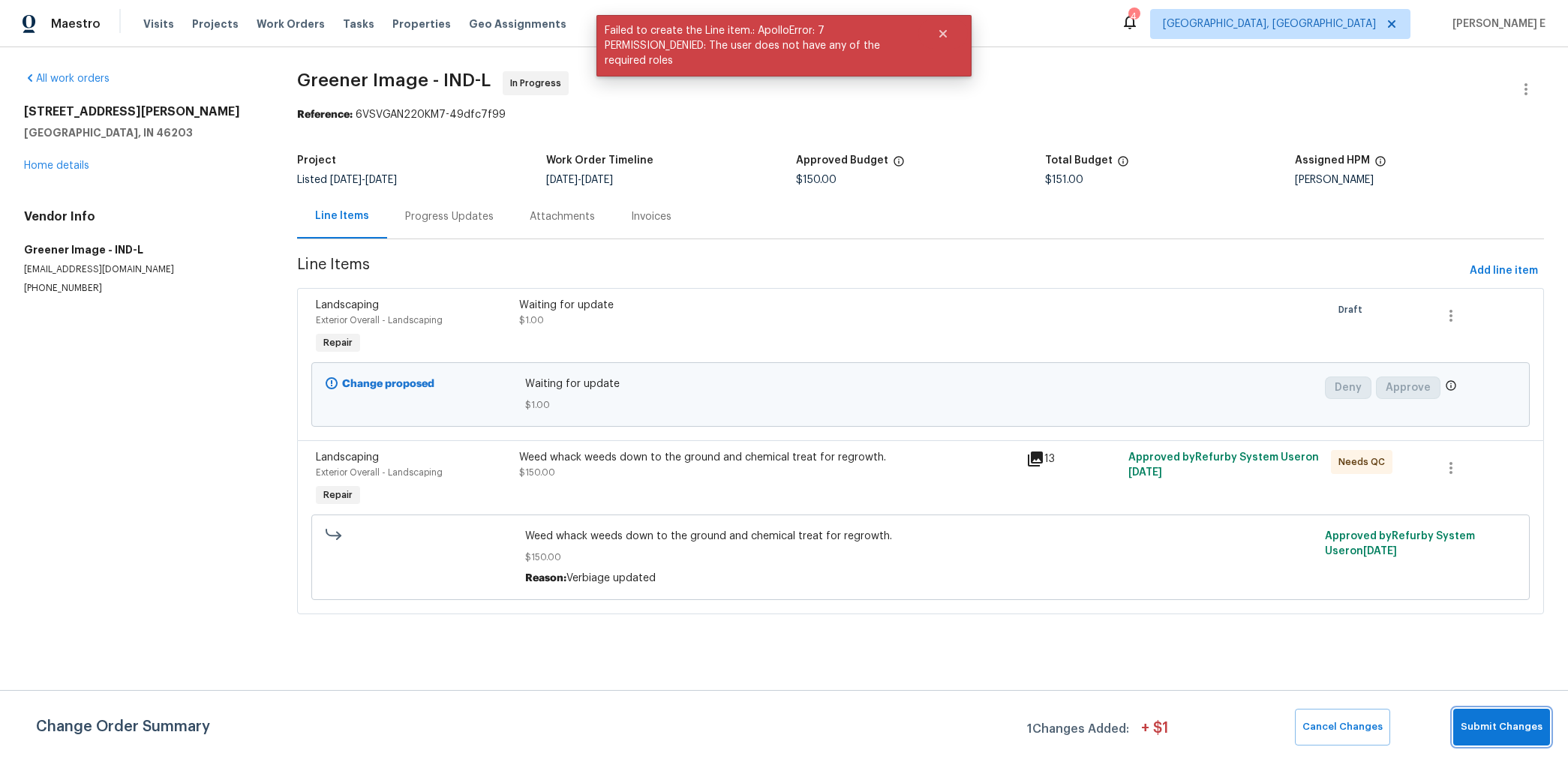
click at [1503, 718] on span "Submit Changes" at bounding box center [1501, 727] width 82 height 18
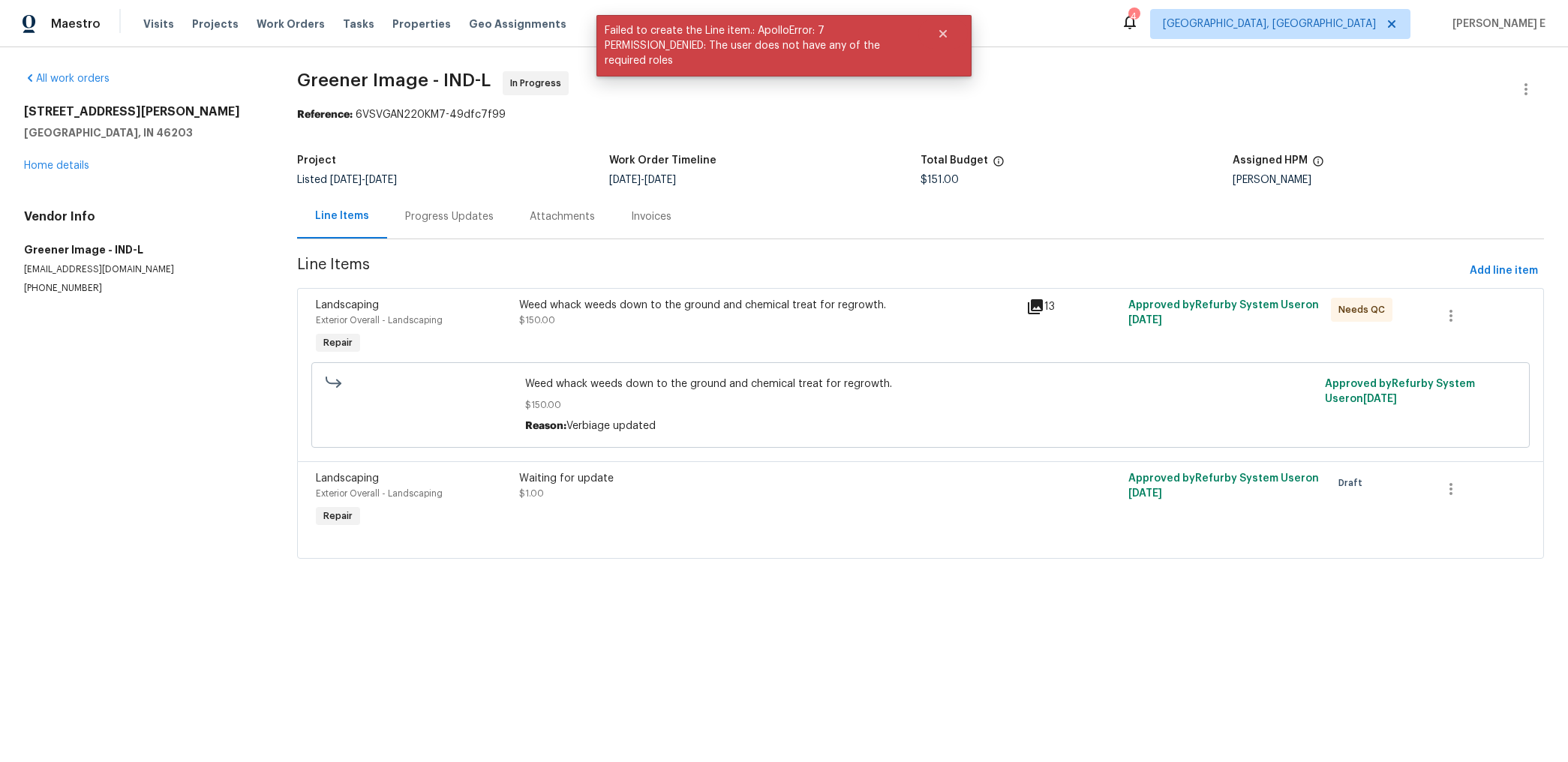
click at [471, 223] on div "Progress Updates" at bounding box center [449, 217] width 89 height 15
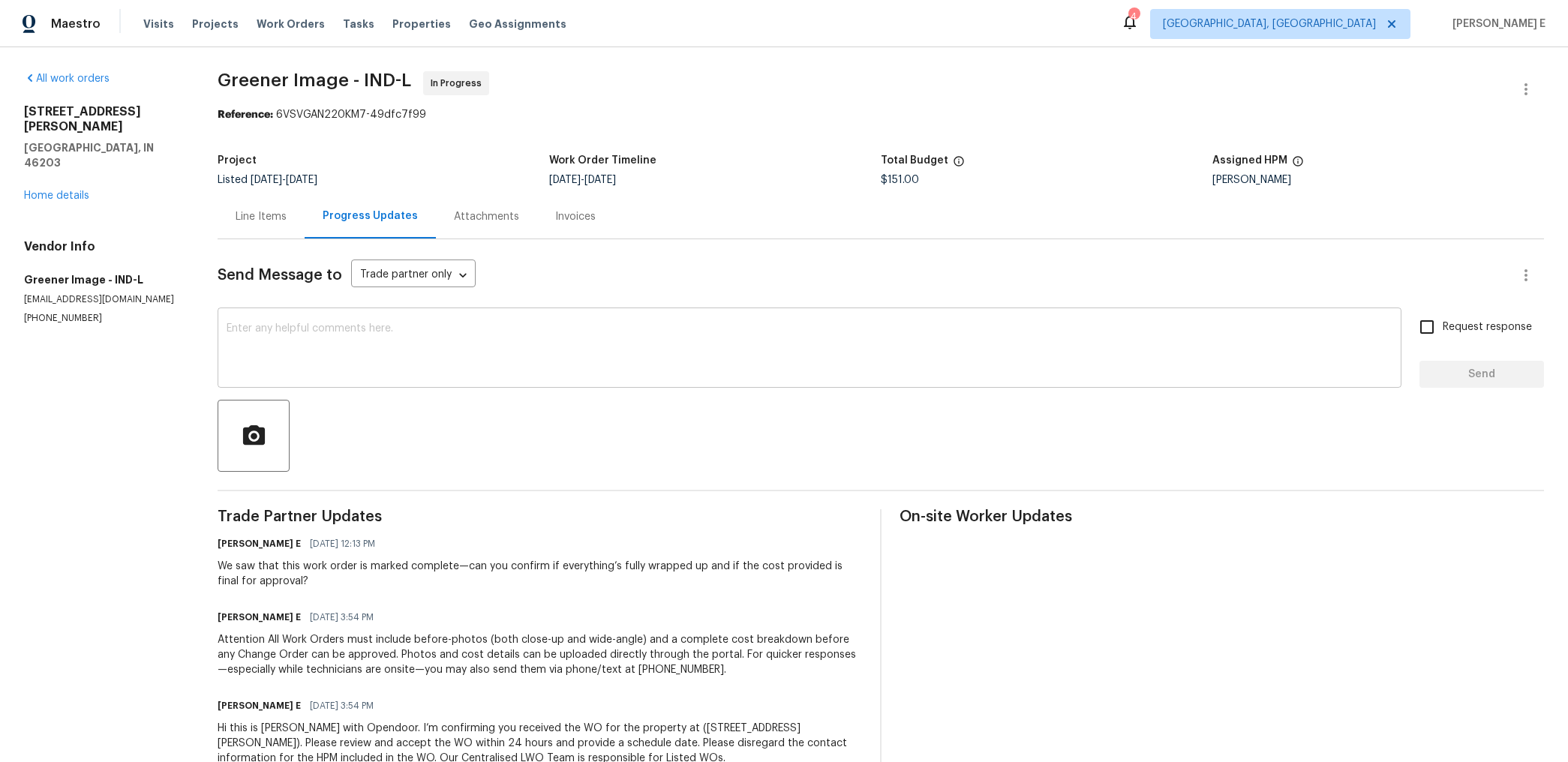
click at [1033, 359] on textarea at bounding box center [809, 349] width 1166 height 53
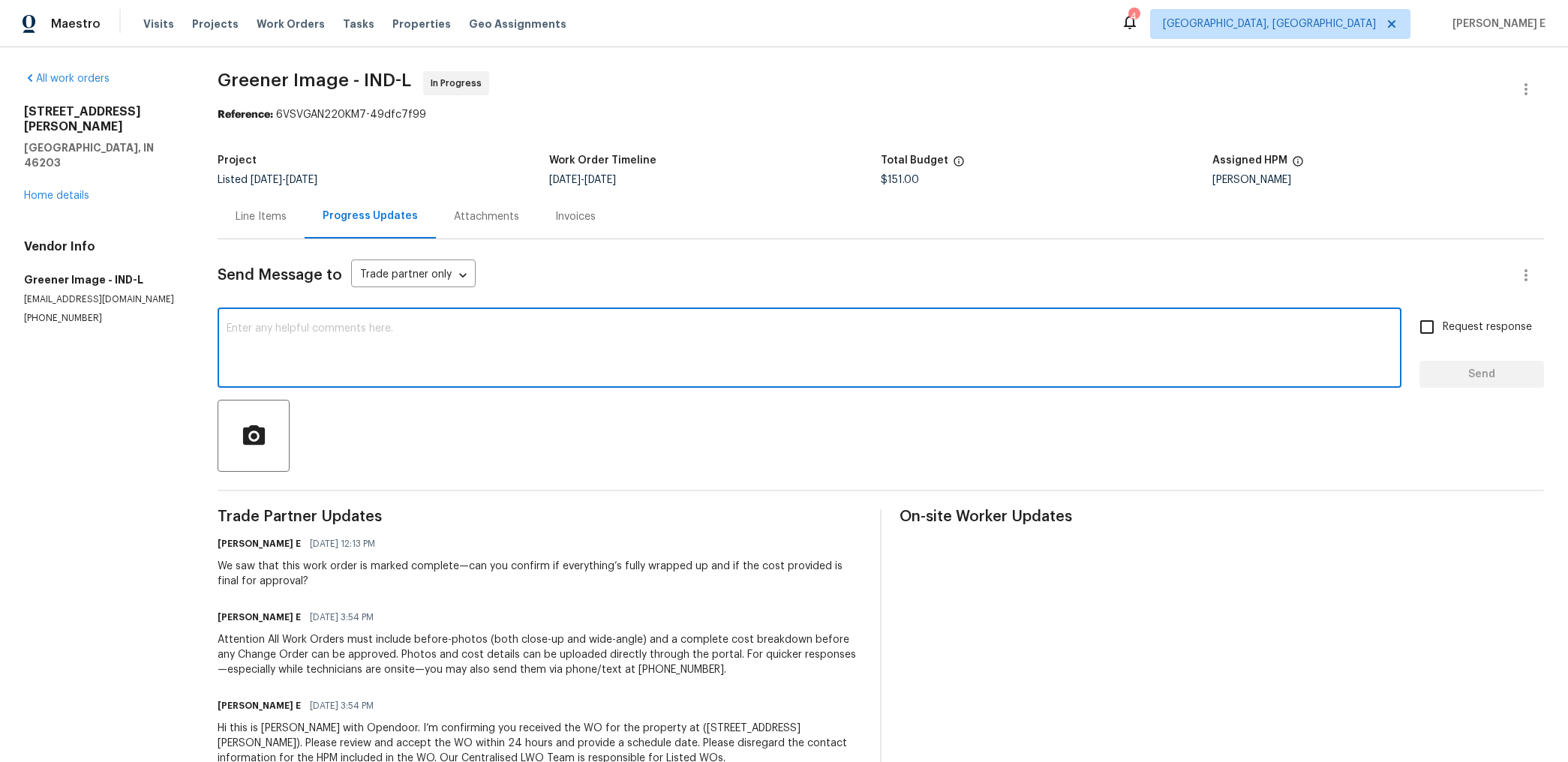
scroll to position [46, 0]
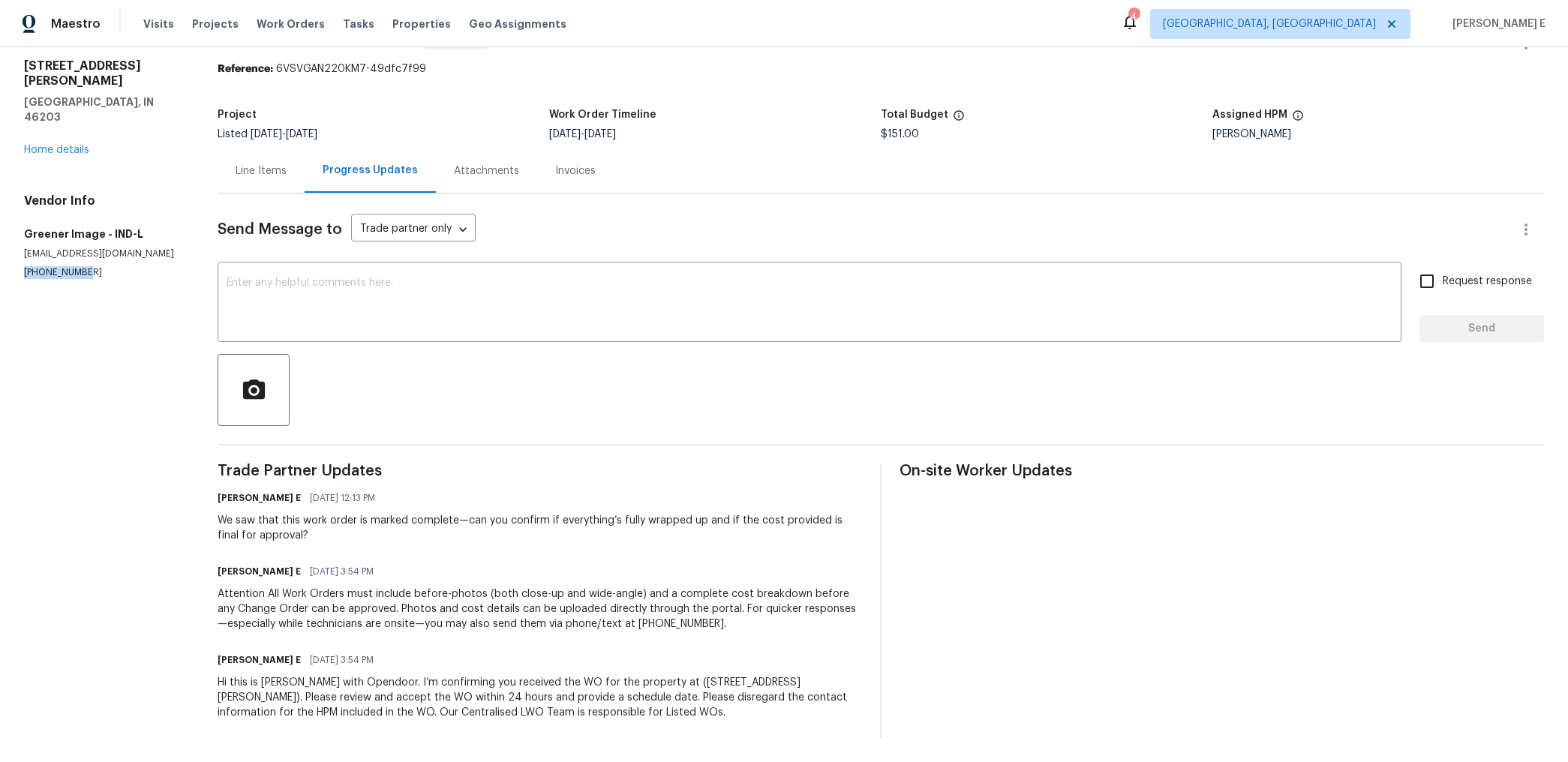
drag, startPoint x: 16, startPoint y: 242, endPoint x: 78, endPoint y: 242, distance: 62.0
click at [78, 242] on div "All work orders [STREET_ADDRESS][PERSON_NAME] Home details Vendor Info Greener …" at bounding box center [784, 381] width 1568 height 760
drag, startPoint x: 78, startPoint y: 242, endPoint x: 89, endPoint y: 243, distance: 11.0
click at [89, 267] on p "[PHONE_NUMBER]" at bounding box center [103, 273] width 157 height 13
click at [11, 253] on div "All work orders [STREET_ADDRESS][PERSON_NAME] Home details Vendor Info Greener …" at bounding box center [784, 381] width 1568 height 760
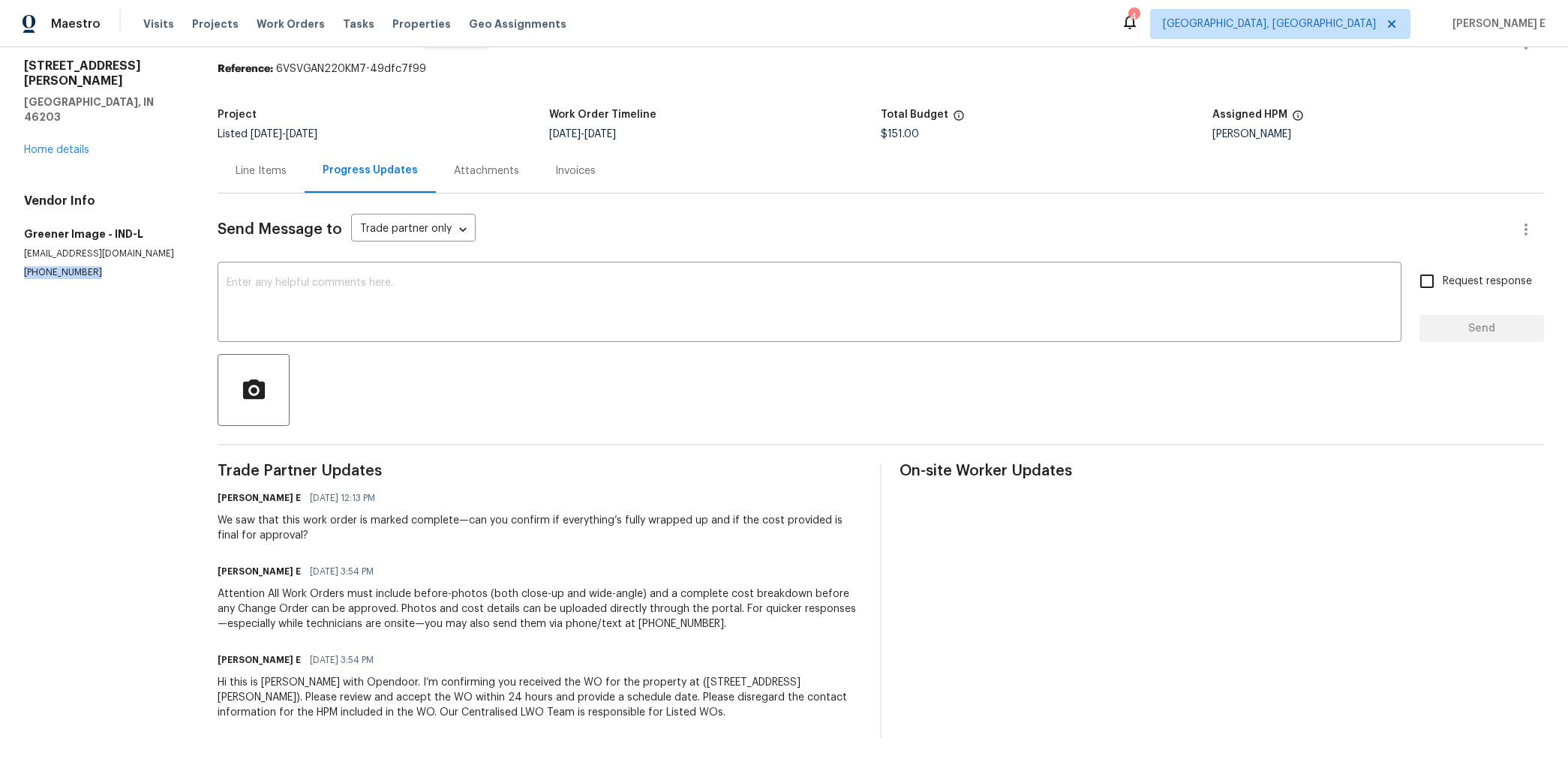
drag, startPoint x: 20, startPoint y: 243, endPoint x: 92, endPoint y: 243, distance: 72.0
click at [92, 243] on div "All work orders [STREET_ADDRESS][PERSON_NAME] Home details Vendor Info Greener …" at bounding box center [784, 381] width 1568 height 760
copy p "[PHONE_NUMBER]"
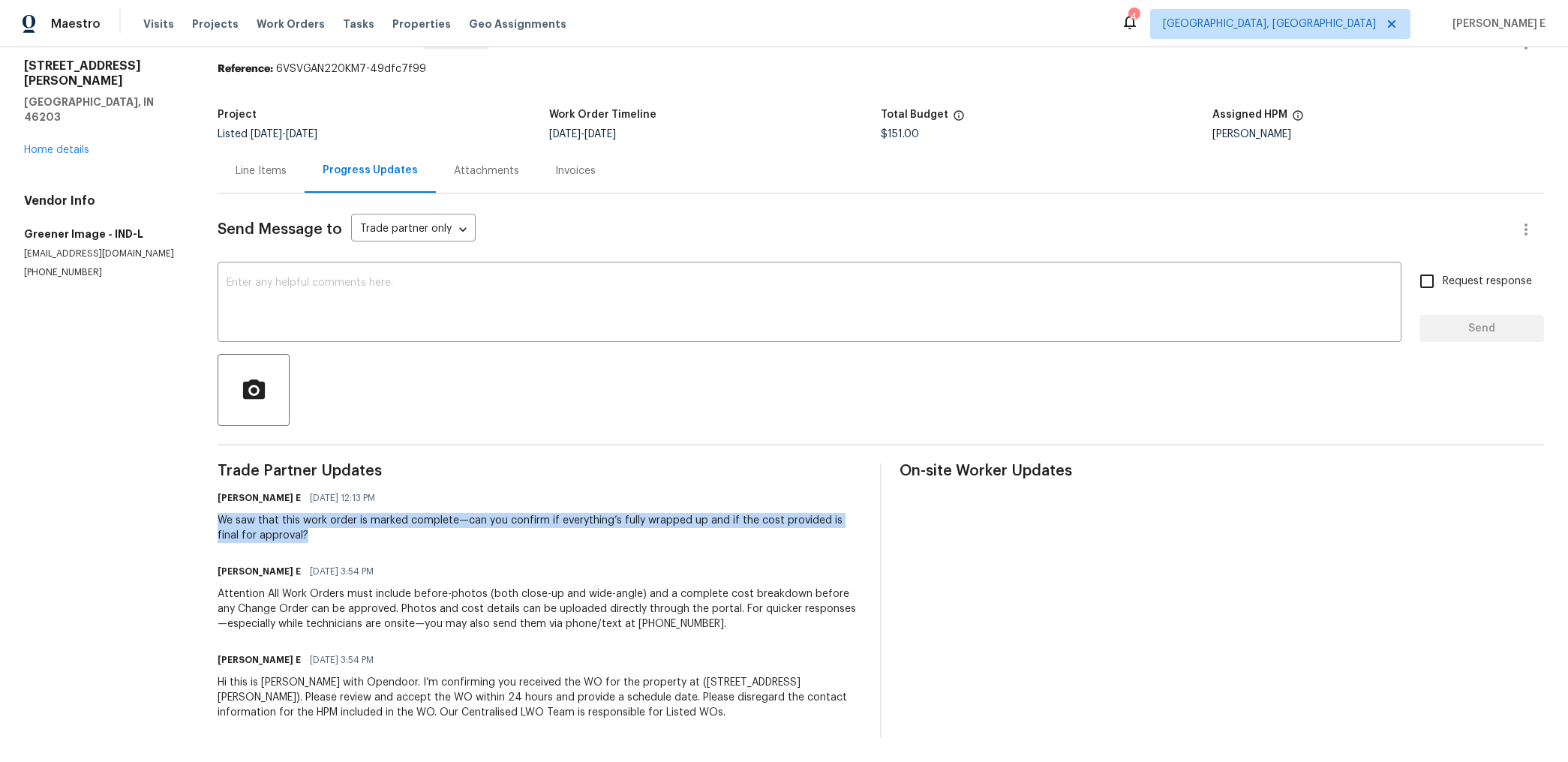
drag, startPoint x: 219, startPoint y: 522, endPoint x: 301, endPoint y: 543, distance: 84.6
click at [301, 543] on div "All work orders [STREET_ADDRESS][PERSON_NAME] Home details Vendor Info Greener …" at bounding box center [784, 381] width 1568 height 760
copy div "We saw that this work order is marked complete—can you confirm if everything’s …"
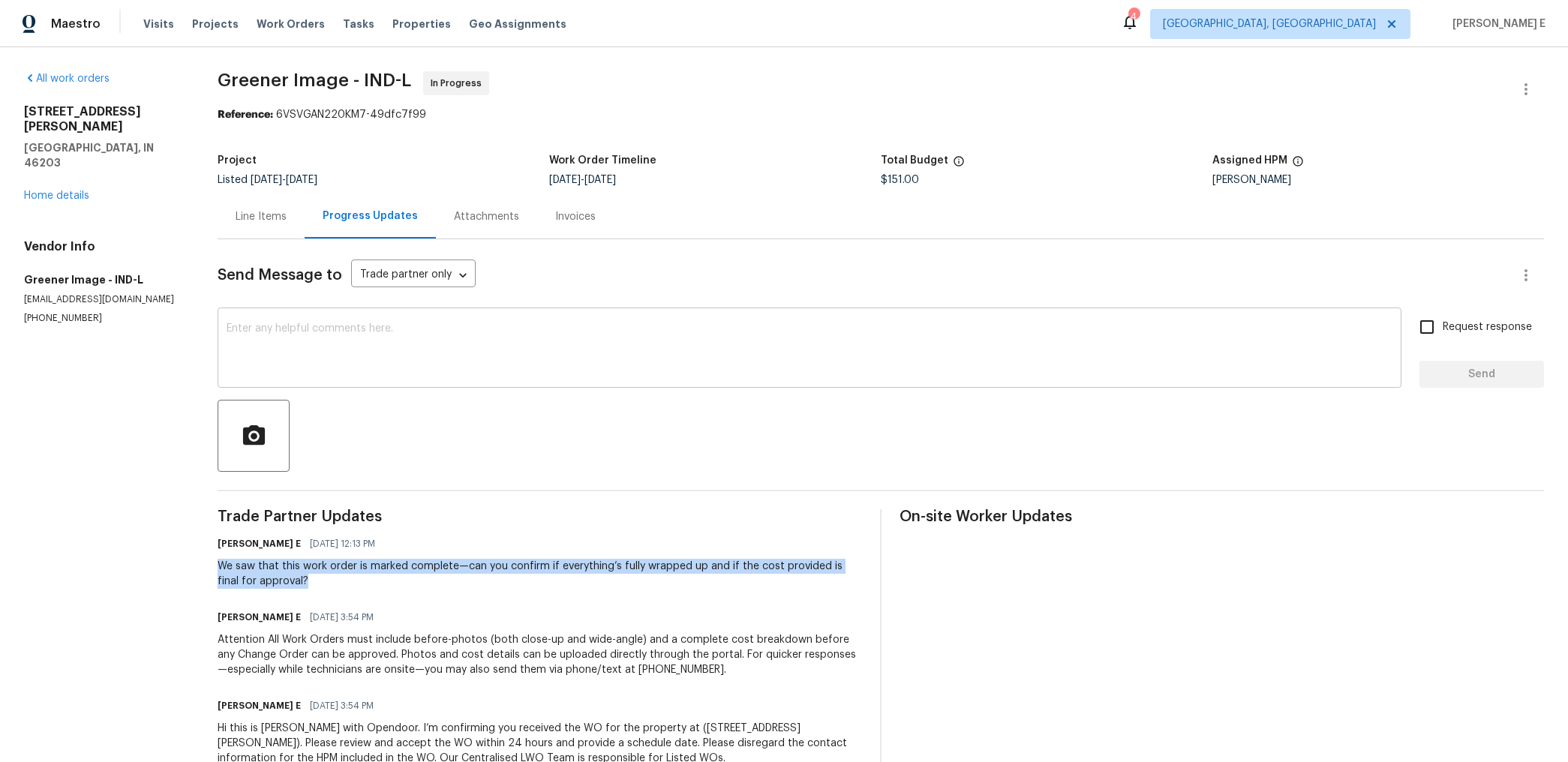
click at [921, 357] on textarea at bounding box center [809, 349] width 1166 height 53
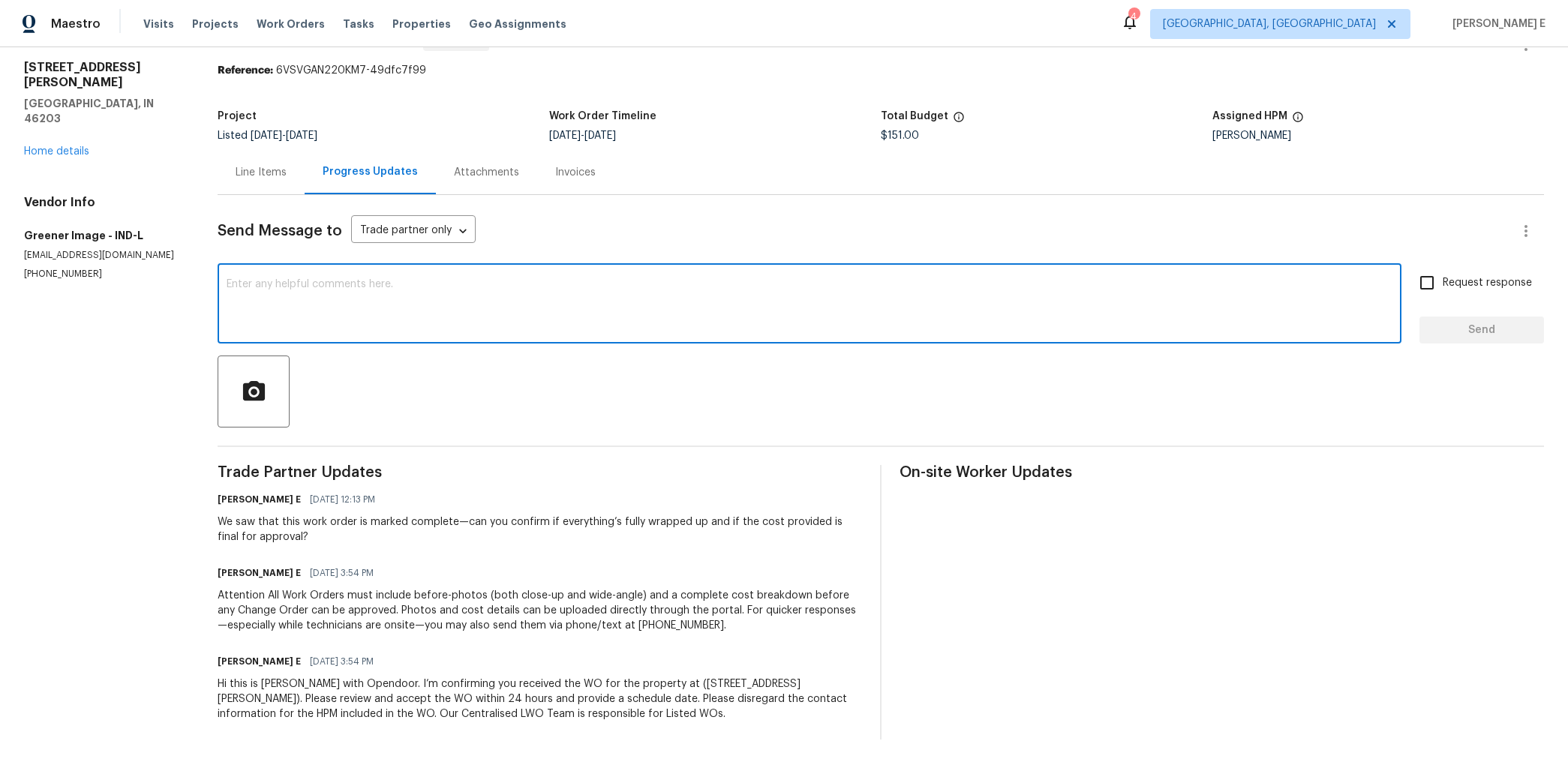
scroll to position [44, 0]
click at [699, 294] on textarea "We just sent you a text to know if this got completed so we can proceed with ap…" at bounding box center [809, 306] width 1166 height 53
paste textarea "check if this has been completed so we can move forward with the"
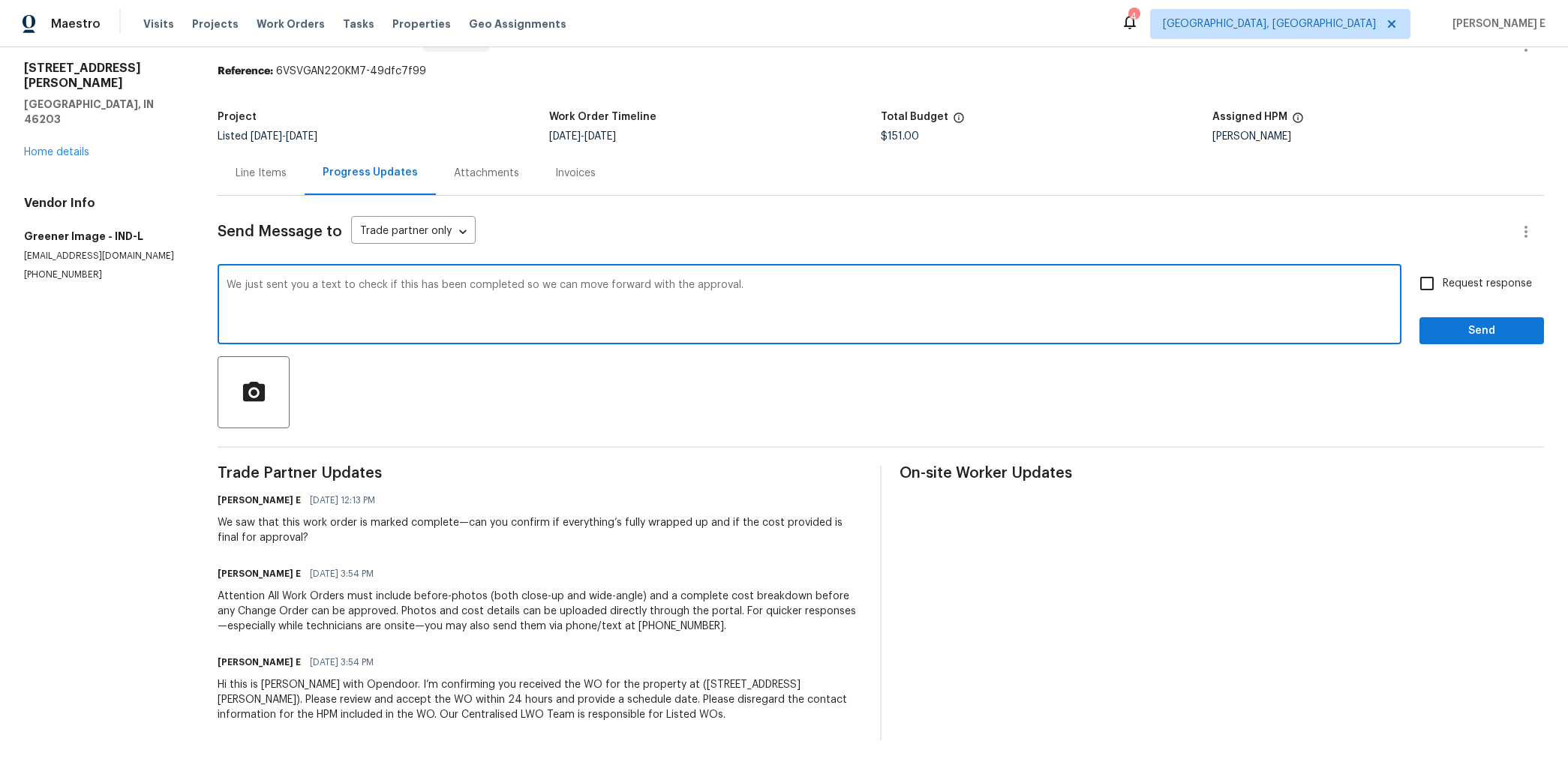
type textarea "We just sent you a text to check if this has been completed so we can move forw…"
click at [1502, 281] on span "Request response" at bounding box center [1487, 283] width 89 height 16
click at [1443, 281] on input "Request response" at bounding box center [1427, 283] width 31 height 31
checkbox input "true"
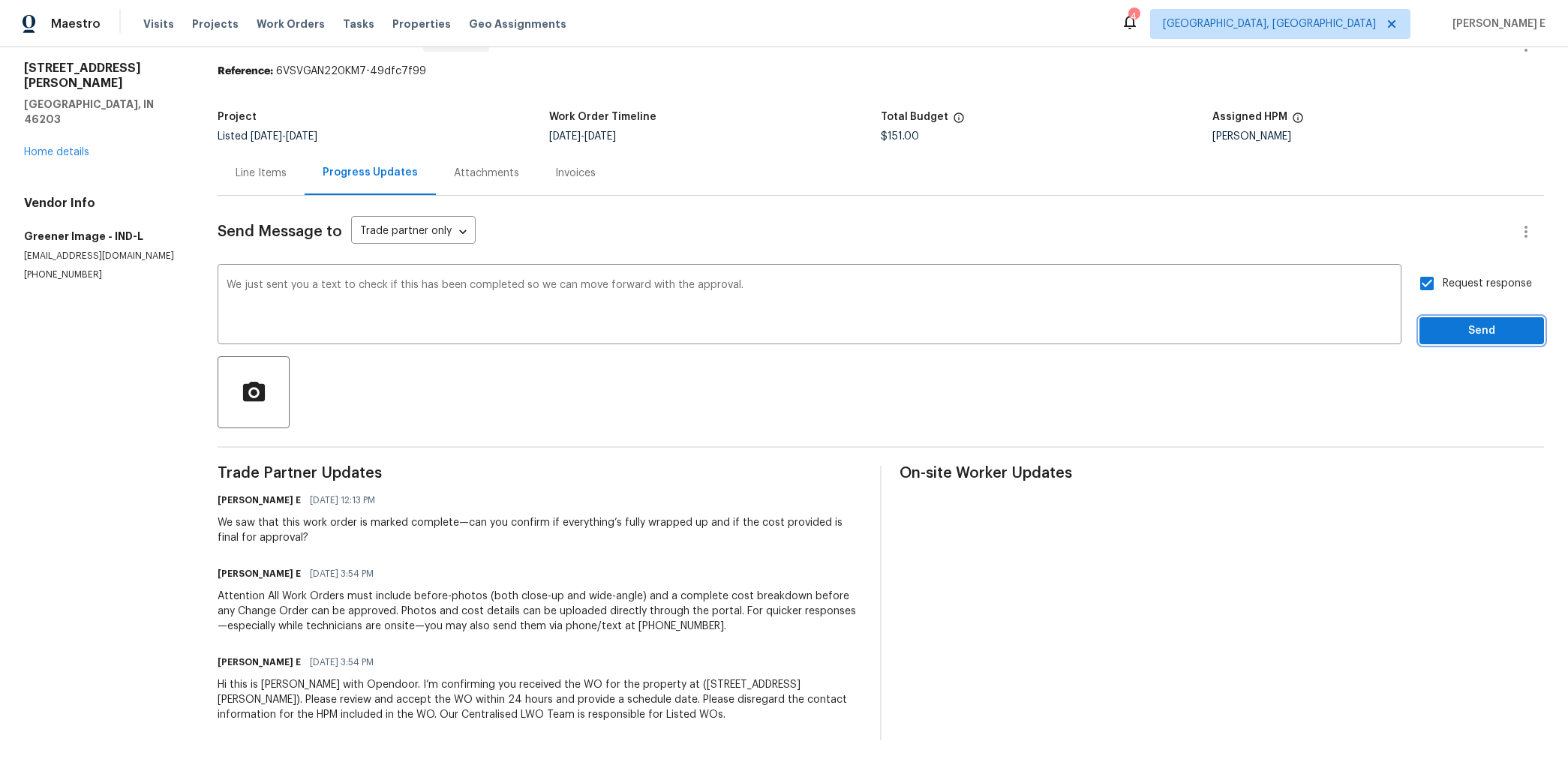
click at [1482, 322] on span "Send" at bounding box center [1482, 331] width 101 height 19
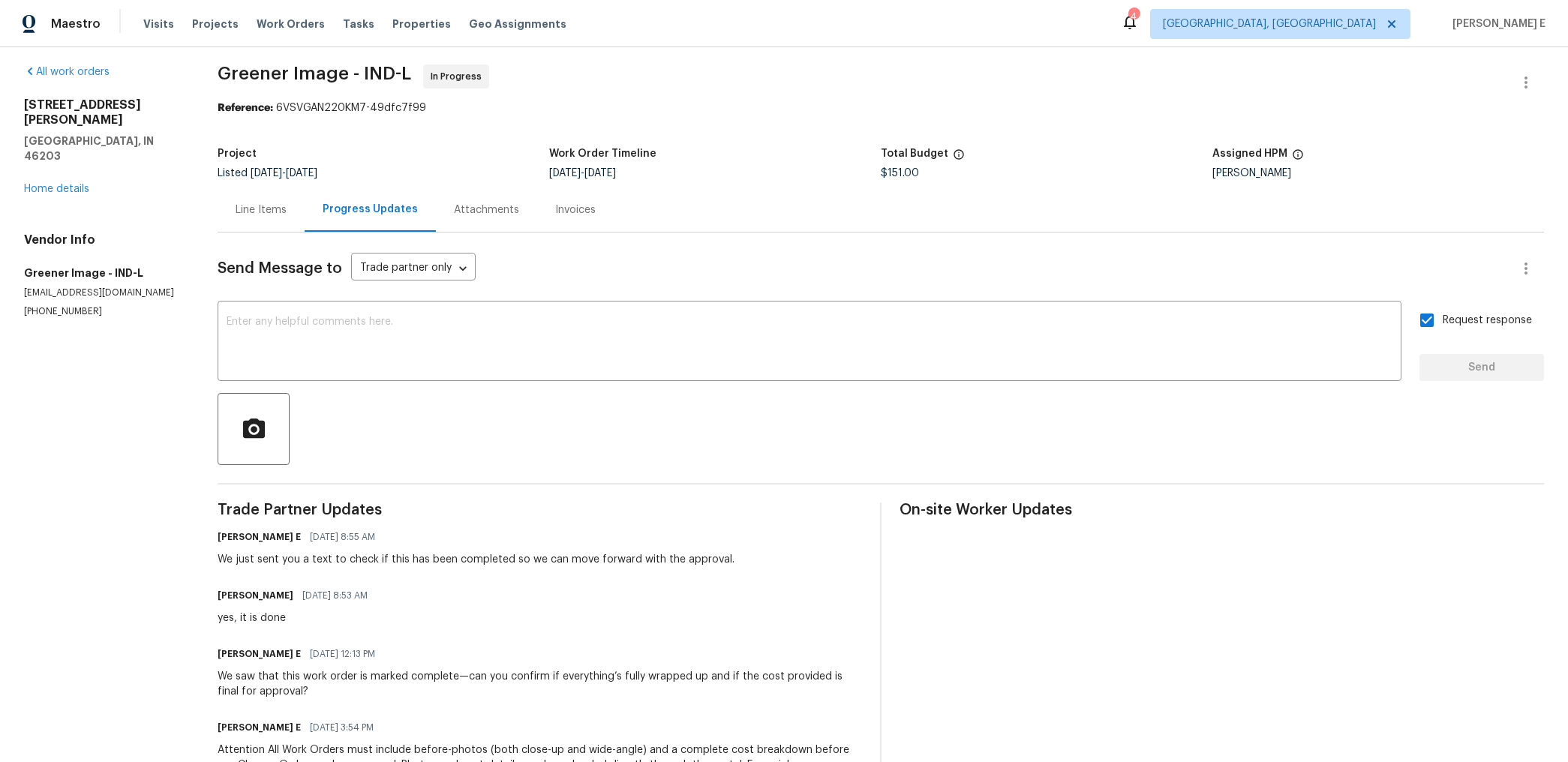
scroll to position [0, 0]
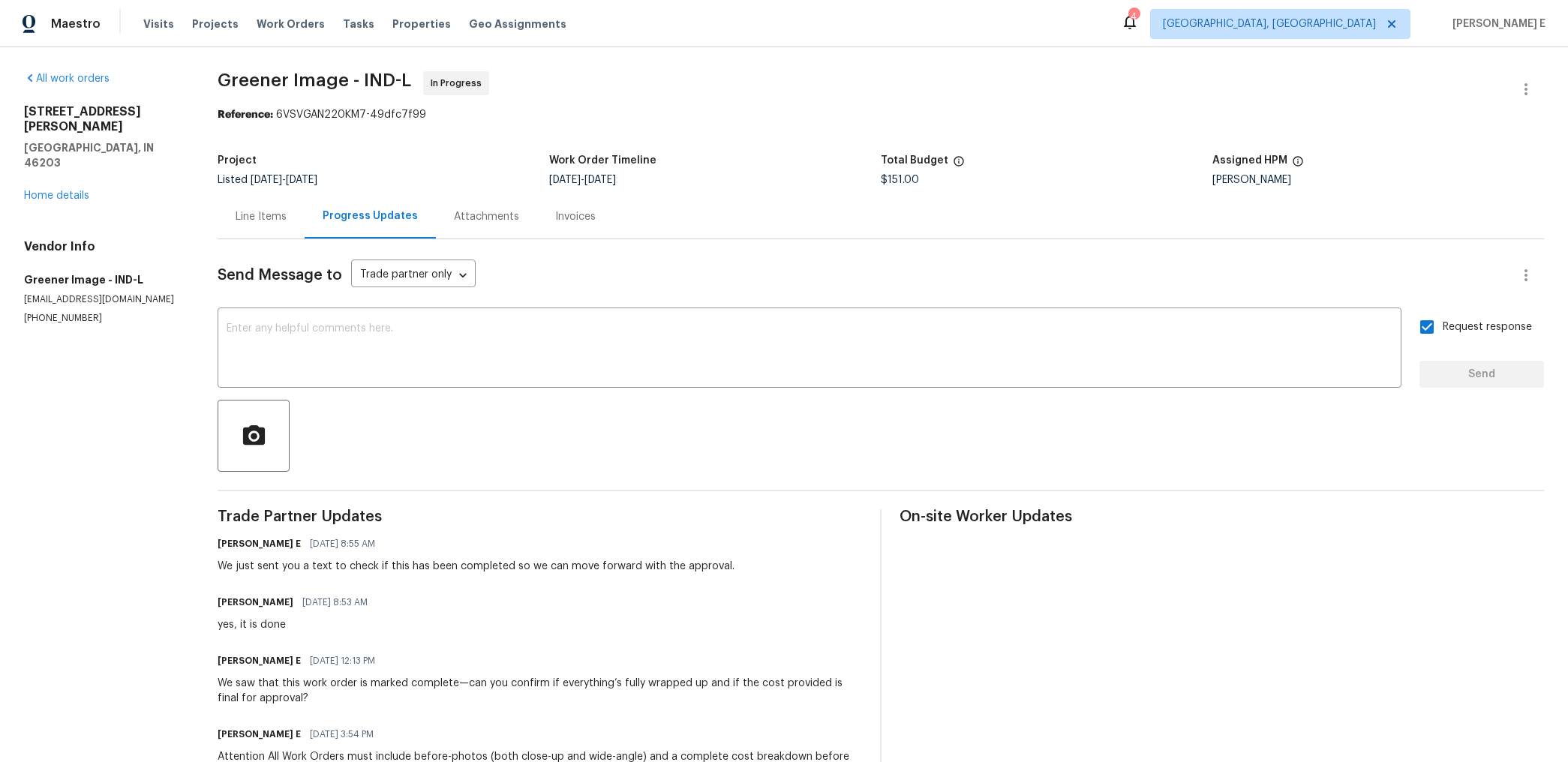
click at [281, 236] on div "Line Items" at bounding box center [261, 217] width 87 height 44
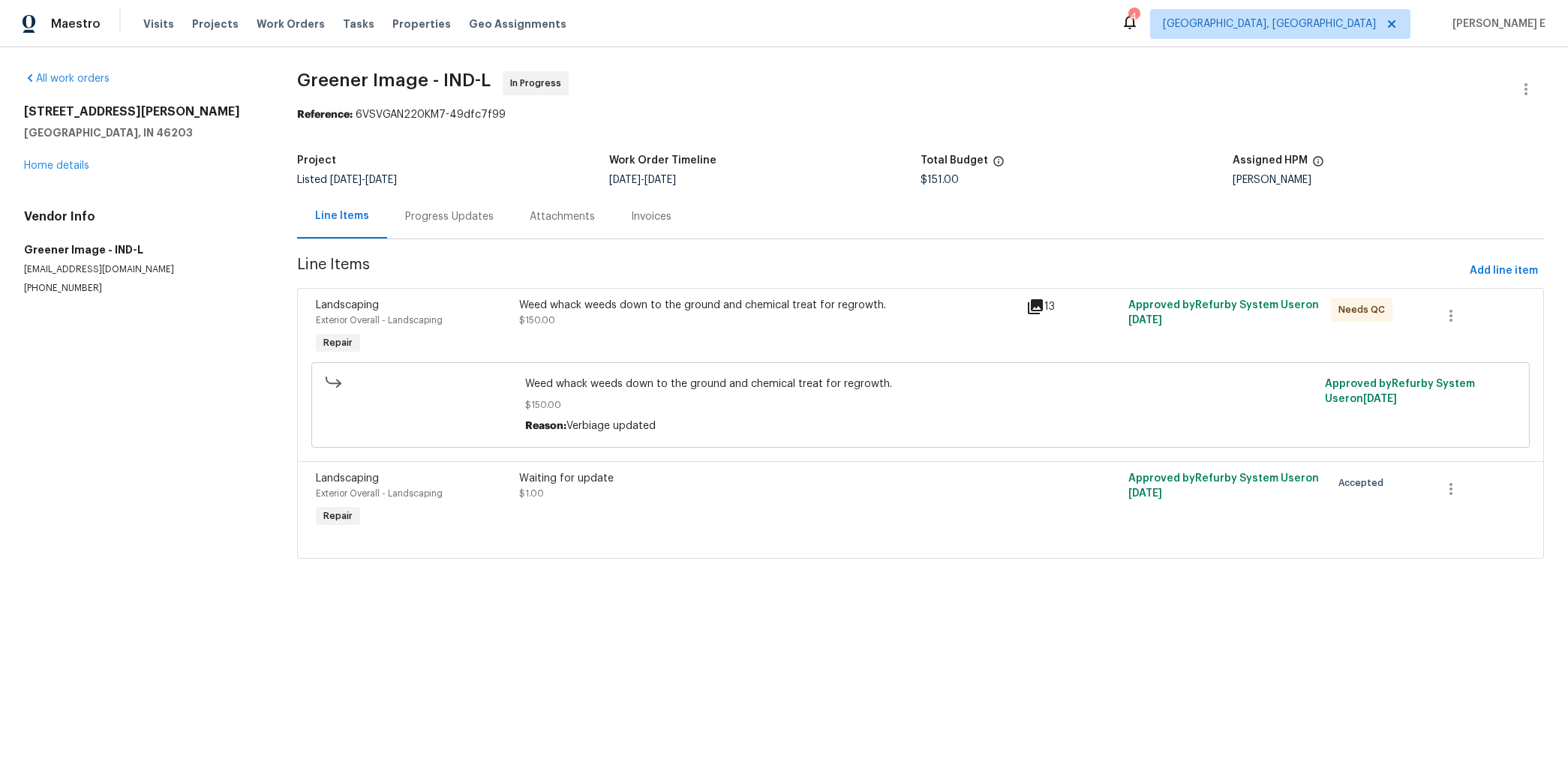
click at [1473, 482] on div at bounding box center [1479, 489] width 93 height 36
click at [1442, 488] on icon "button" at bounding box center [1450, 488] width 18 height 18
click at [1444, 492] on li "Cancel" at bounding box center [1461, 490] width 57 height 25
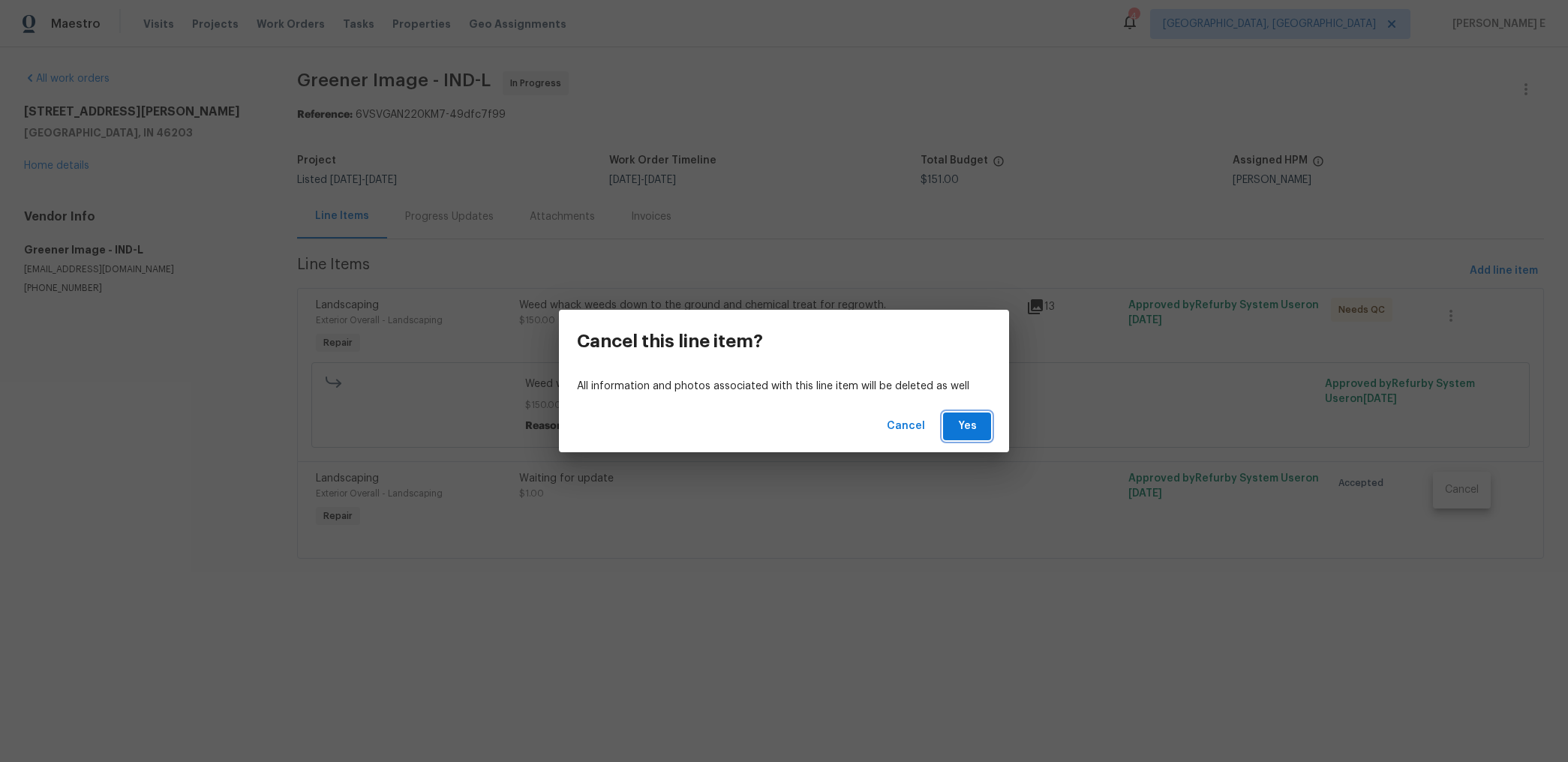
click at [972, 424] on span "Yes" at bounding box center [967, 426] width 24 height 19
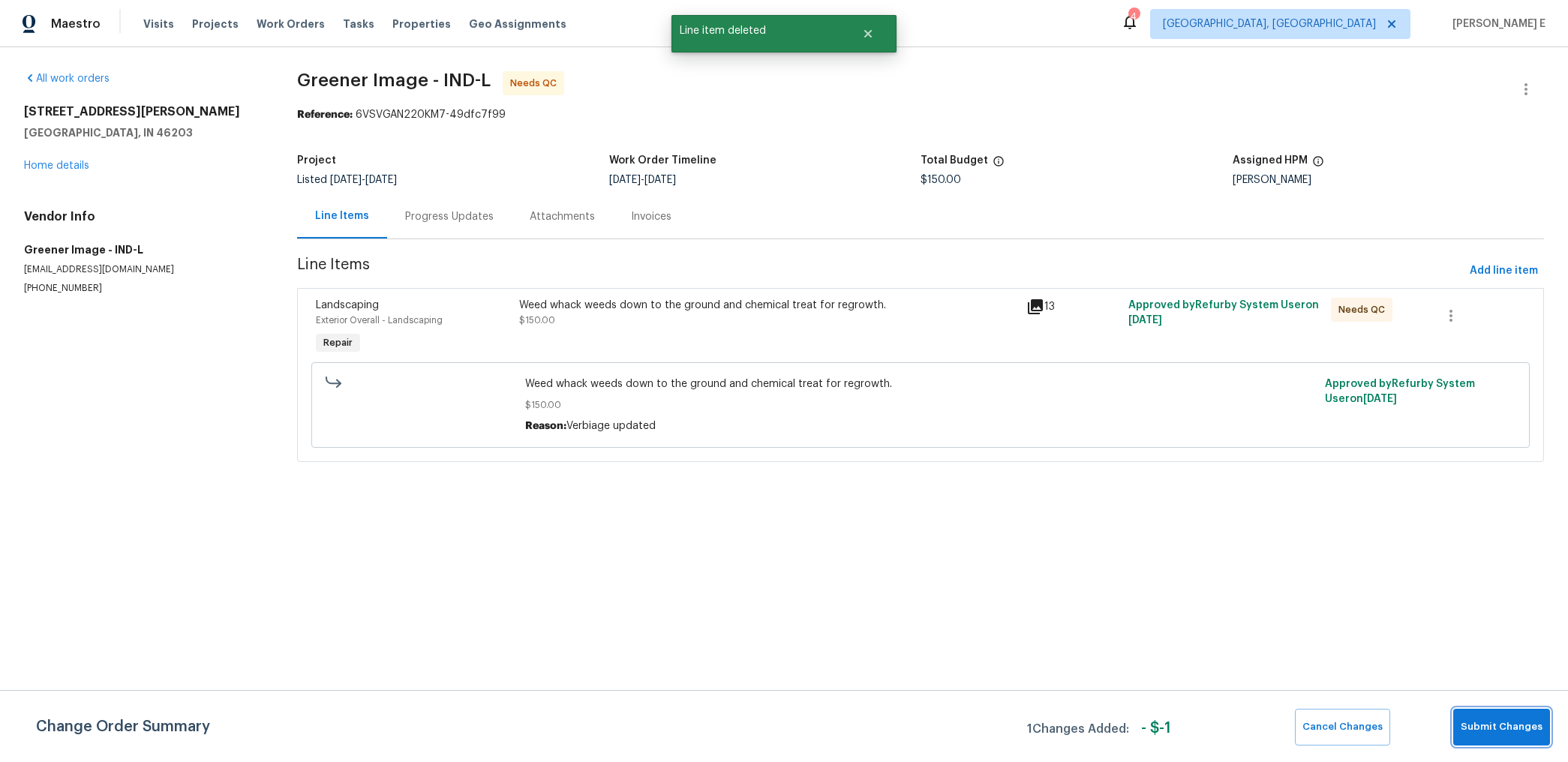
click at [1515, 736] on button "Submit Changes" at bounding box center [1501, 728] width 97 height 37
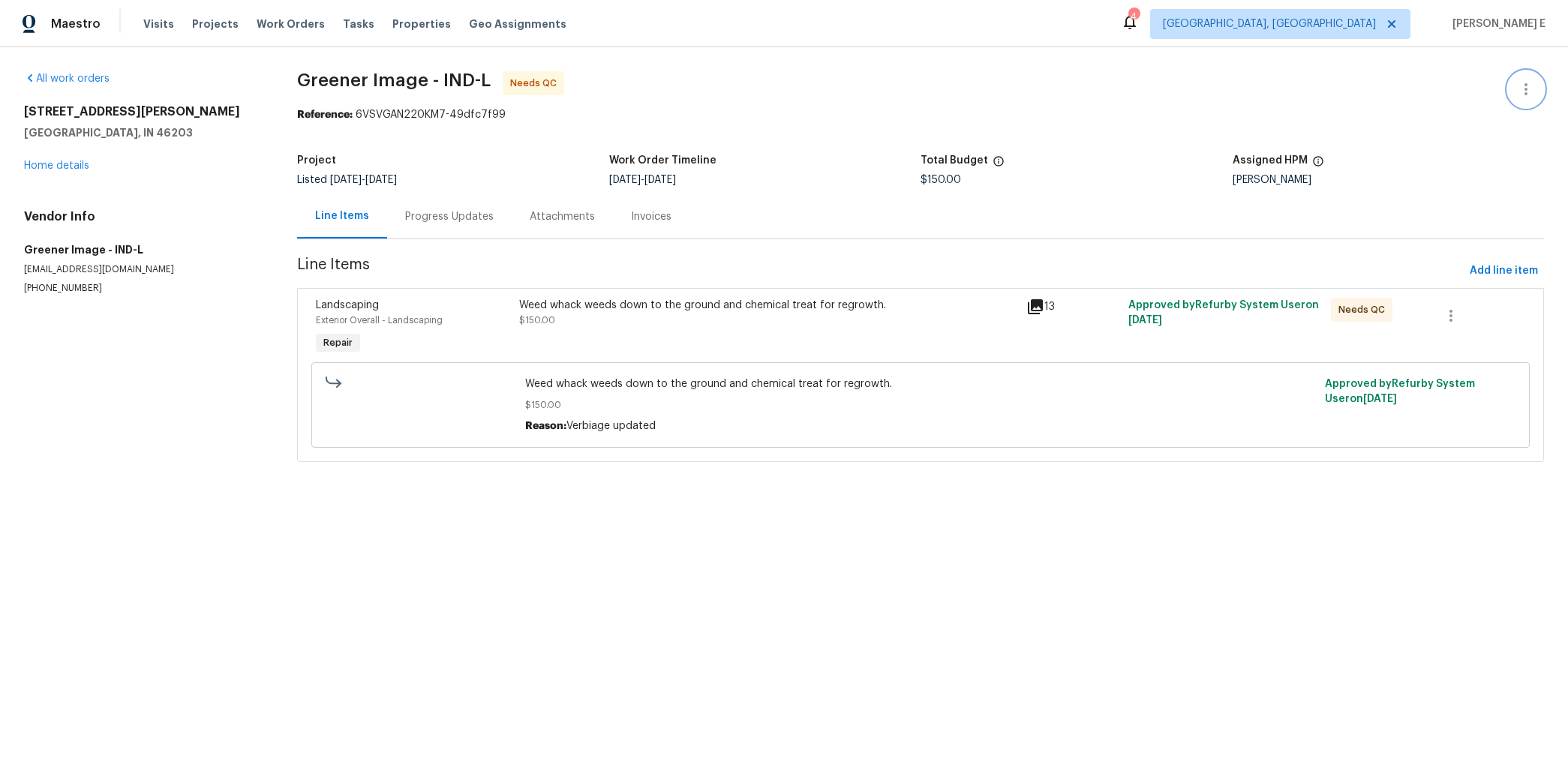
click at [1515, 101] on button "button" at bounding box center [1525, 89] width 36 height 36
click at [1494, 93] on li "Edit" at bounding box center [1477, 89] width 162 height 25
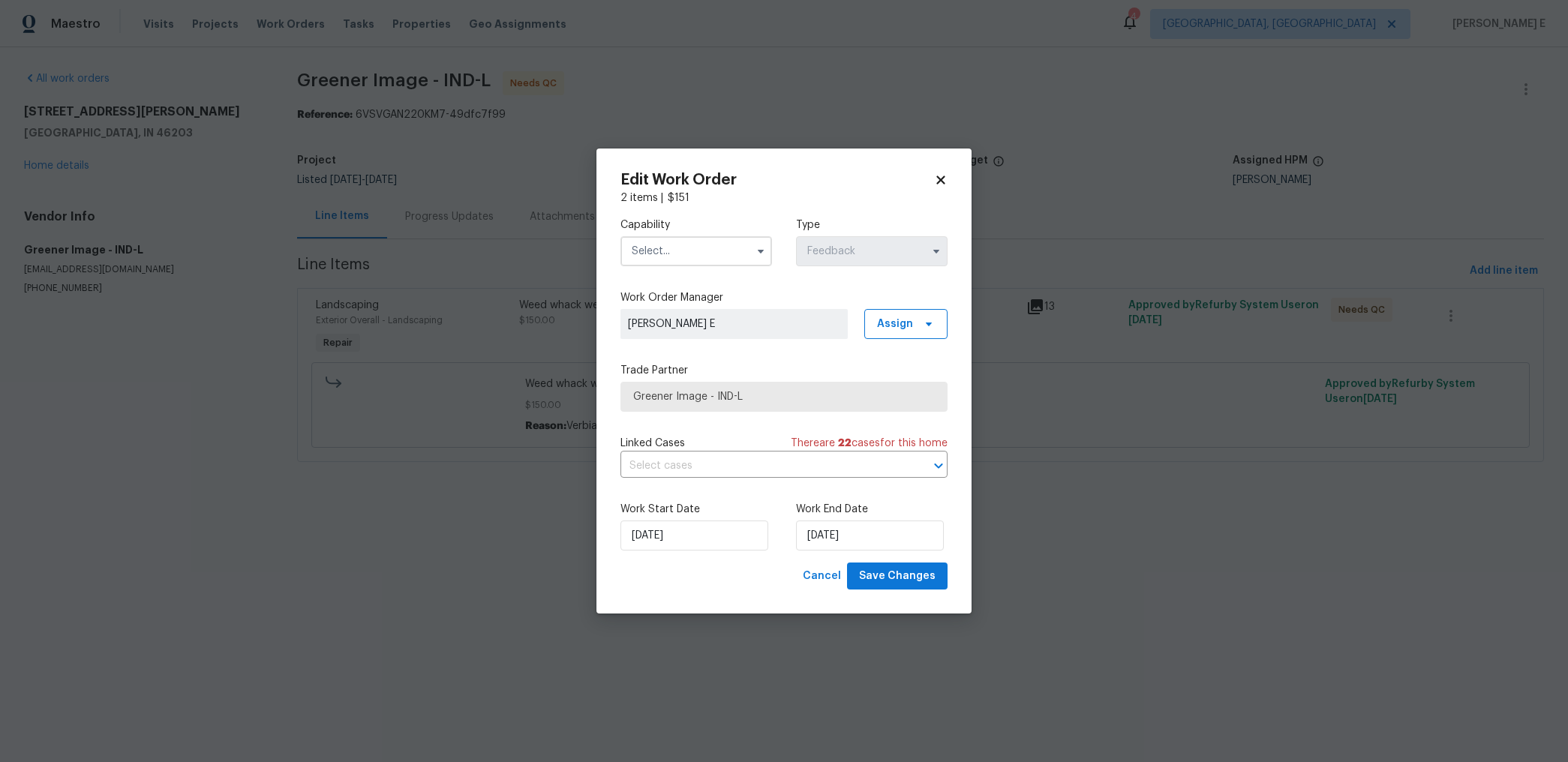
click at [709, 256] on input "text" at bounding box center [696, 251] width 152 height 30
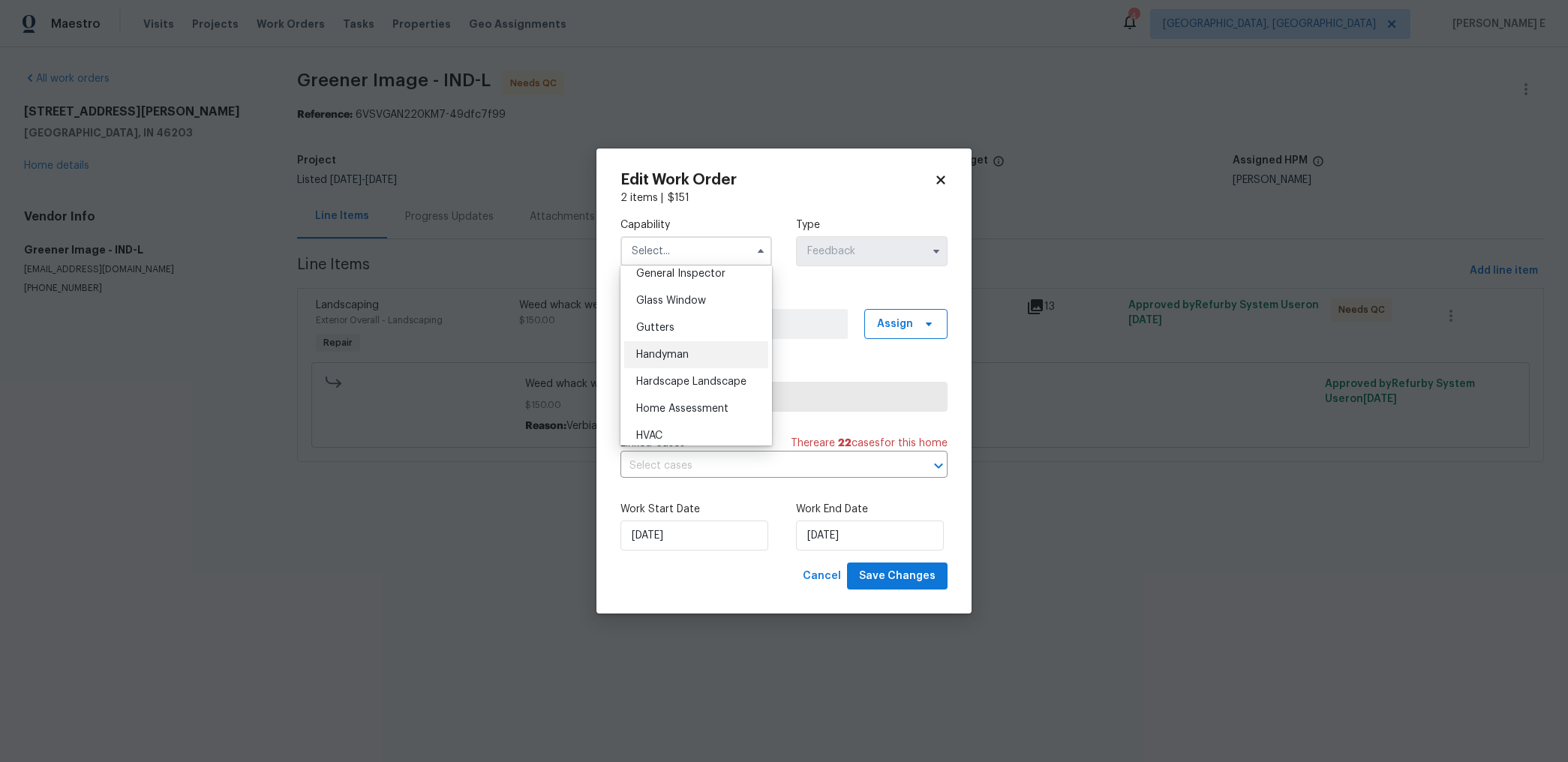
click at [694, 357] on div "Handyman" at bounding box center [696, 355] width 144 height 27
type input "Handyman"
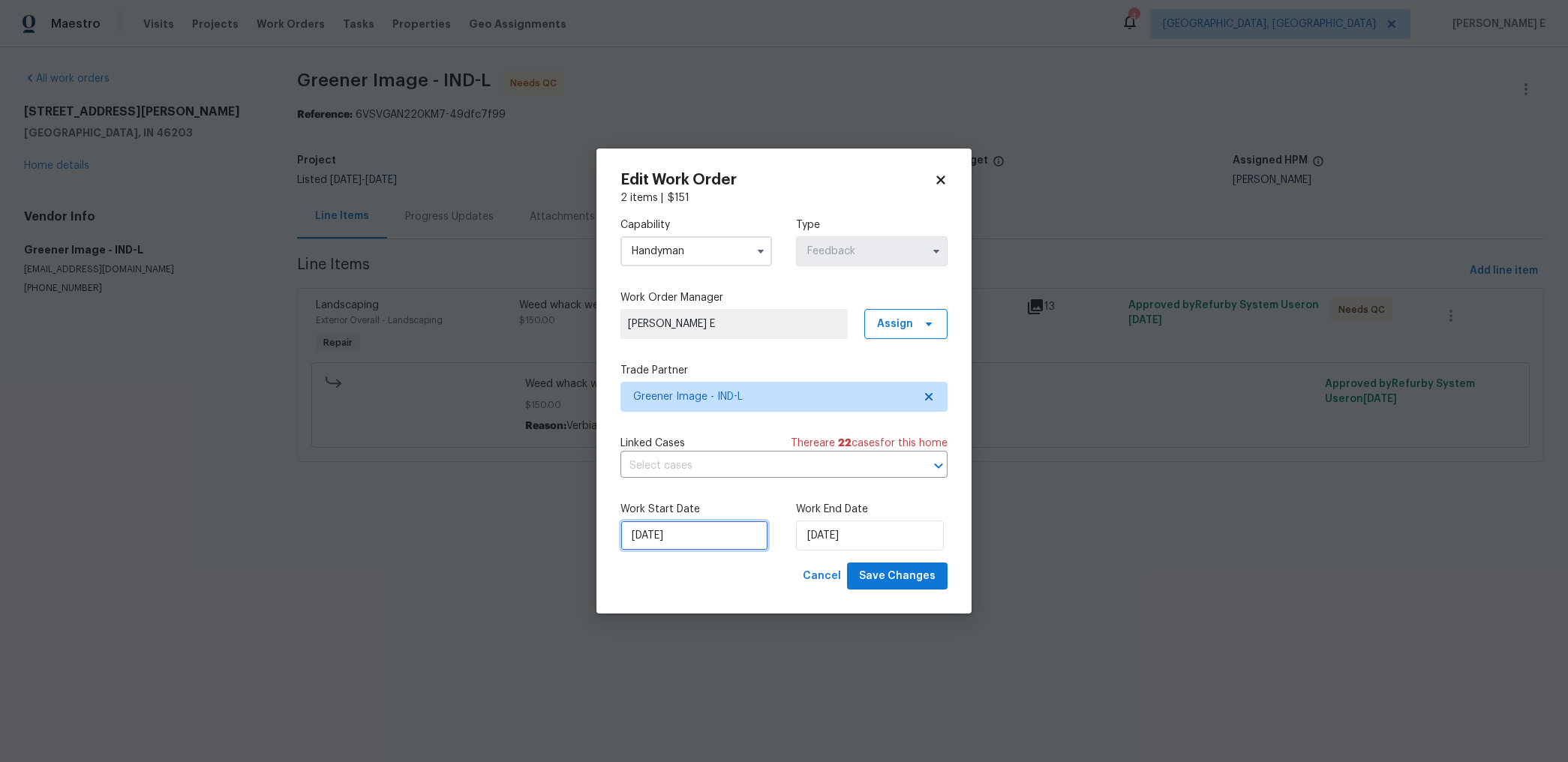
click at [670, 533] on input "[DATE]" at bounding box center [695, 535] width 148 height 30
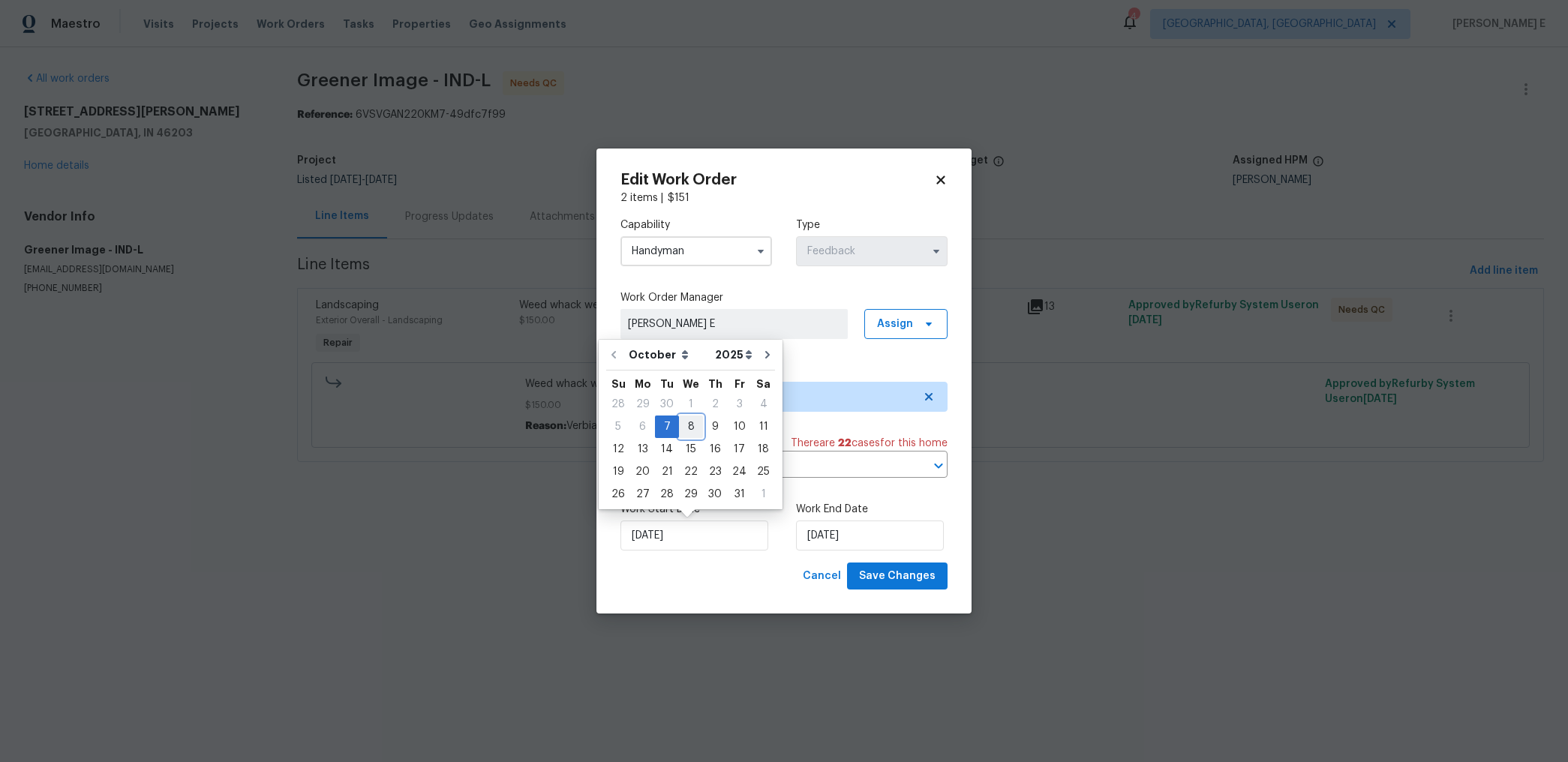
click at [685, 428] on div "8" at bounding box center [691, 427] width 24 height 21
type input "[DATE]"
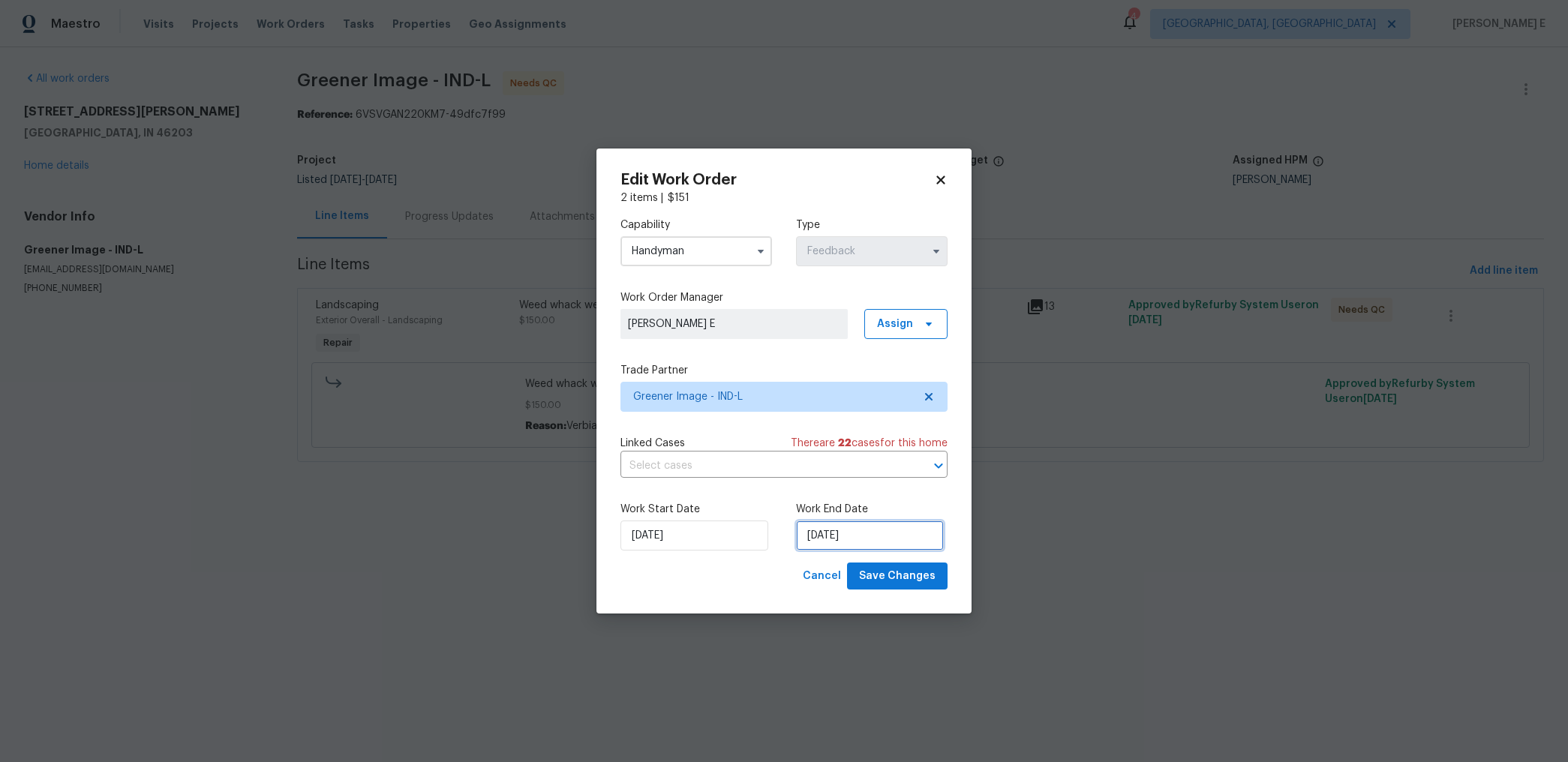
click at [844, 531] on input "[DATE]" at bounding box center [870, 535] width 148 height 30
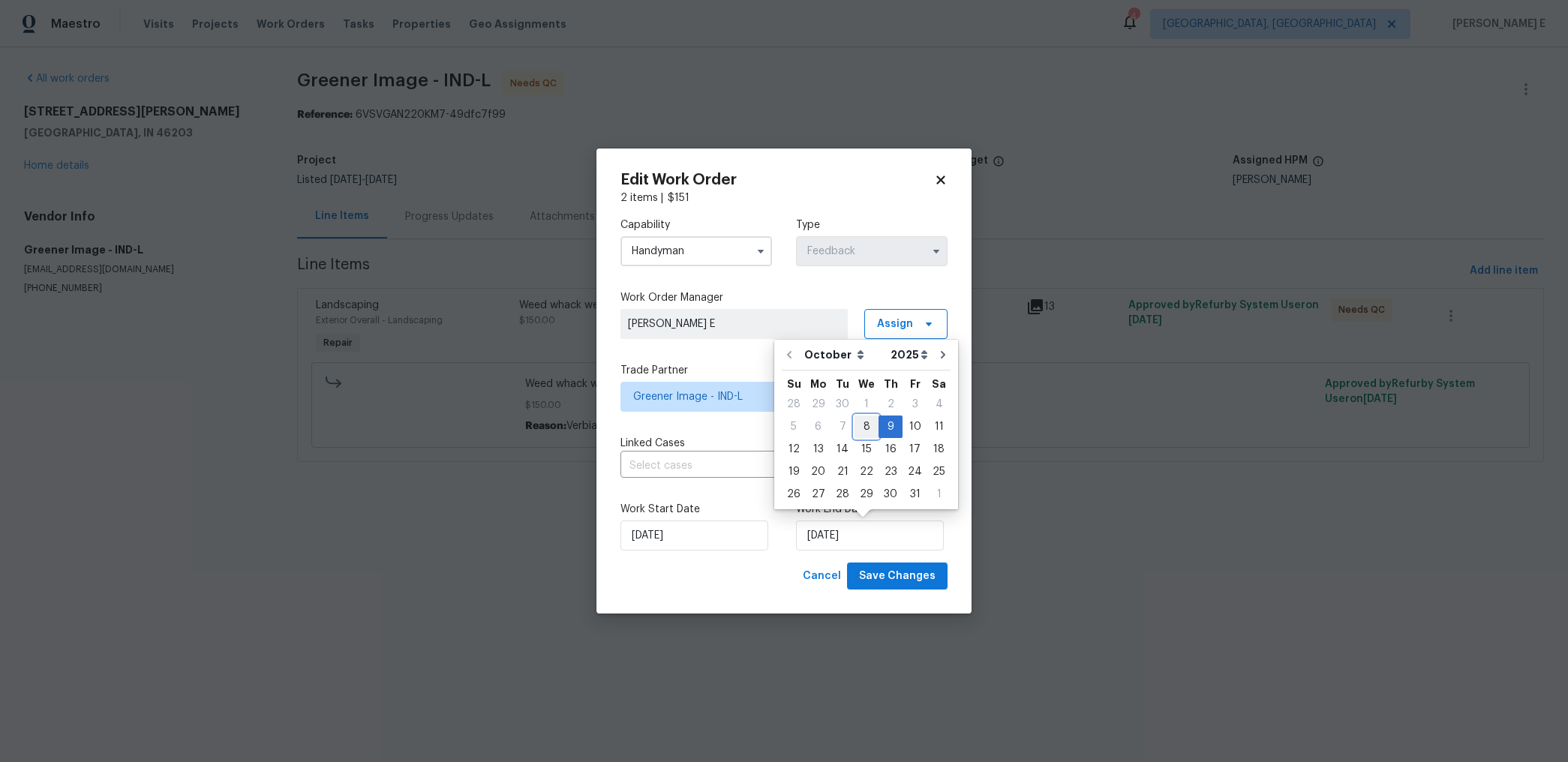
click at [867, 429] on div "8" at bounding box center [867, 427] width 24 height 21
type input "[DATE]"
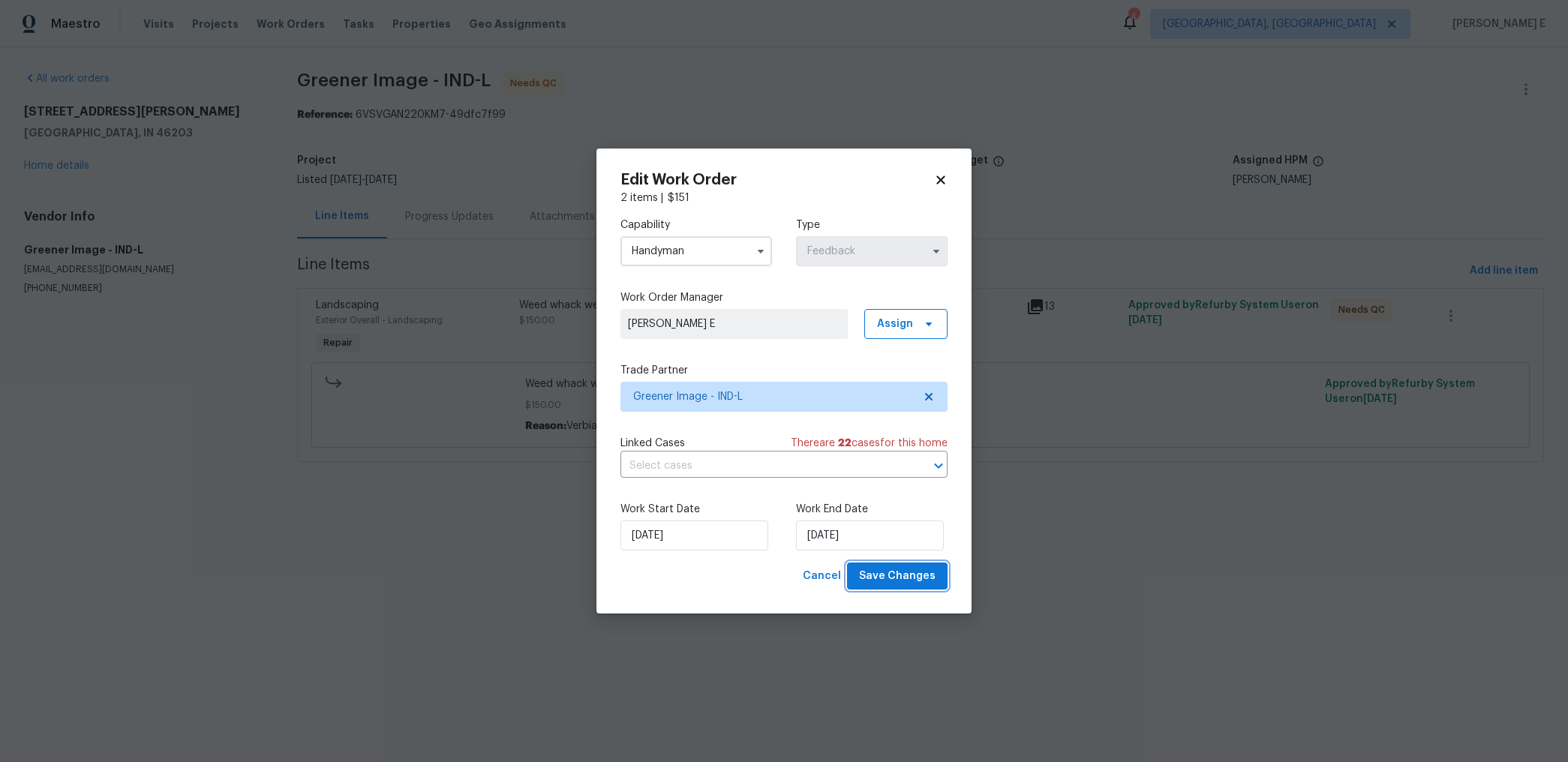
click at [930, 566] on button "Save Changes" at bounding box center [897, 577] width 101 height 28
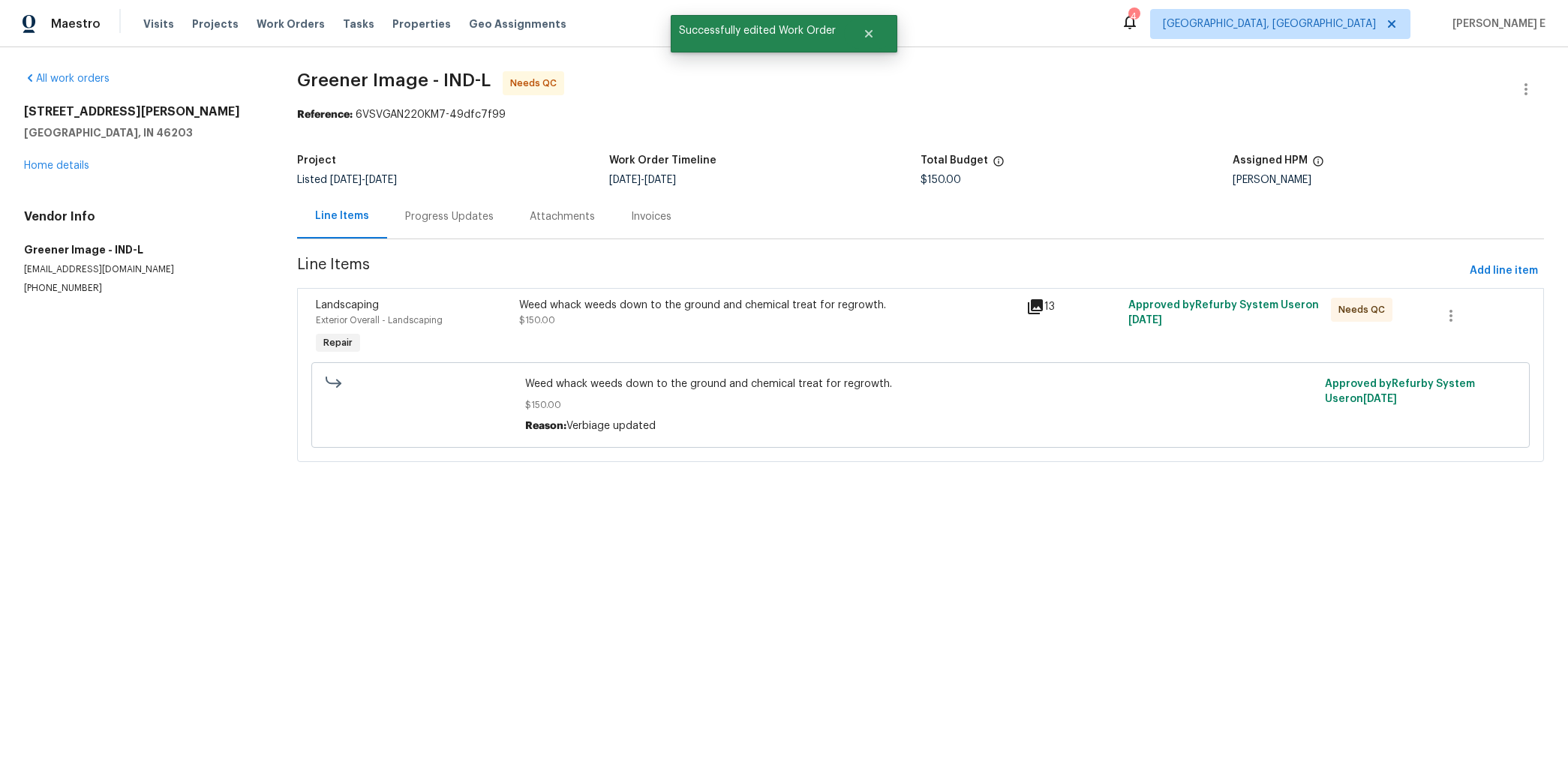
click at [825, 285] on section "Greener Image - IND-L Needs QC Reference: 6VSVGAN220KM7-49dfc7f99 Project Liste…" at bounding box center [921, 275] width 1247 height 408
click at [811, 303] on div "Weed whack weeds down to the ground and chemical treat for regrowth." at bounding box center [769, 306] width 499 height 15
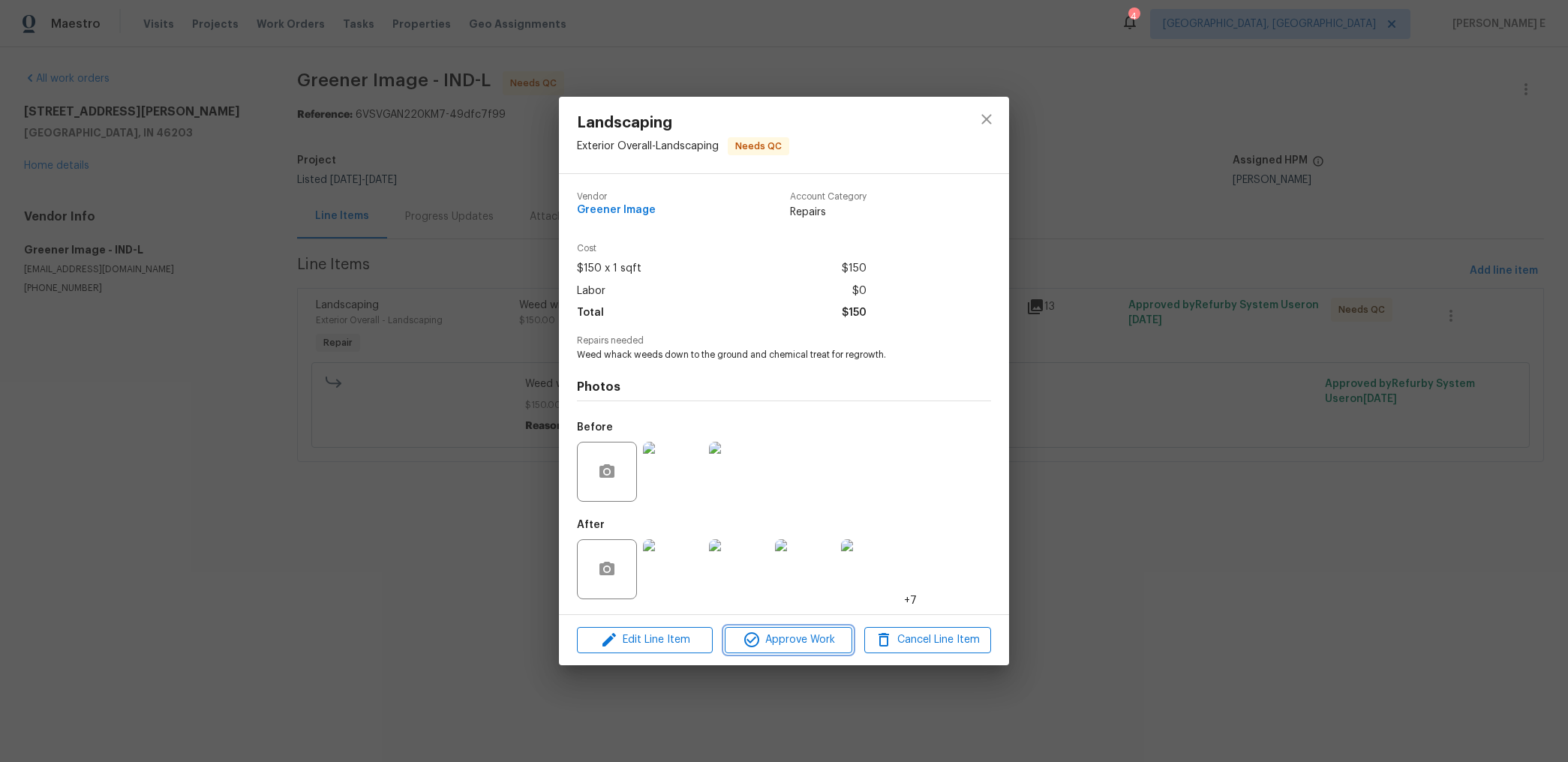
click at [763, 632] on span "Approve Work" at bounding box center [787, 640] width 118 height 19
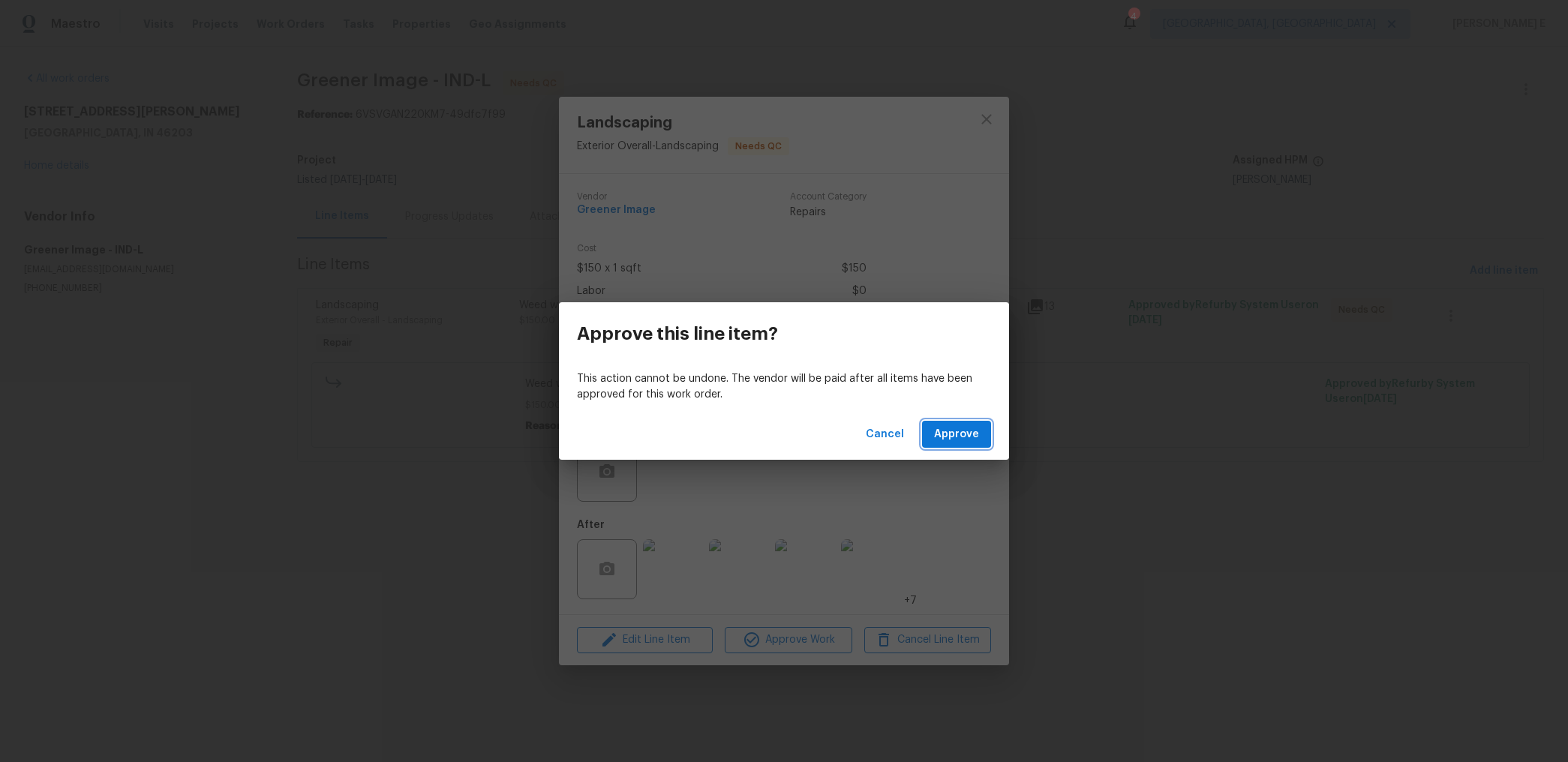
click at [984, 430] on button "Approve" at bounding box center [957, 434] width 69 height 28
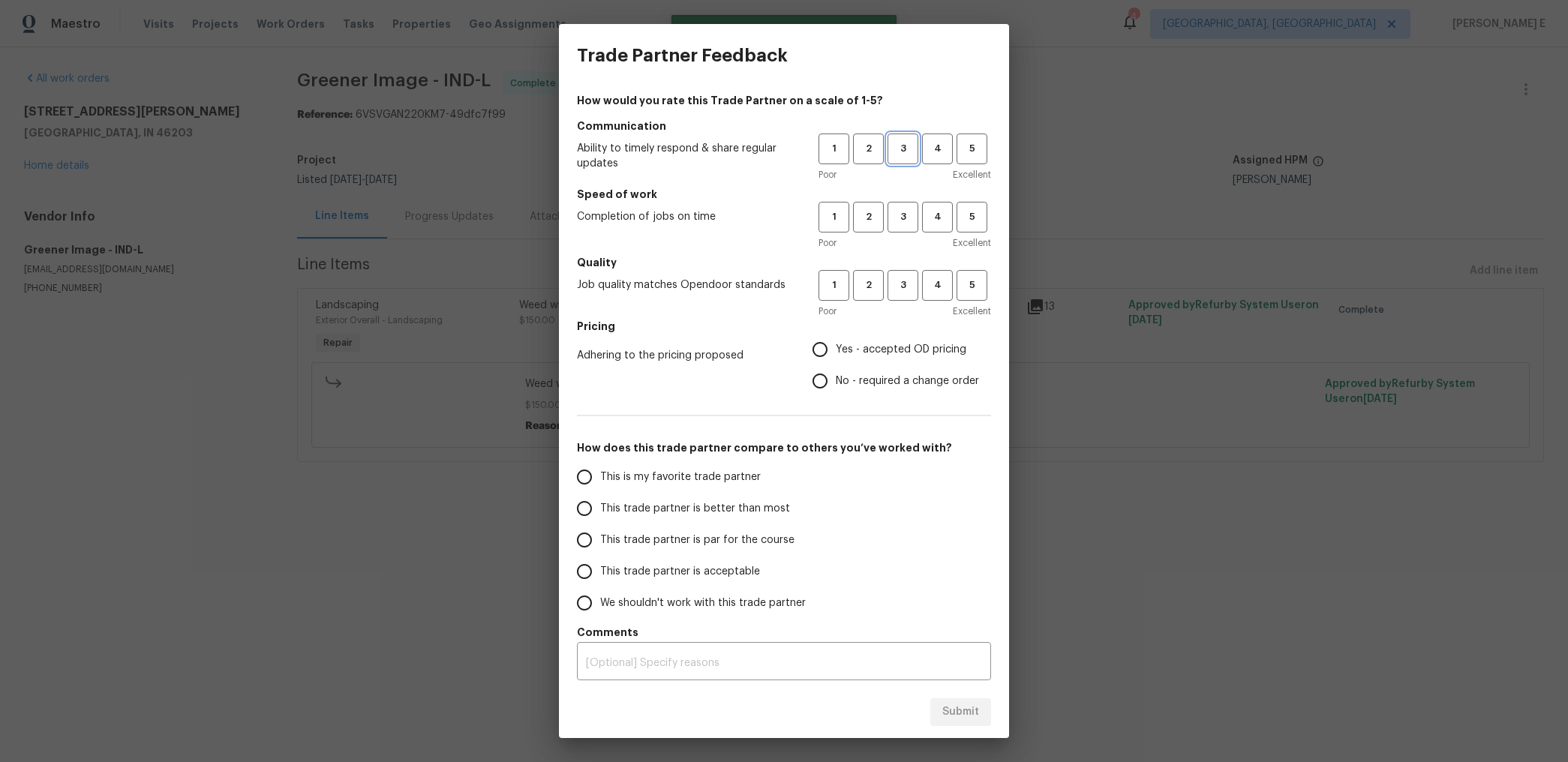
click at [909, 144] on span "3" at bounding box center [903, 148] width 28 height 18
click at [899, 215] on span "3" at bounding box center [903, 217] width 28 height 18
click at [897, 277] on span "3" at bounding box center [903, 285] width 28 height 18
click at [822, 389] on input "No - required a change order" at bounding box center [820, 381] width 31 height 31
radio input "true"
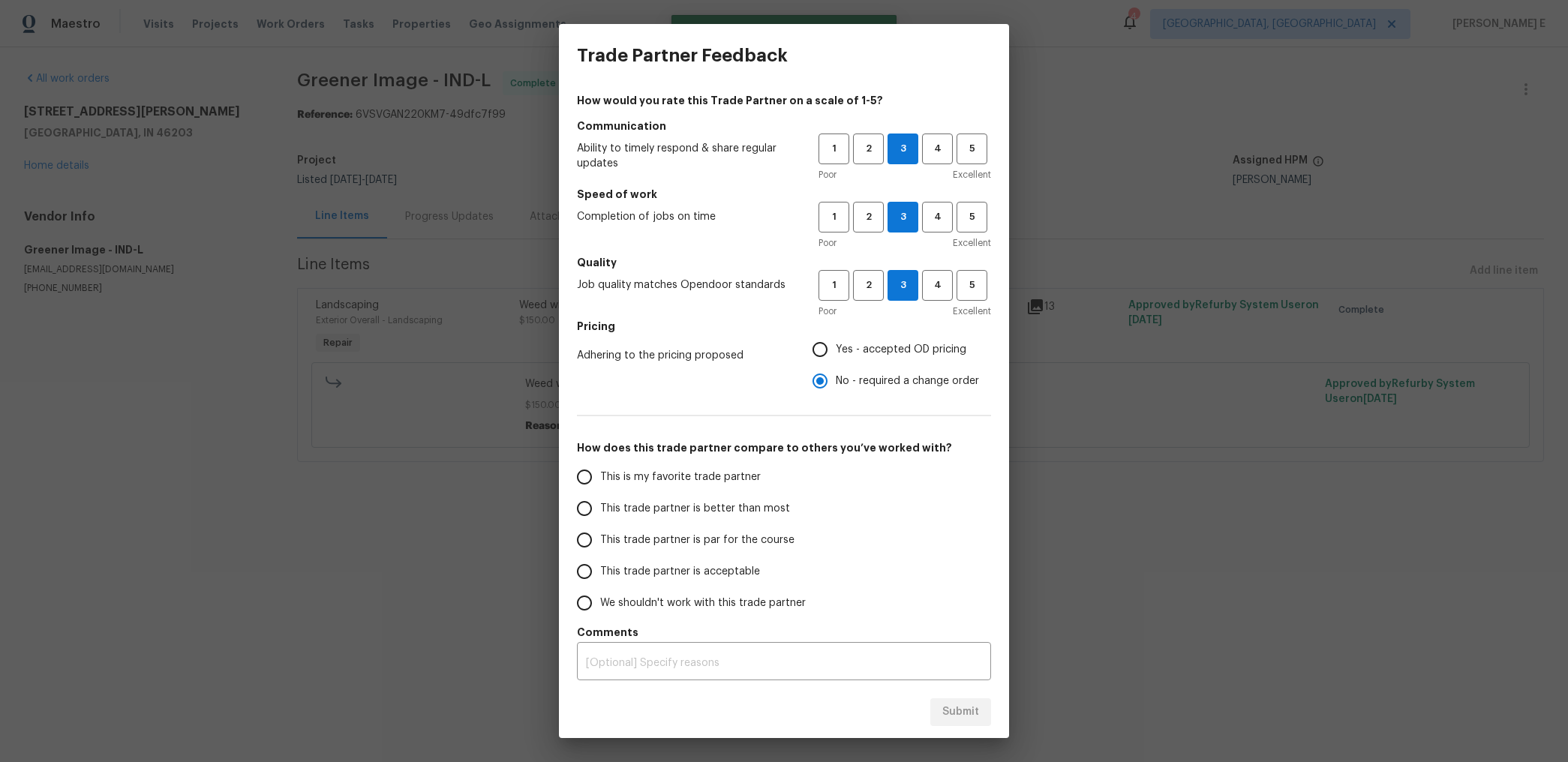
click at [831, 347] on input "Yes - accepted OD pricing" at bounding box center [820, 349] width 31 height 31
radio input "true"
click at [682, 557] on label "This trade partner is acceptable" at bounding box center [687, 571] width 237 height 31
click at [600, 557] on input "This trade partner is acceptable" at bounding box center [584, 571] width 31 height 31
radio input "false"
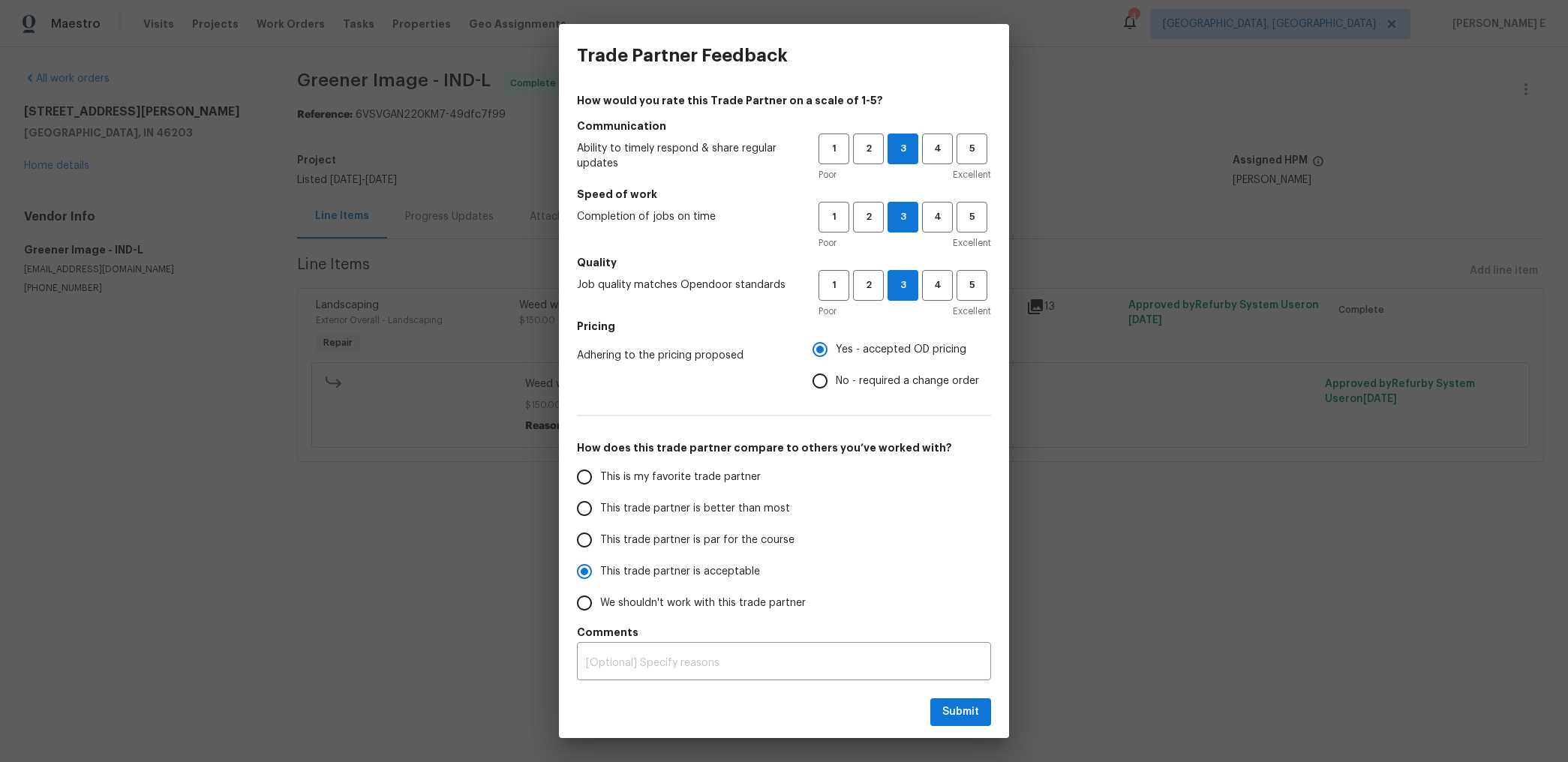
click at [757, 532] on span "This trade partner is par for the course" at bounding box center [697, 540] width 194 height 16
click at [600, 531] on input "This trade partner is par for the course" at bounding box center [584, 540] width 31 height 31
click at [951, 710] on span "Submit" at bounding box center [960, 712] width 37 height 19
radio input "true"
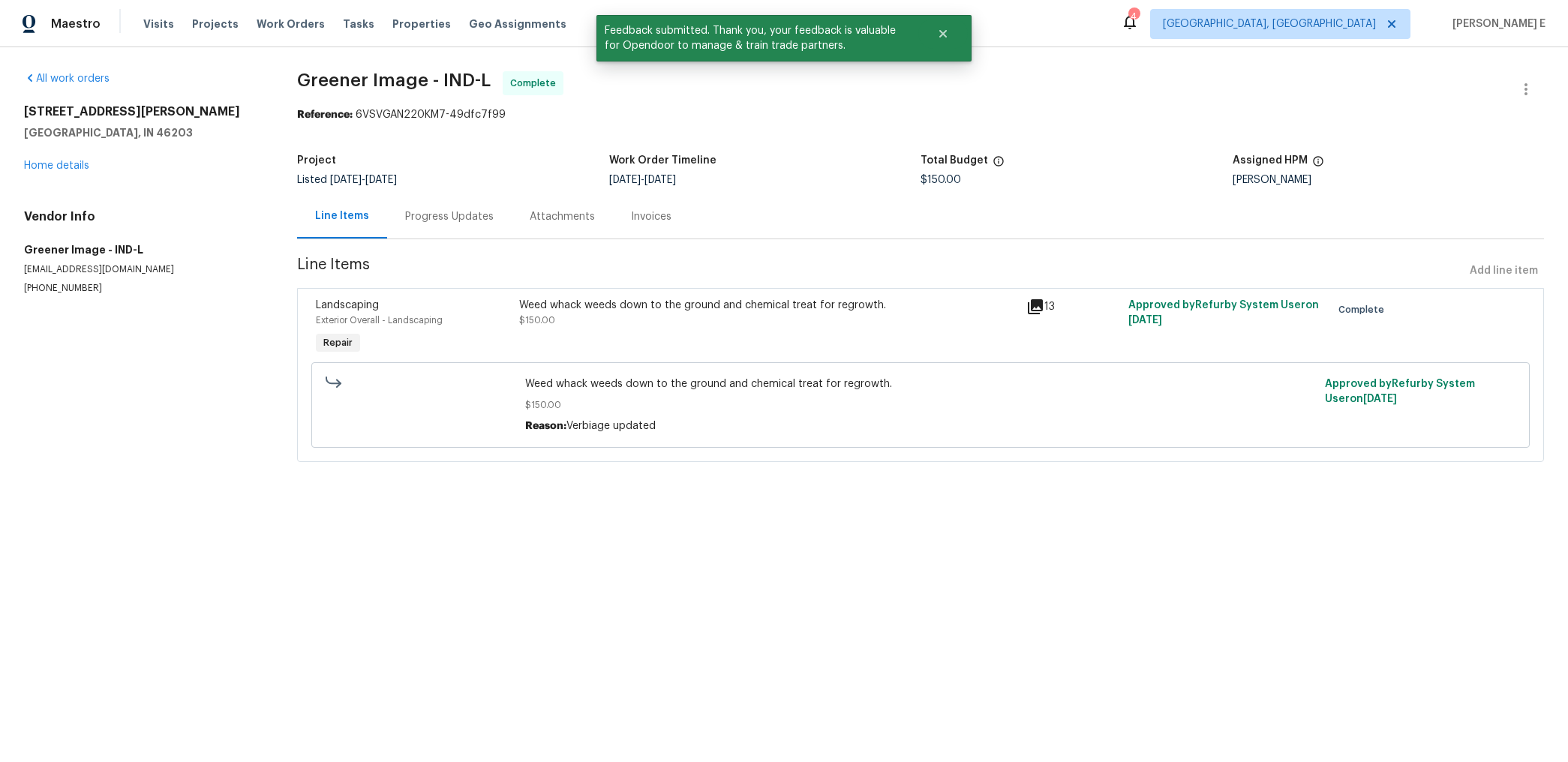
click at [469, 206] on div "Progress Updates" at bounding box center [449, 217] width 124 height 44
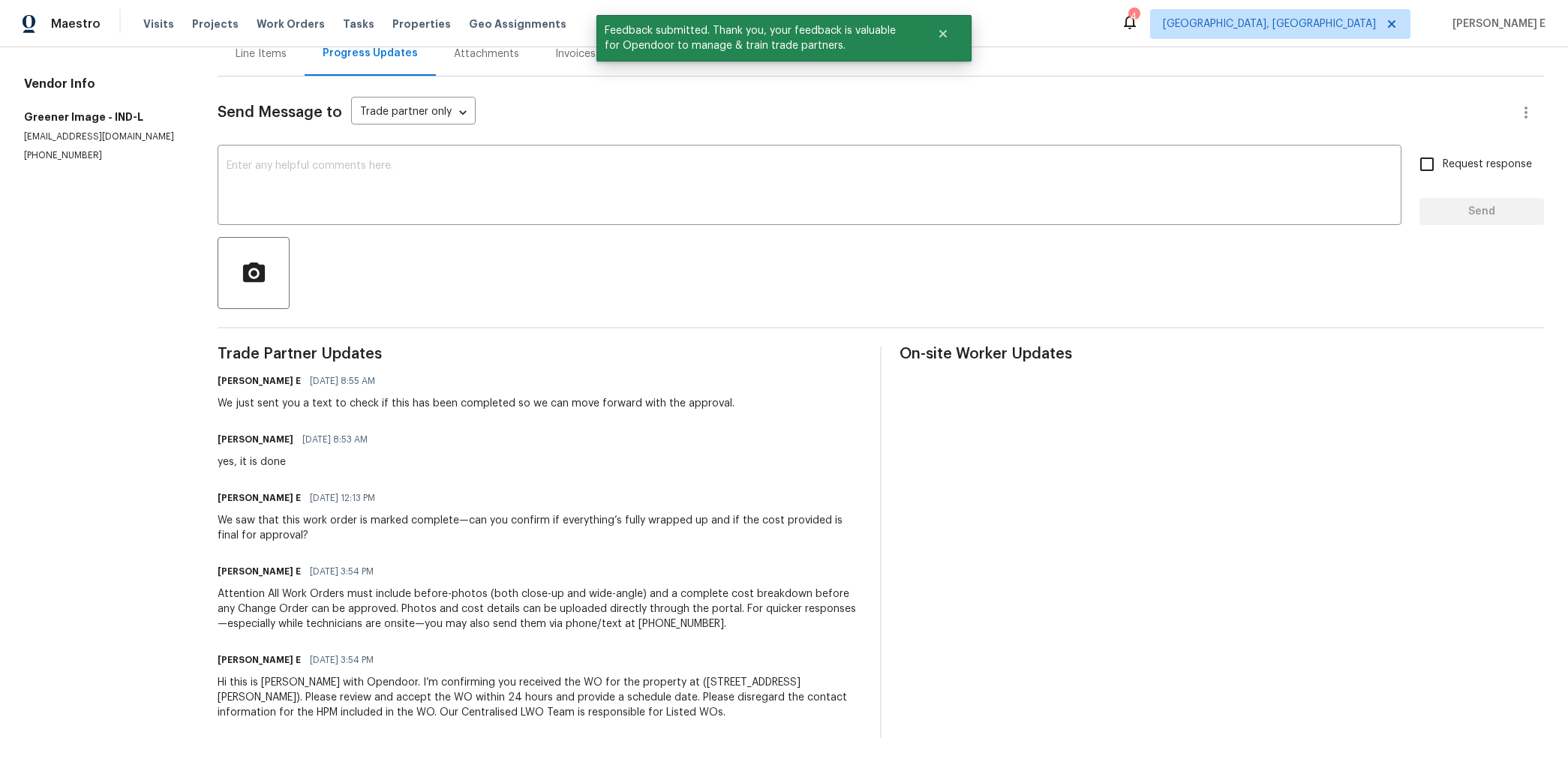
scroll to position [45, 0]
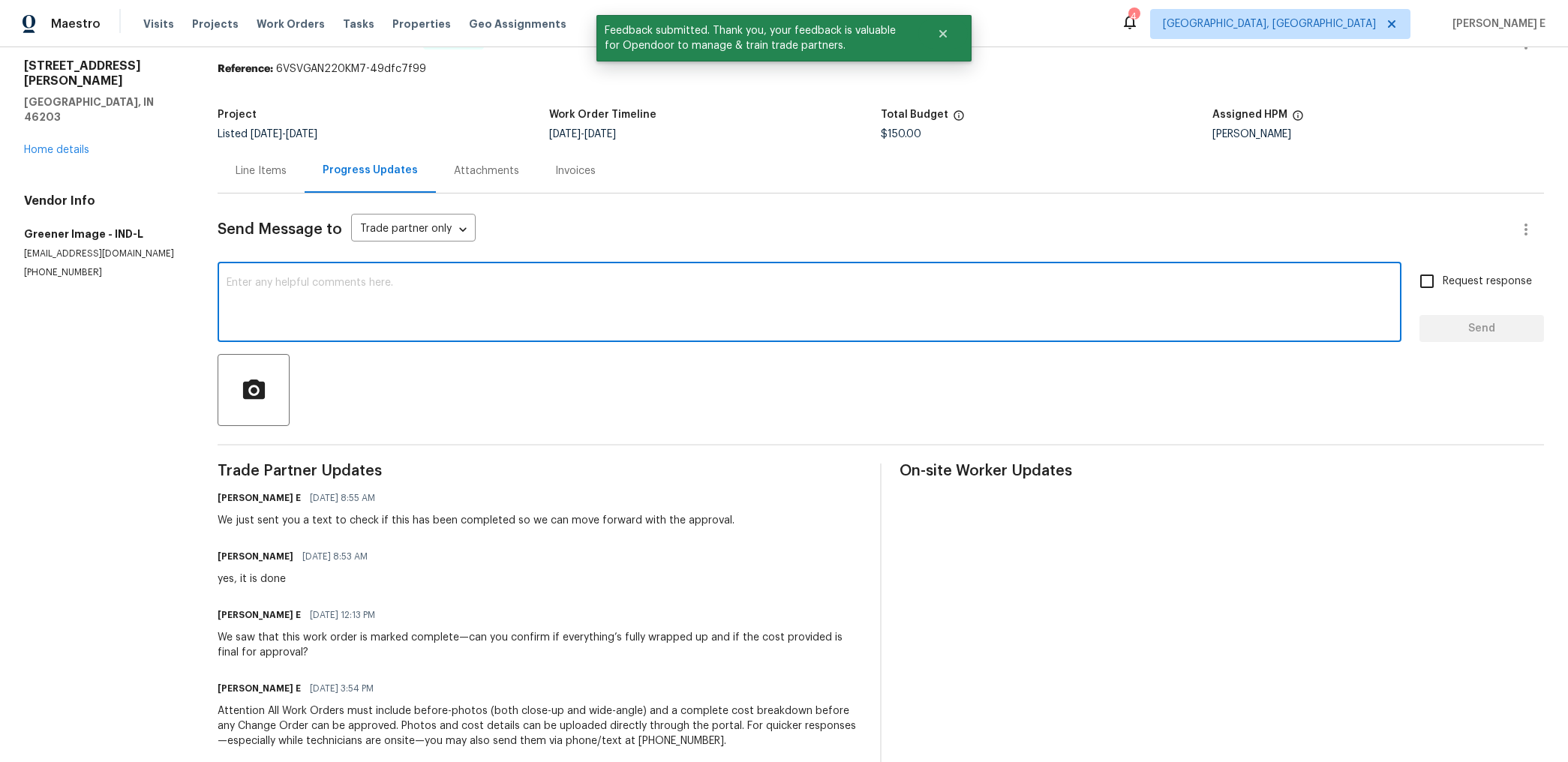
click at [571, 281] on textarea at bounding box center [809, 304] width 1166 height 53
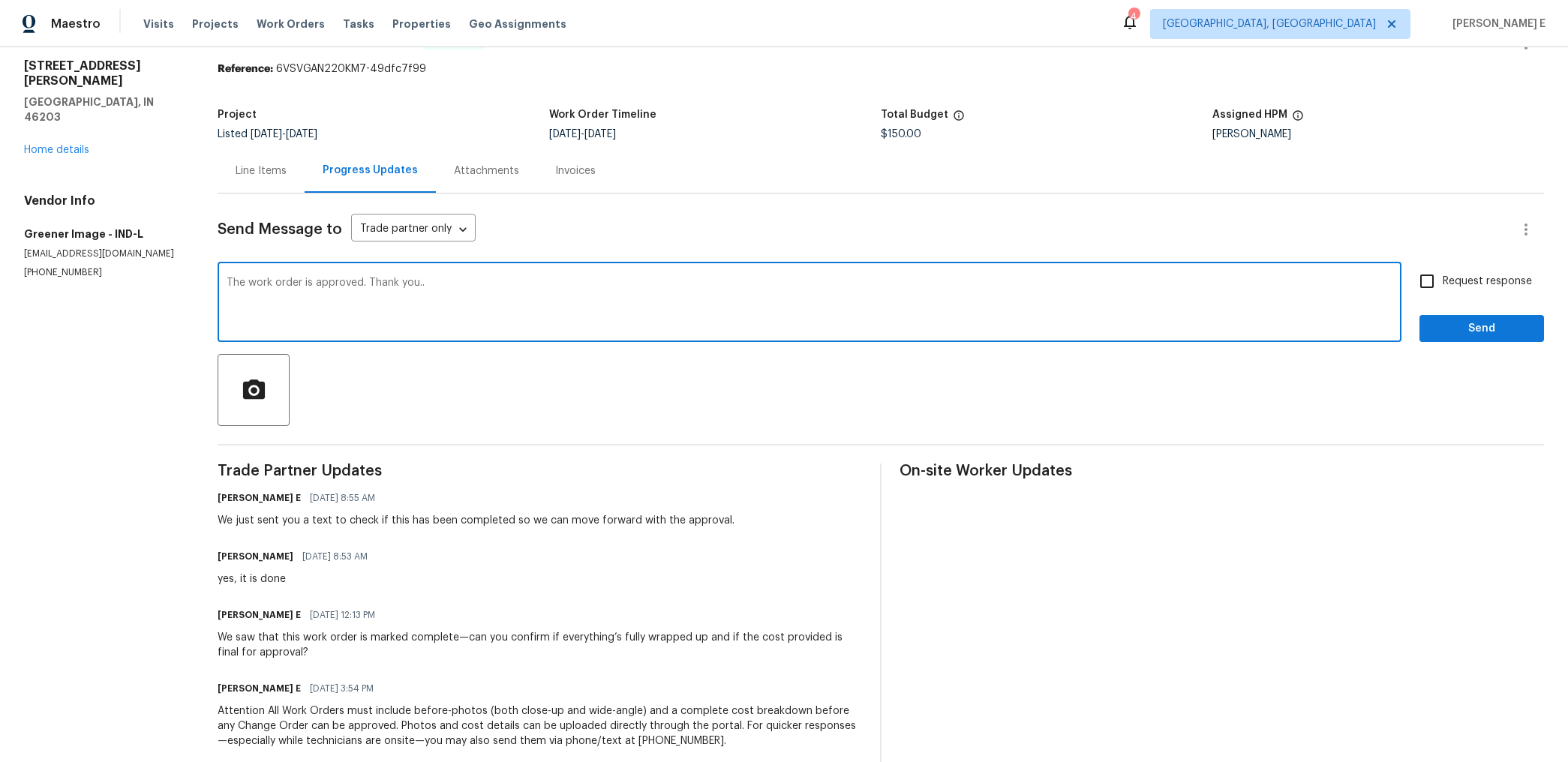
type textarea "The work order is approved. Thank you.."
click at [1436, 288] on input "Request response" at bounding box center [1427, 281] width 31 height 31
checkbox input "true"
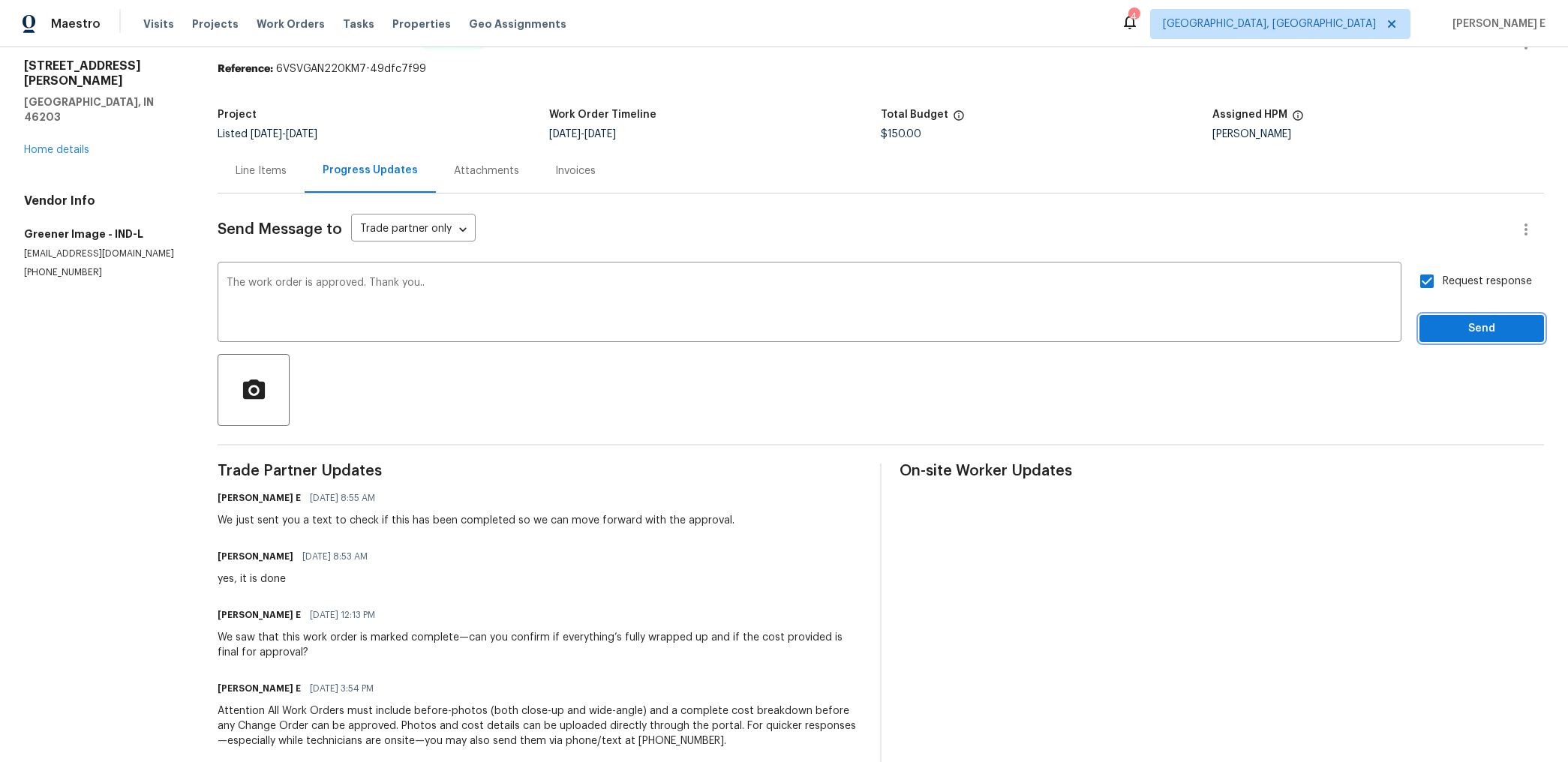
click at [1436, 330] on span "Send" at bounding box center [1482, 329] width 101 height 19
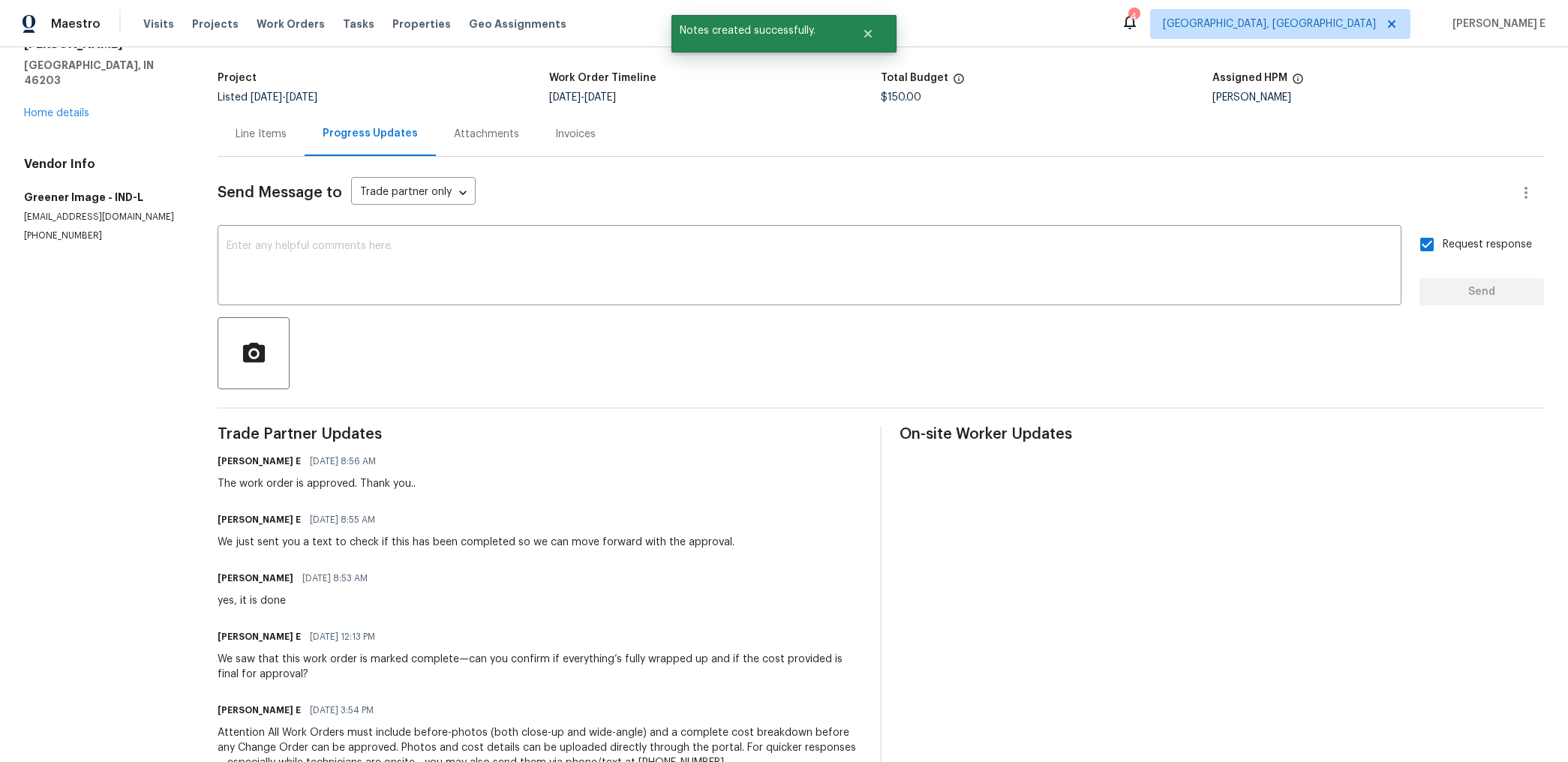
scroll to position [0, 0]
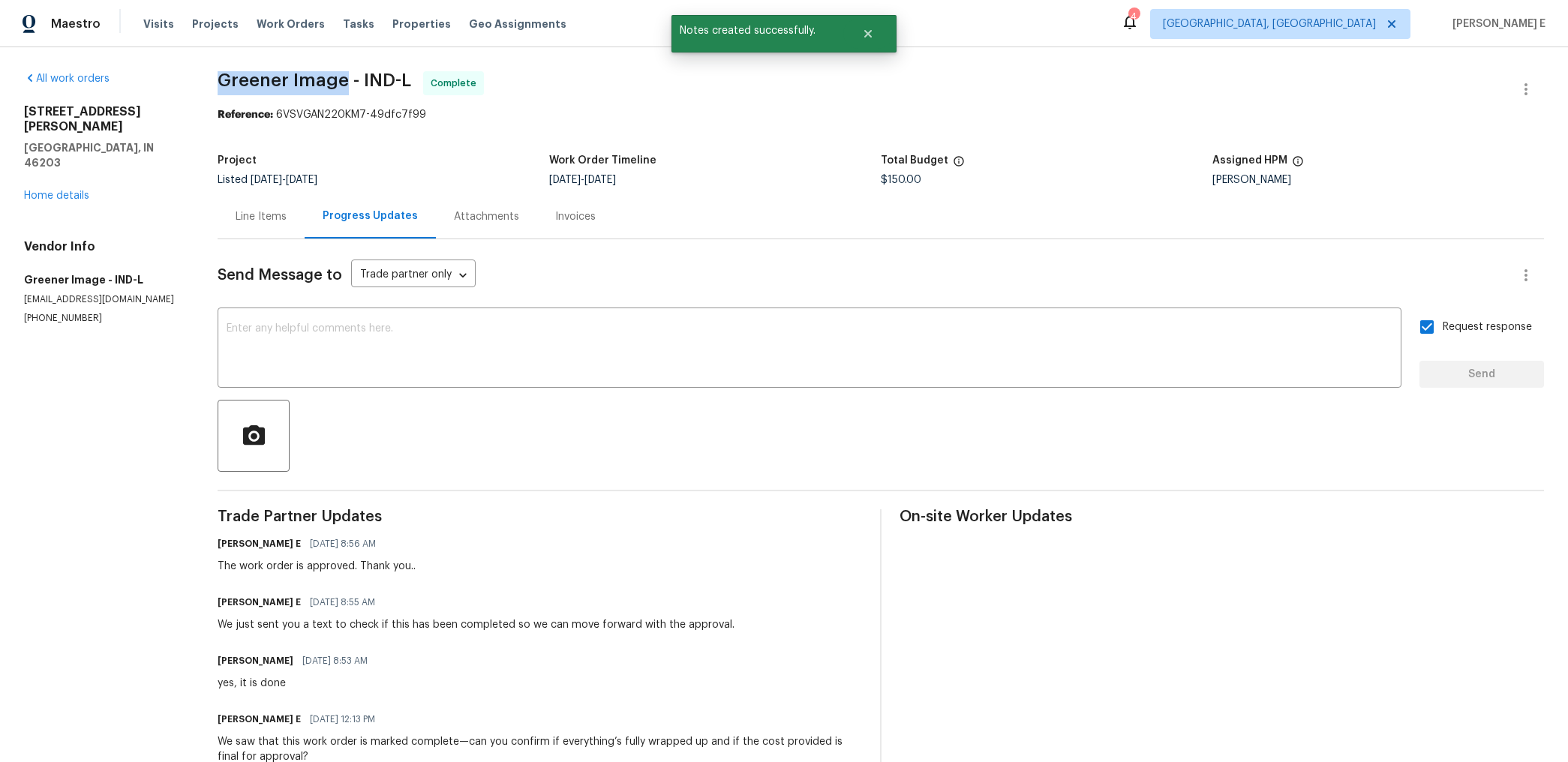
drag, startPoint x: 220, startPoint y: 84, endPoint x: 345, endPoint y: 88, distance: 125.1
click at [345, 88] on span "Greener Image - IND-L" at bounding box center [314, 80] width 194 height 18
copy span "Greener Image"
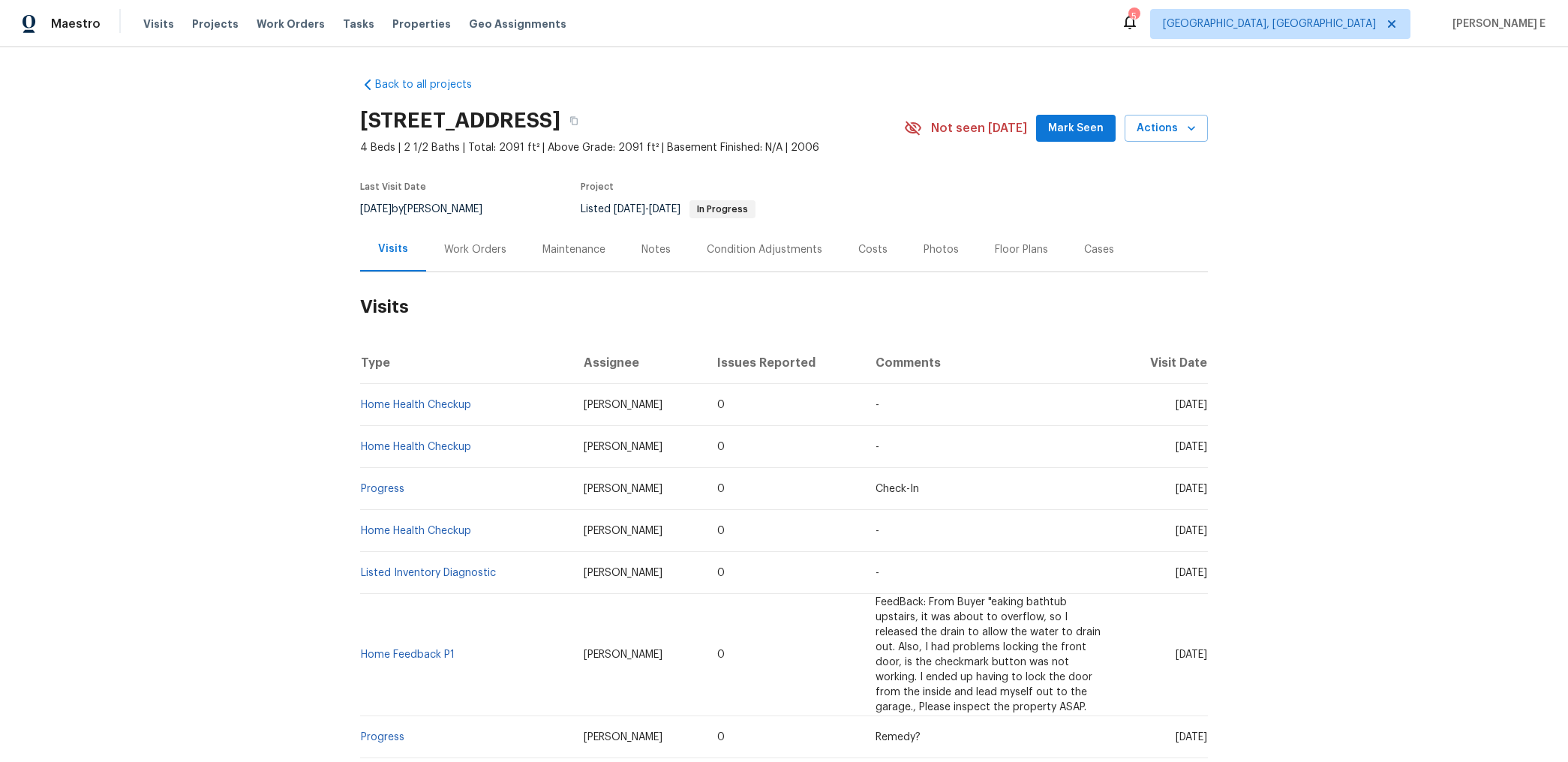
click at [491, 267] on div "Work Orders" at bounding box center [475, 249] width 98 height 44
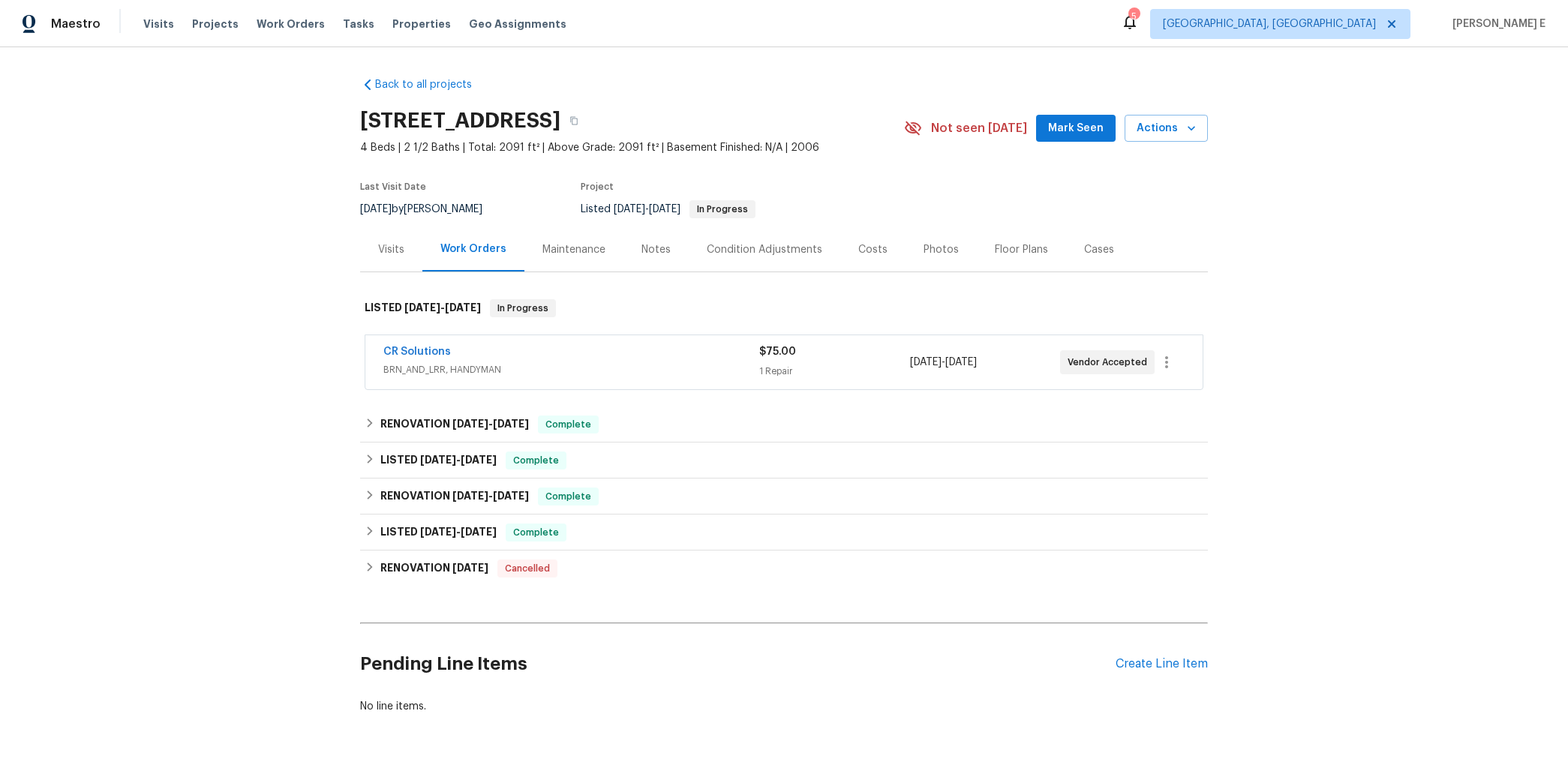
scroll to position [32, 0]
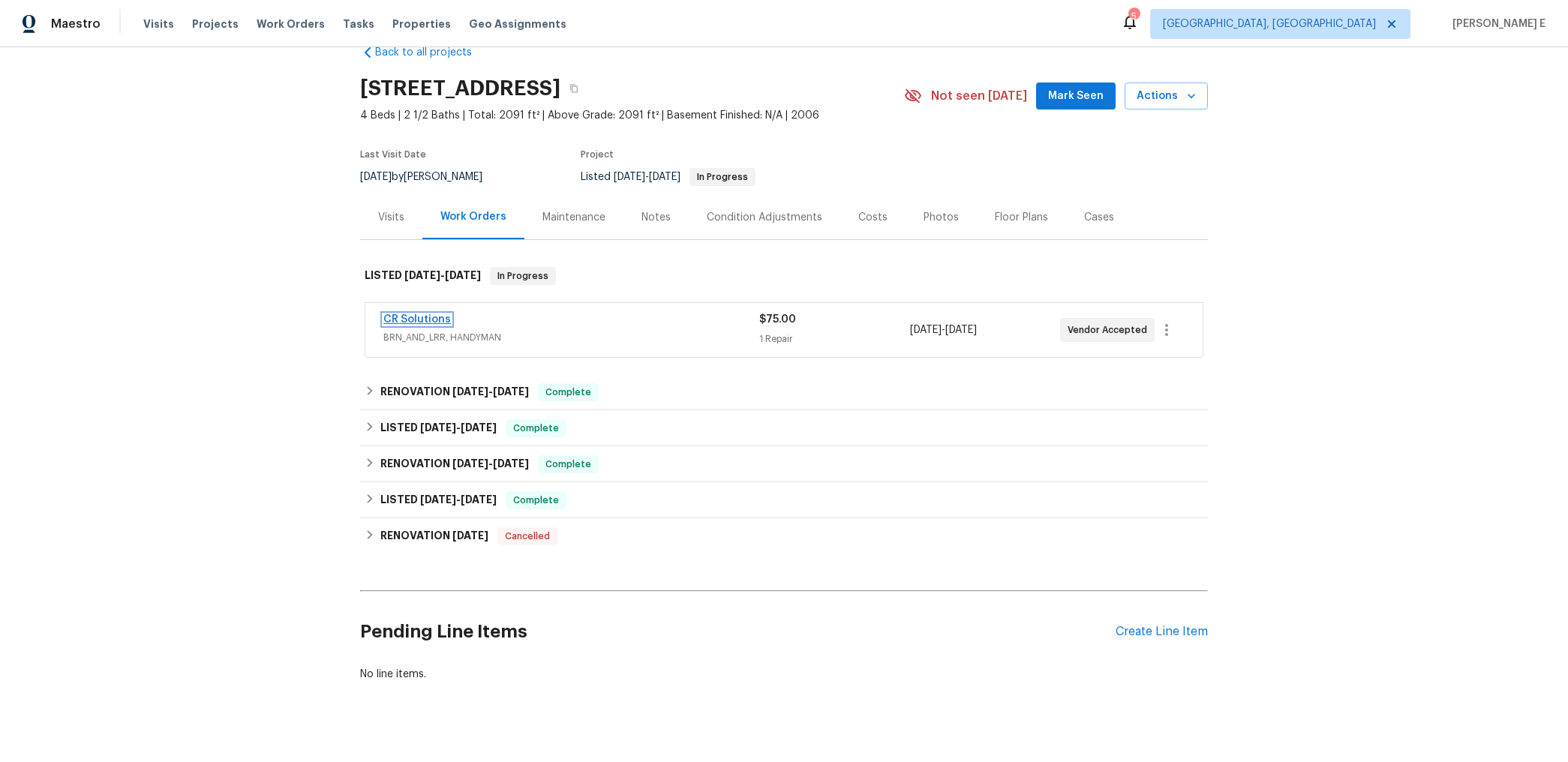
click at [403, 322] on link "CR Solutions" at bounding box center [417, 319] width 68 height 10
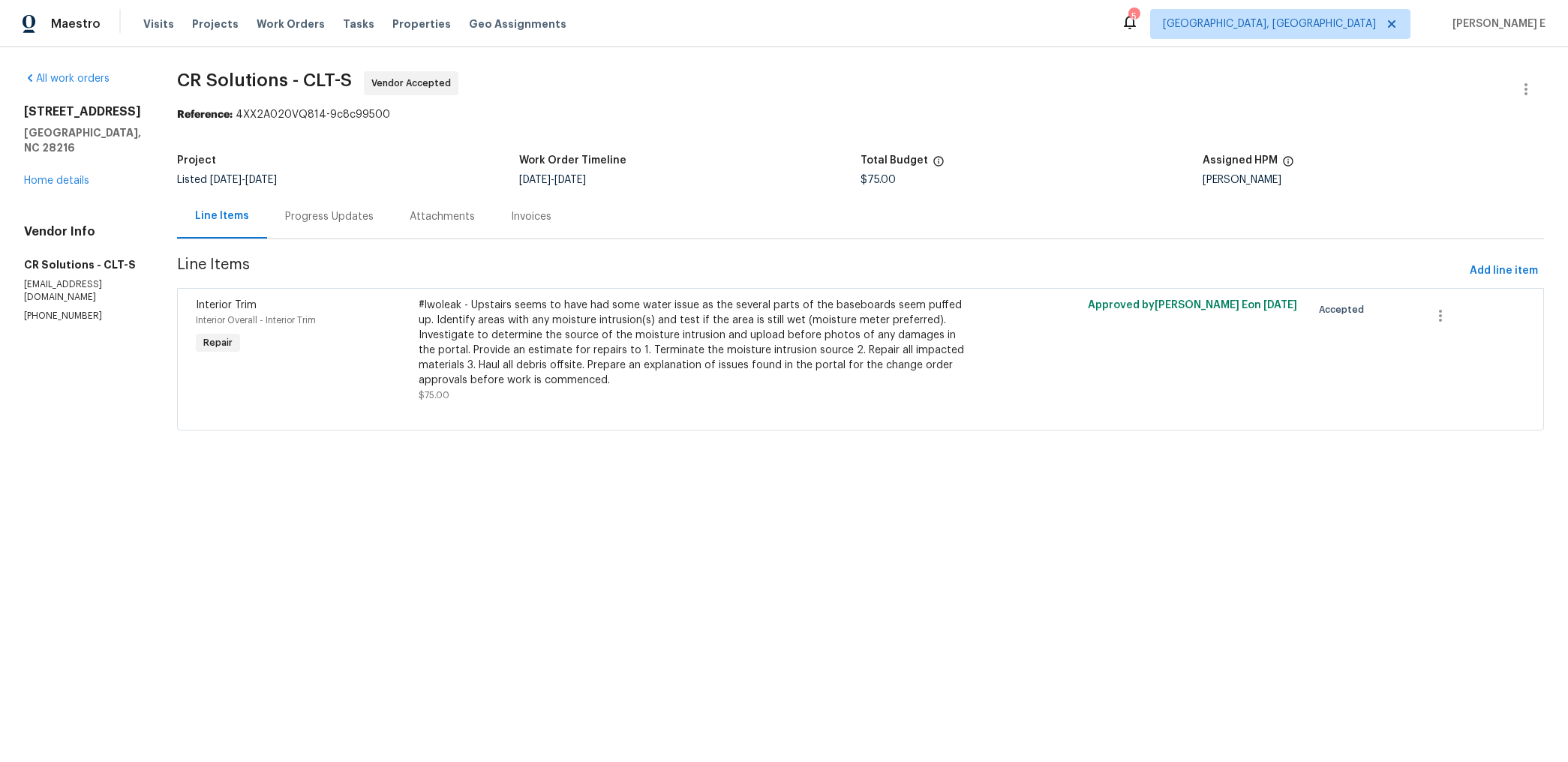
click at [314, 218] on div "Progress Updates" at bounding box center [330, 217] width 89 height 15
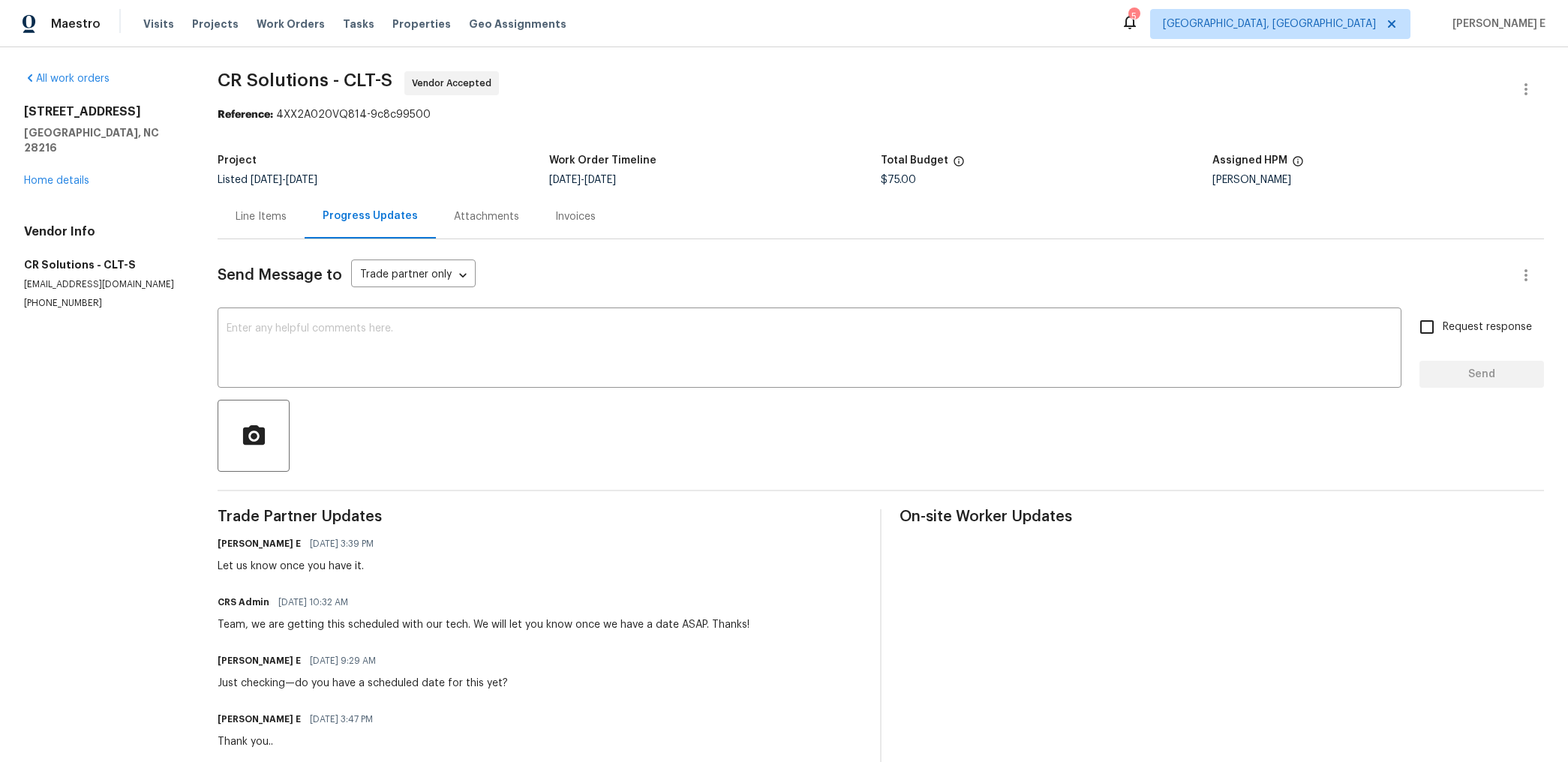
click at [1123, 190] on div "Project Listed 6/18/2025 - 10/9/2025 Work Order Timeline 10/7/2025 - 10/9/2025 …" at bounding box center [881, 170] width 1326 height 48
click at [924, 349] on textarea at bounding box center [809, 349] width 1166 height 53
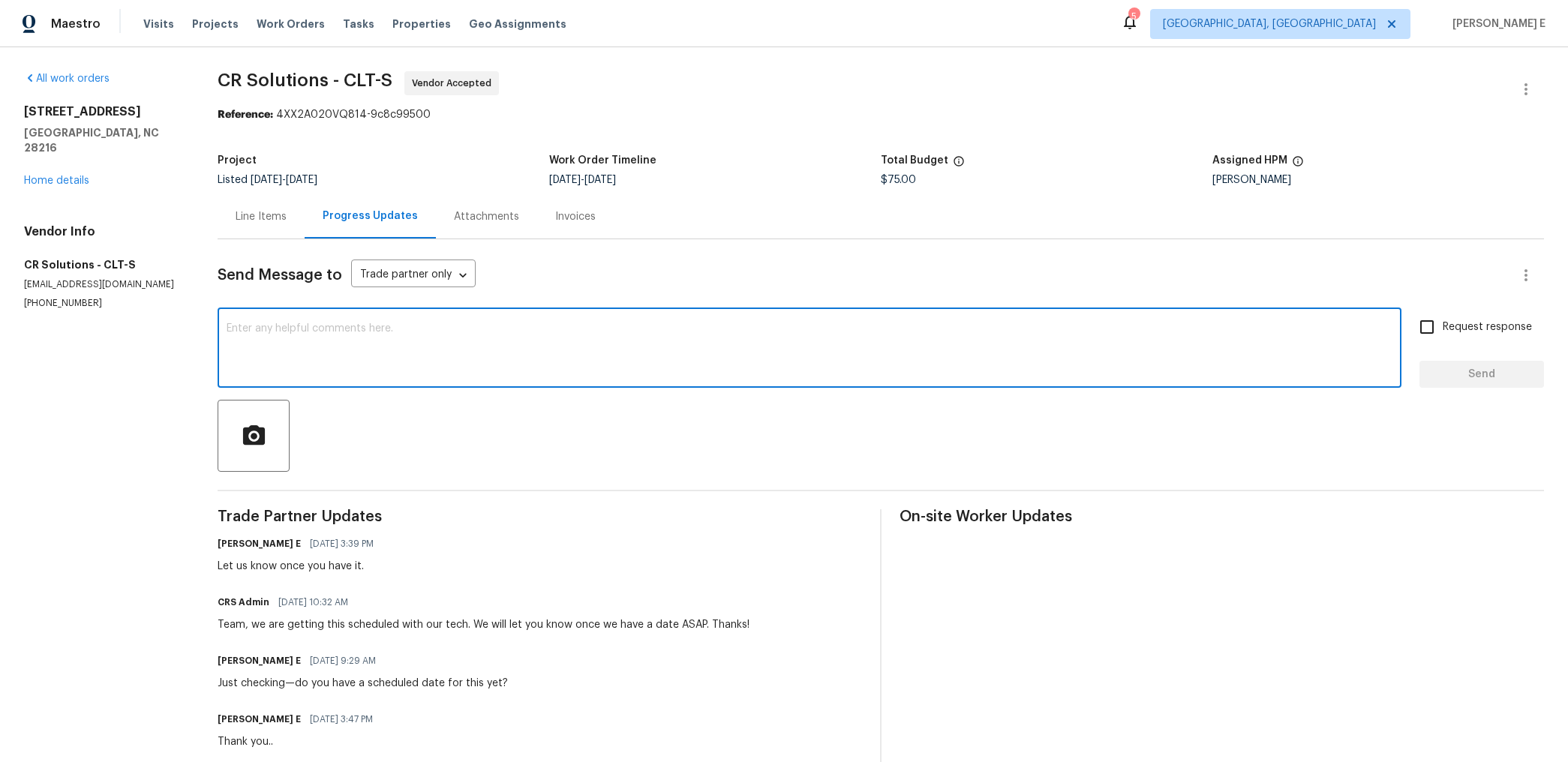
click at [270, 212] on div "Line Items" at bounding box center [260, 217] width 51 height 15
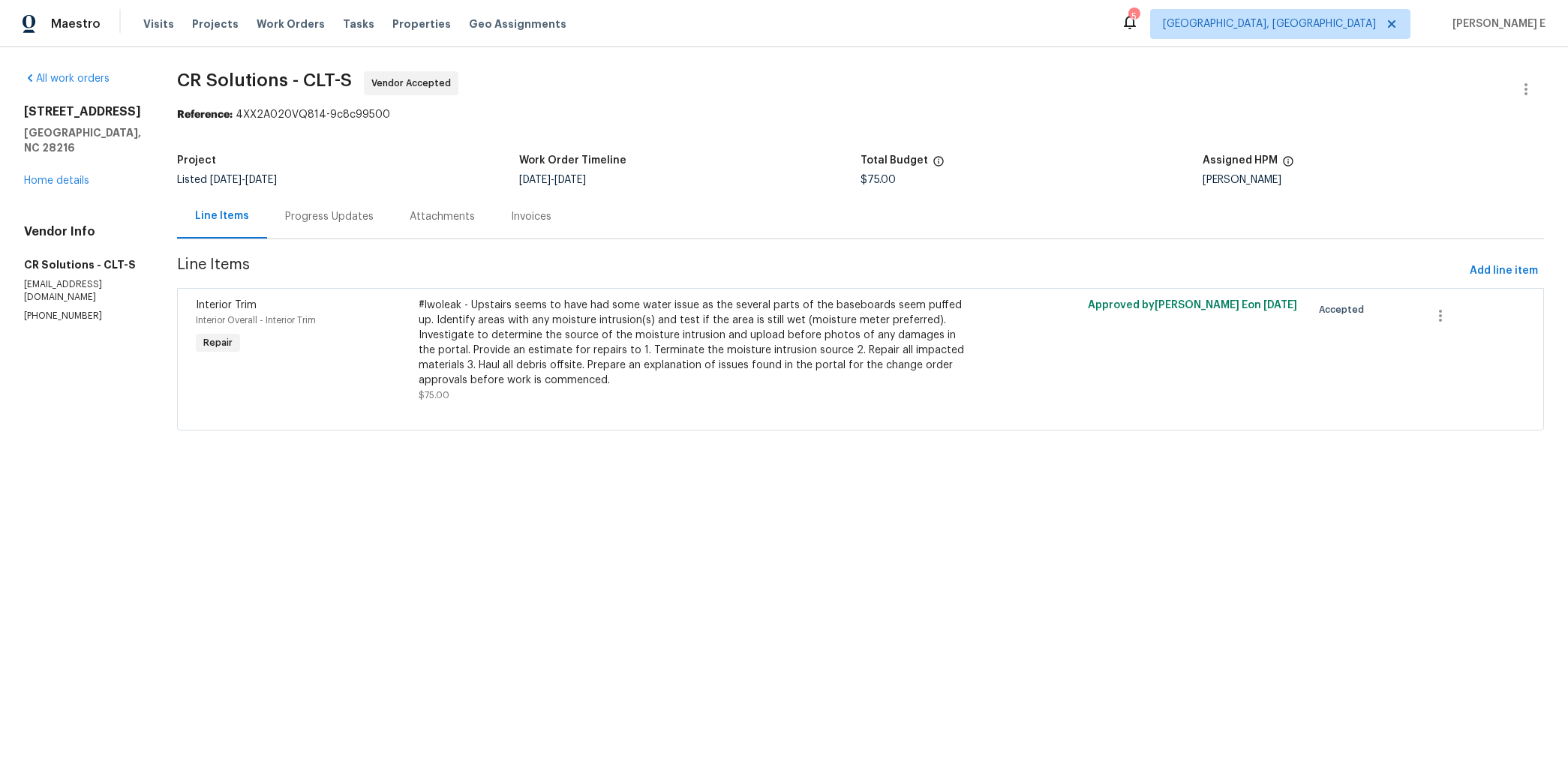
click at [570, 357] on div "#lwoleak - Upstairs seems to have had some water issue as the several parts of …" at bounding box center [693, 343] width 548 height 90
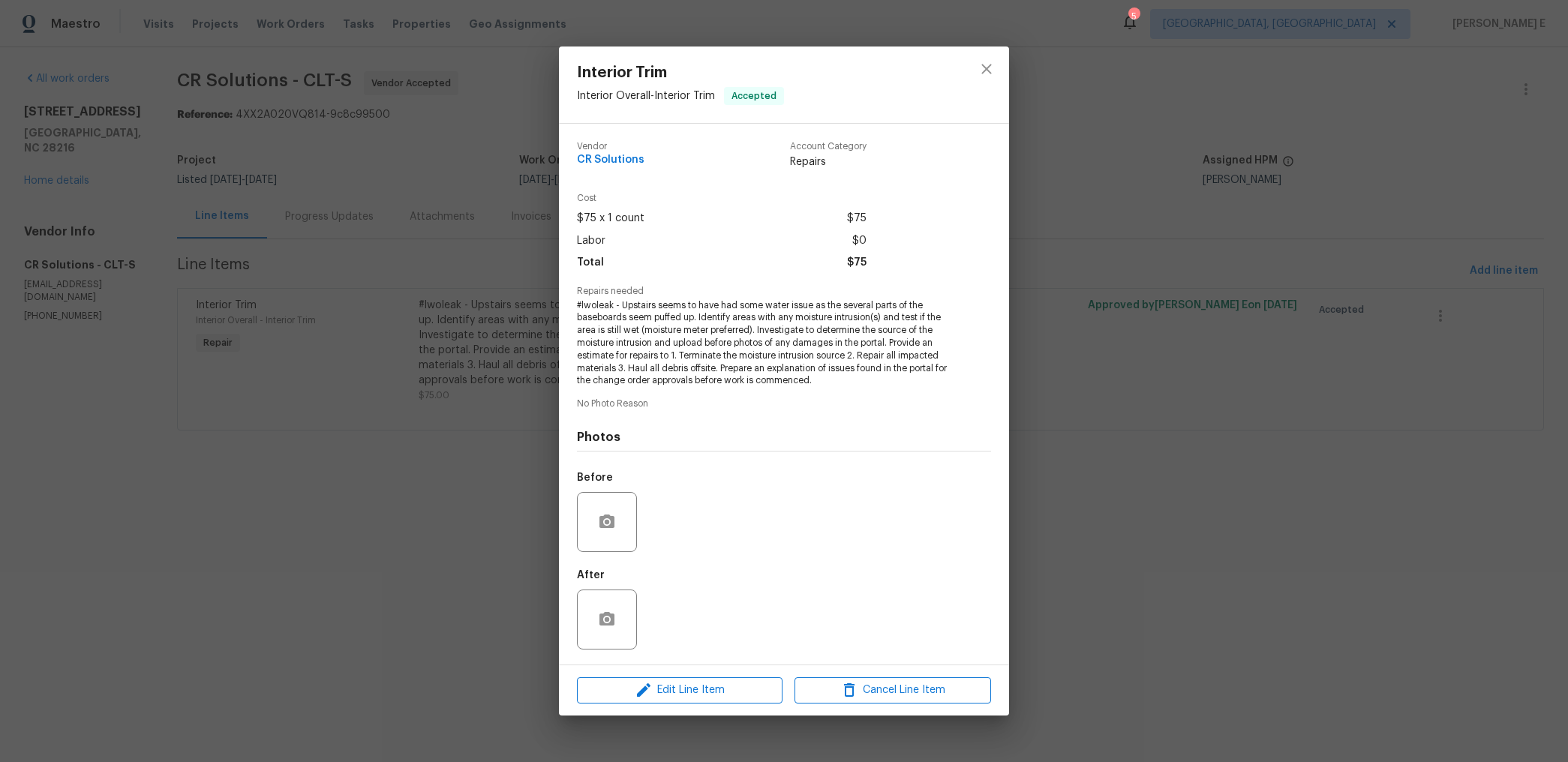
click at [483, 496] on div "Interior Trim Interior Overall - Interior Trim Accepted Vendor CR Solutions Acc…" at bounding box center [784, 381] width 1568 height 762
